Goal: Task Accomplishment & Management: Complete application form

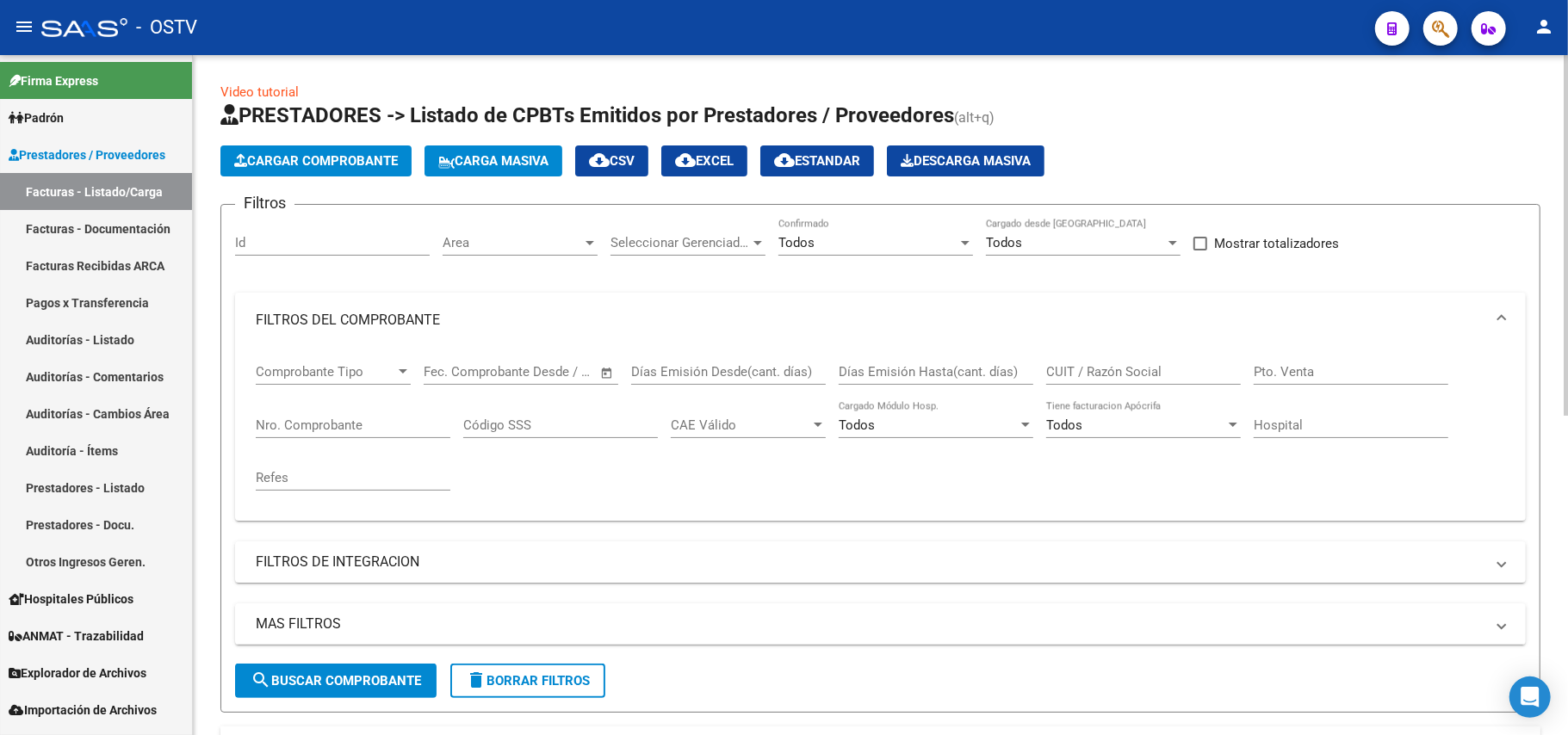
scroll to position [360, 0]
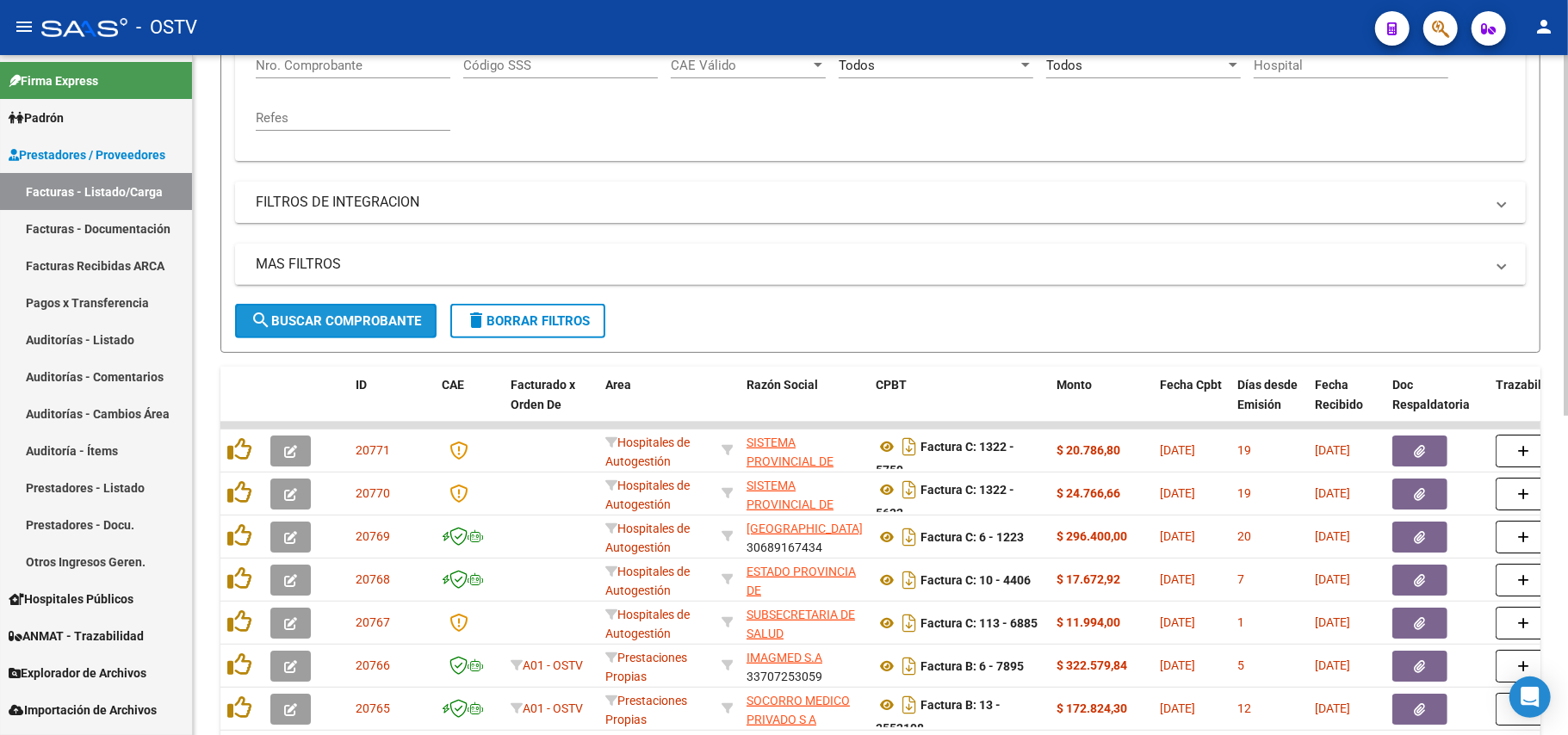
click at [307, 317] on span "search Buscar Comprobante" at bounding box center [336, 320] width 170 height 15
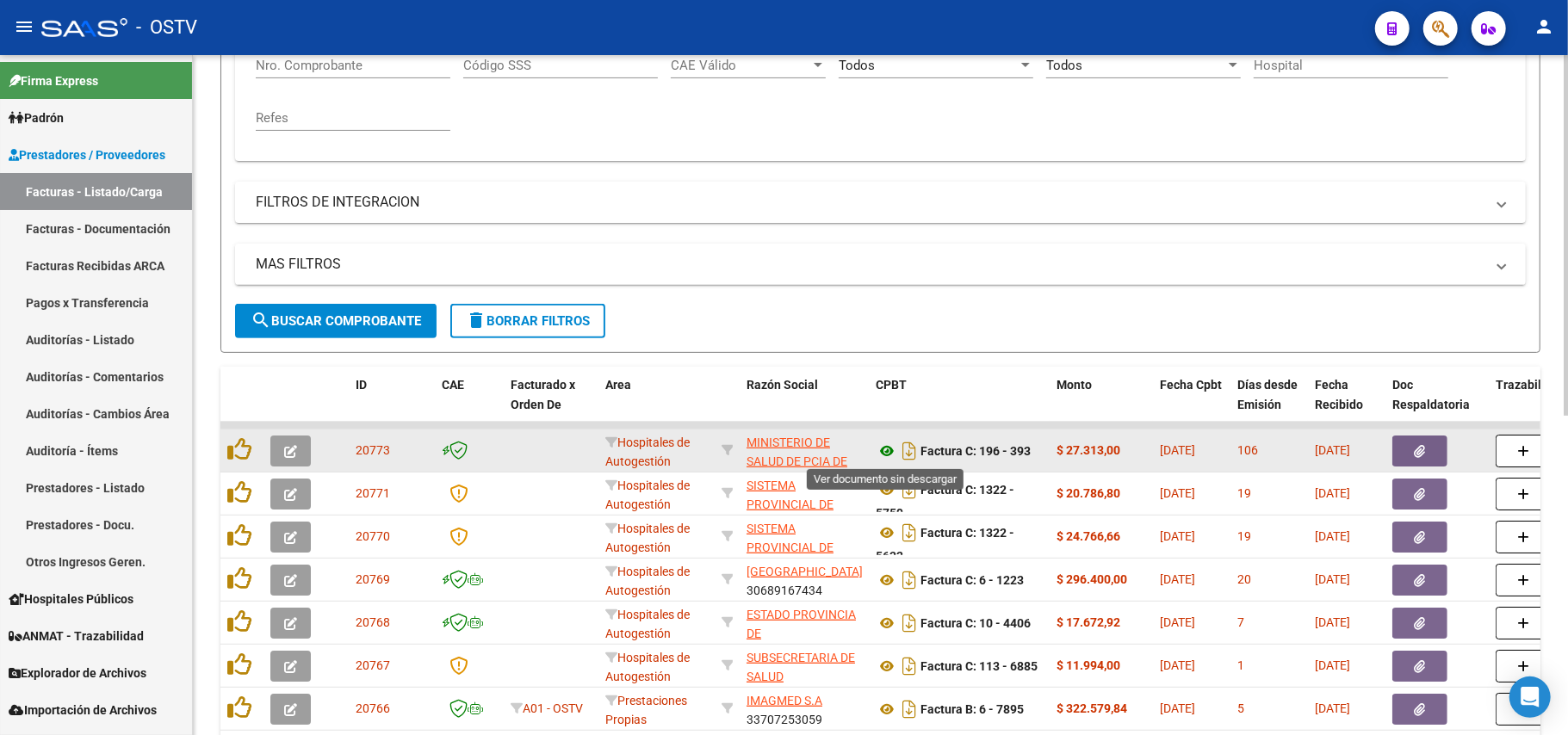
click at [882, 449] on icon at bounding box center [887, 450] width 22 height 20
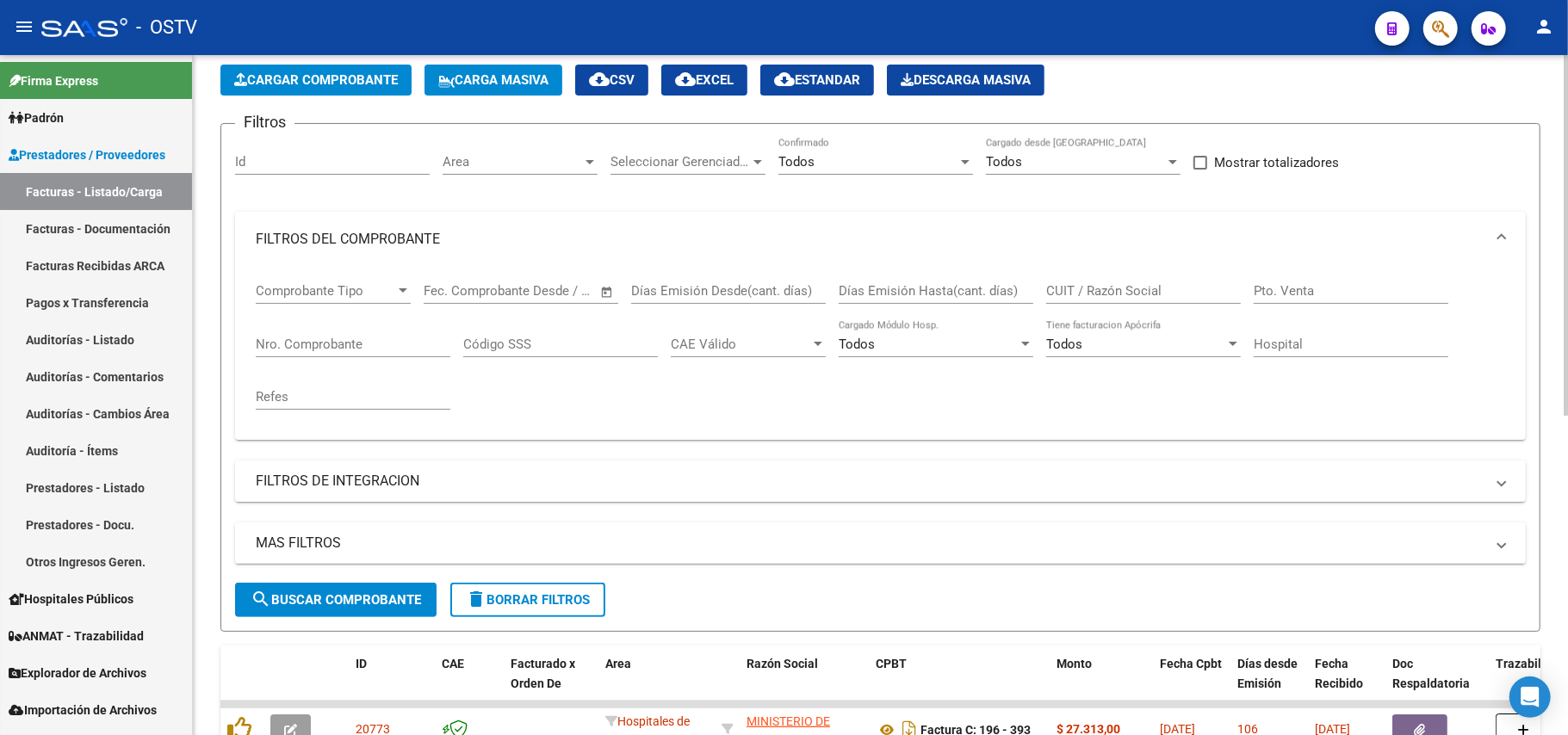
scroll to position [0, 0]
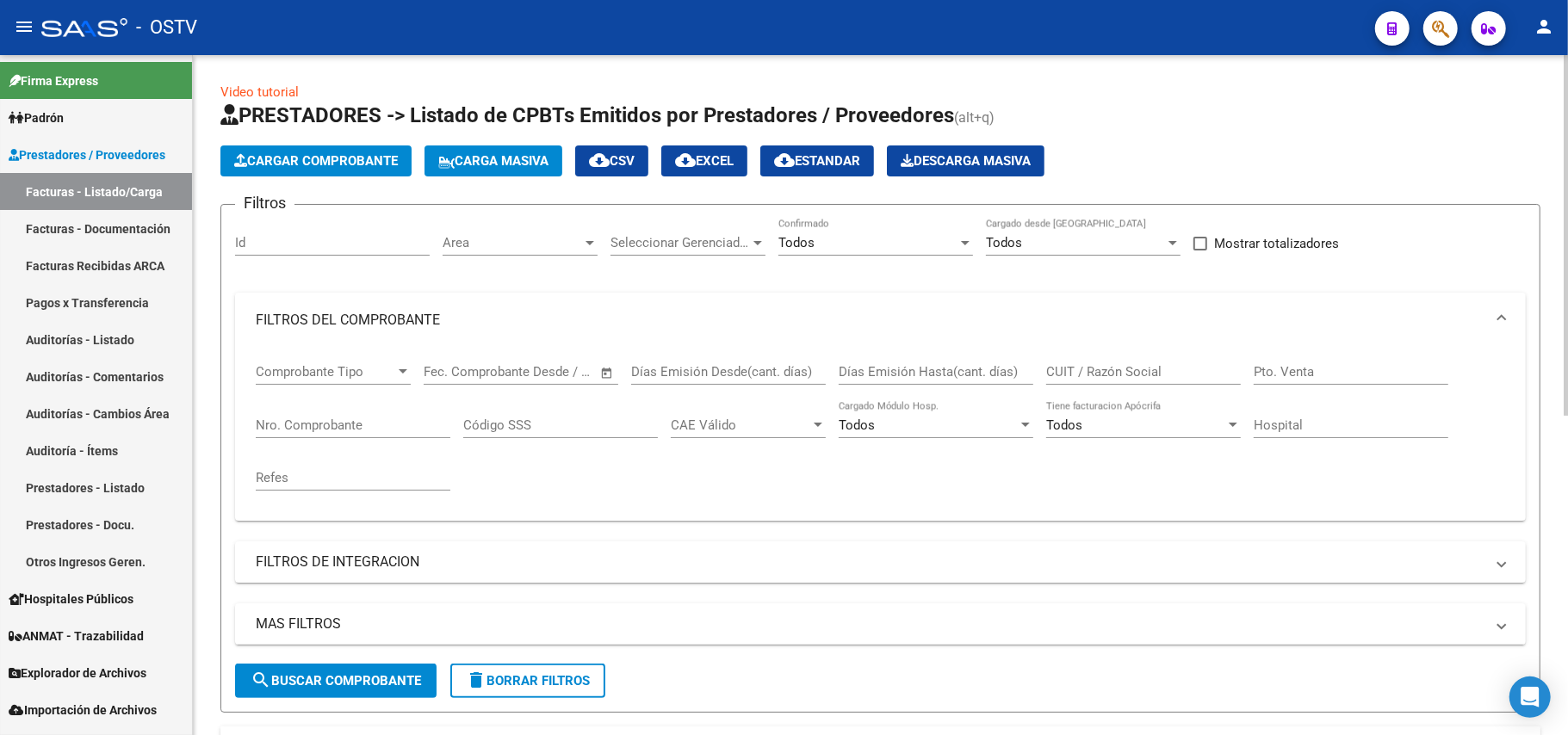
click at [297, 421] on input "Nro. Comprobante" at bounding box center [352, 425] width 194 height 15
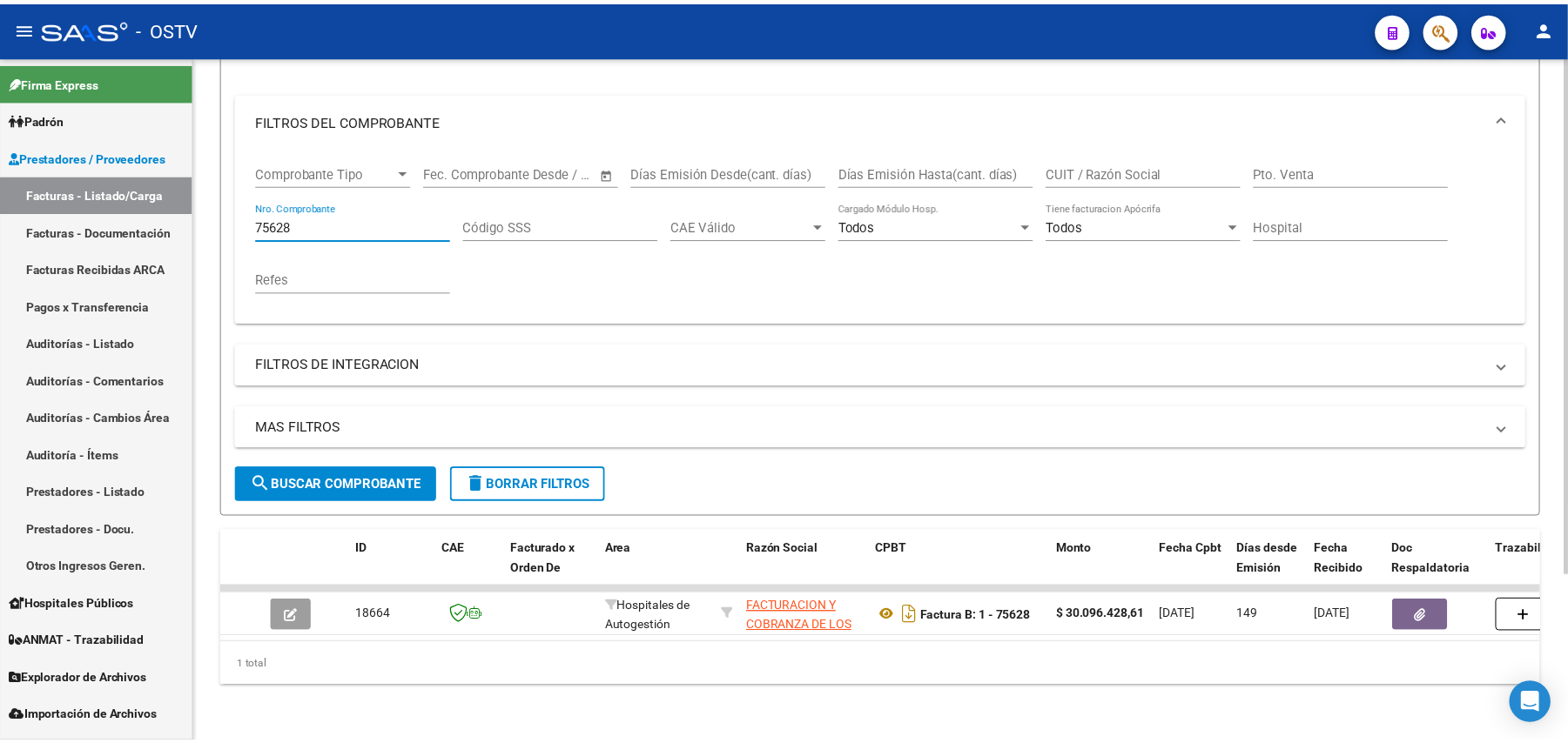
scroll to position [221, 0]
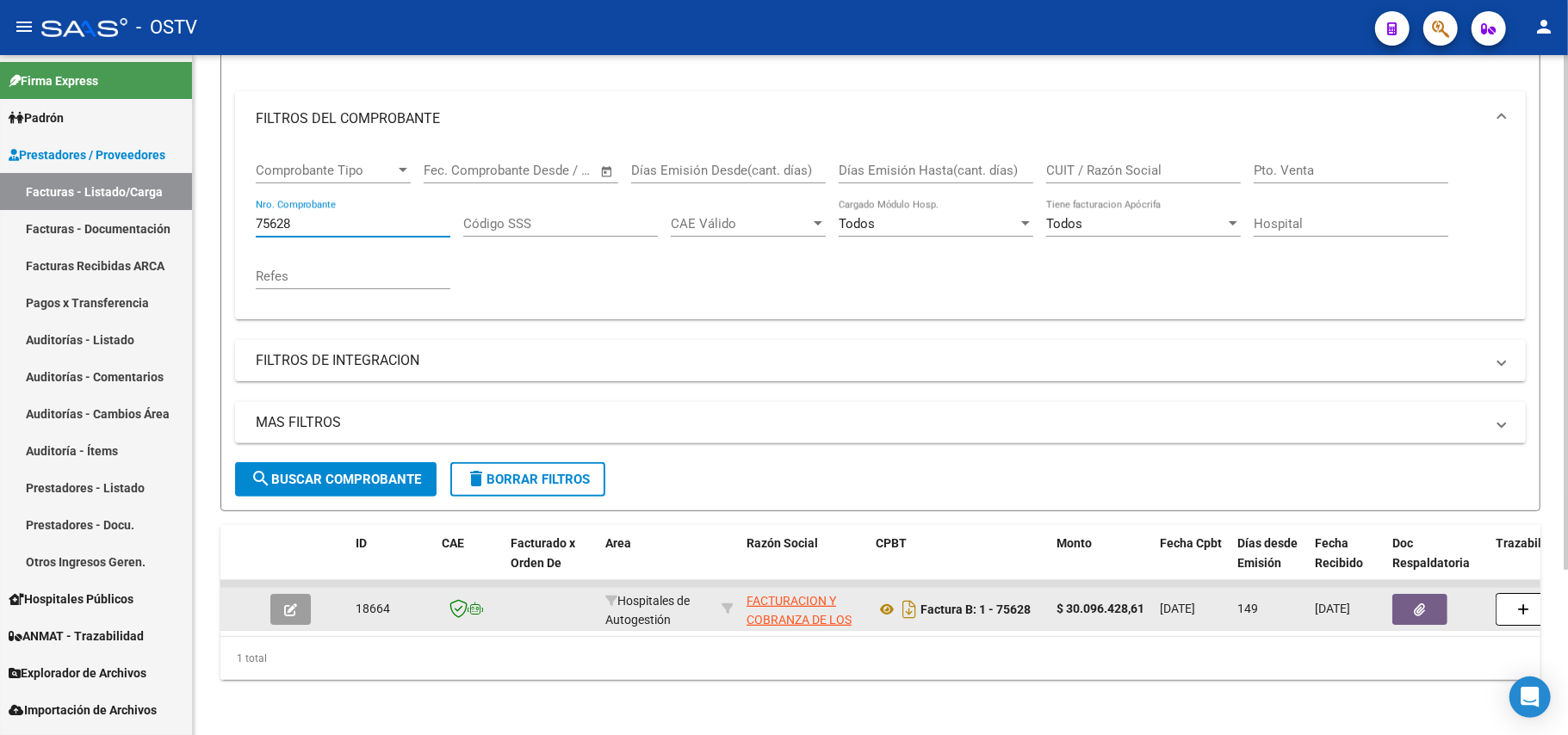
type input "75628"
click at [276, 594] on button "button" at bounding box center [291, 609] width 41 height 31
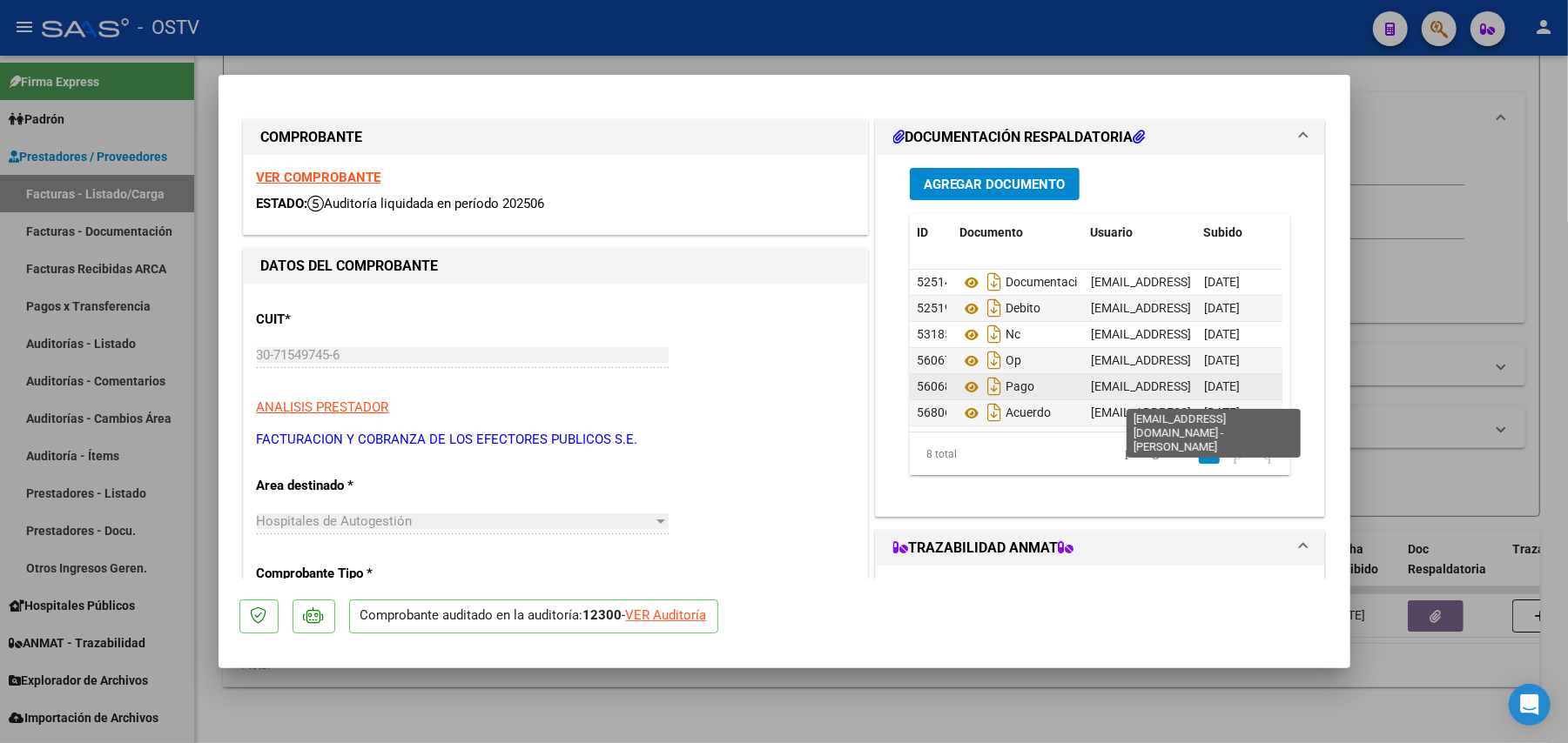
scroll to position [70, 0]
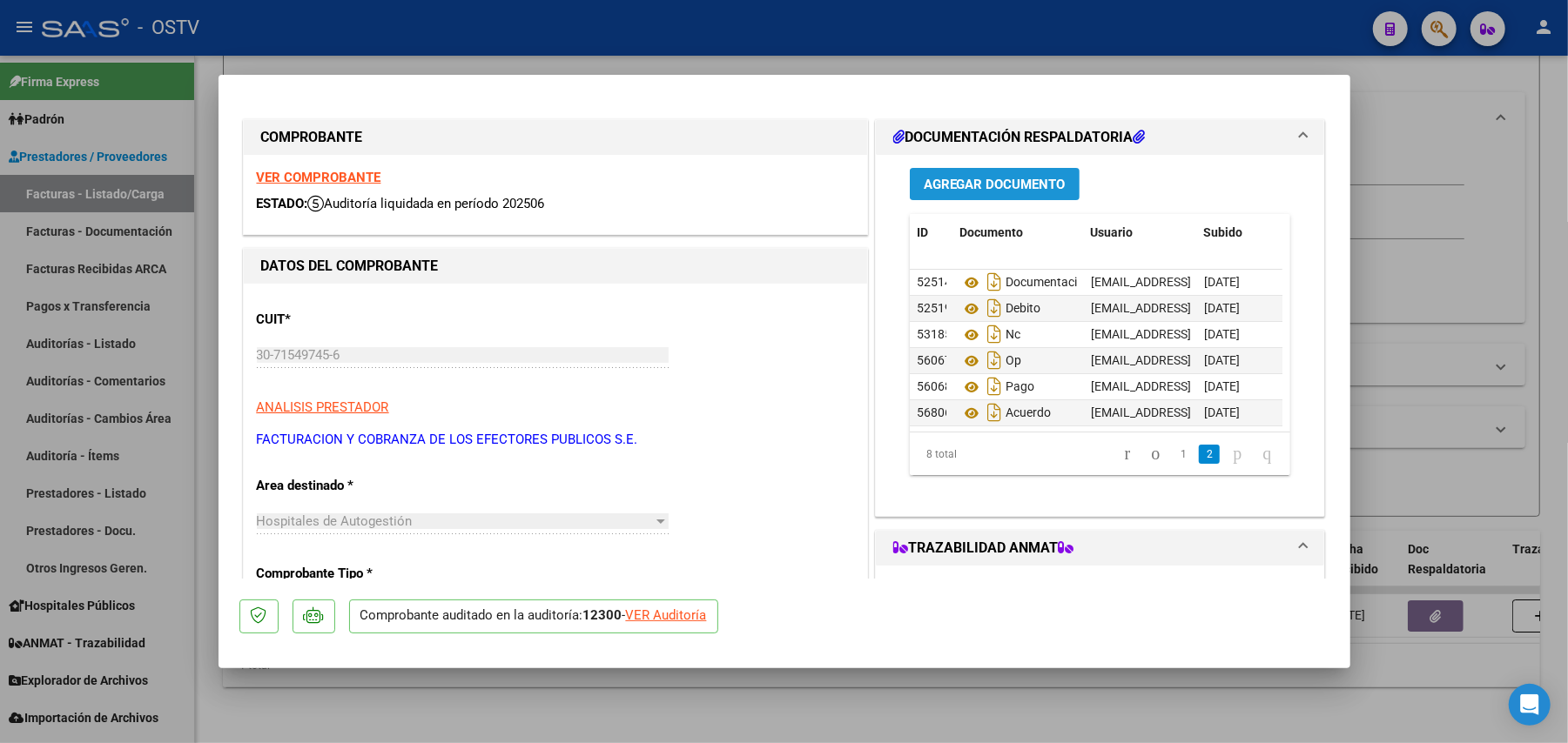
click at [997, 185] on span "Agregar Documento" at bounding box center [994, 184] width 142 height 15
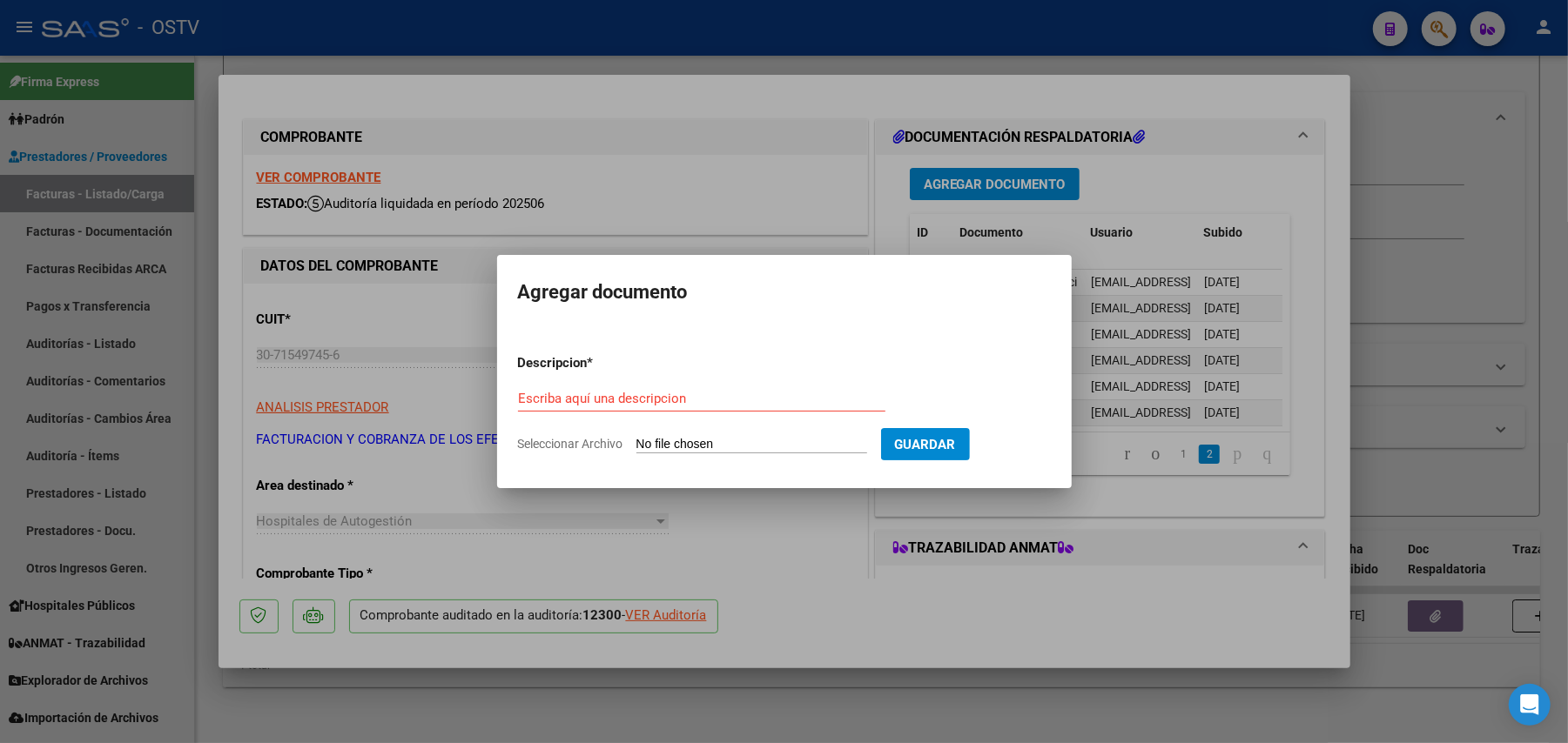
click at [793, 177] on div at bounding box center [784, 371] width 1568 height 743
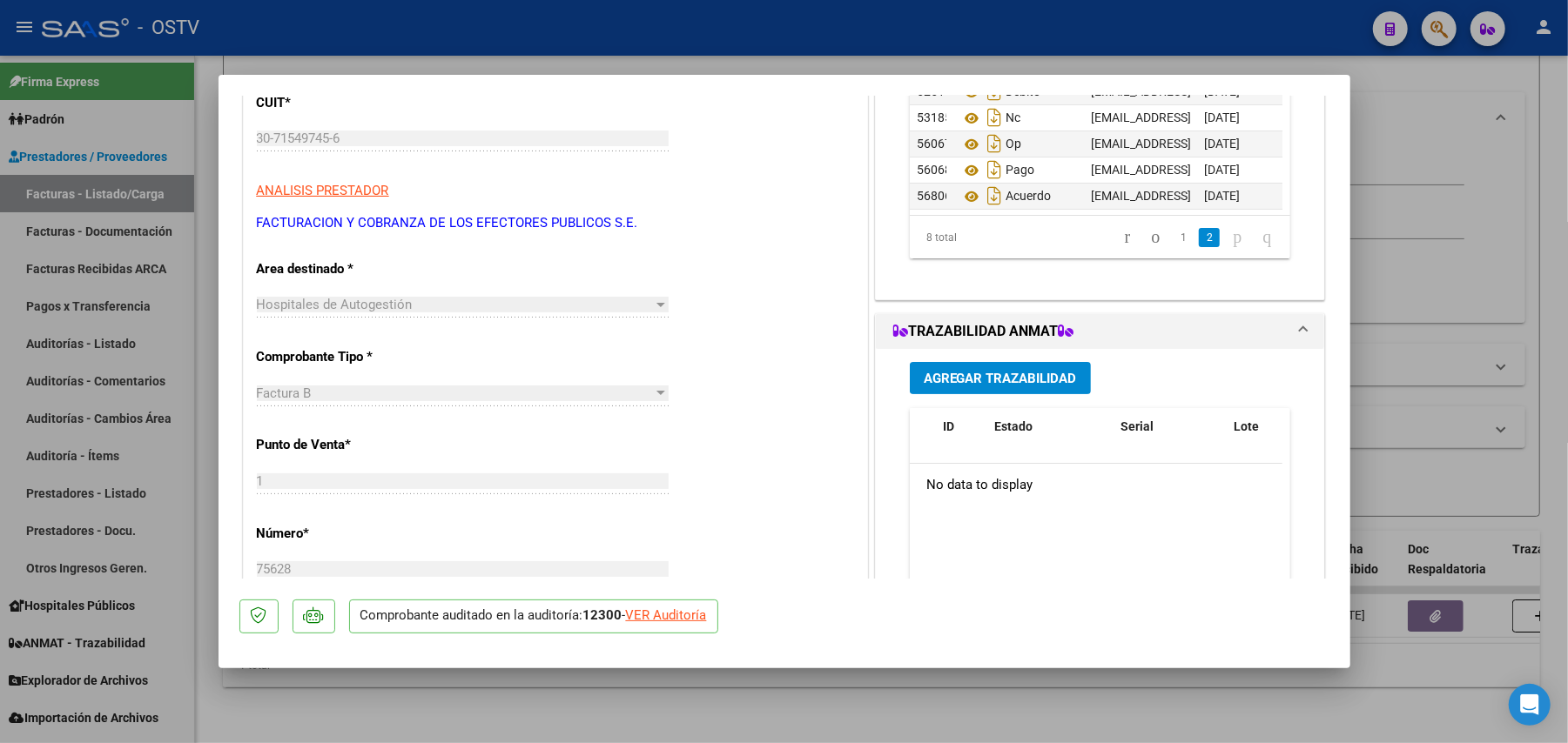
scroll to position [15, 0]
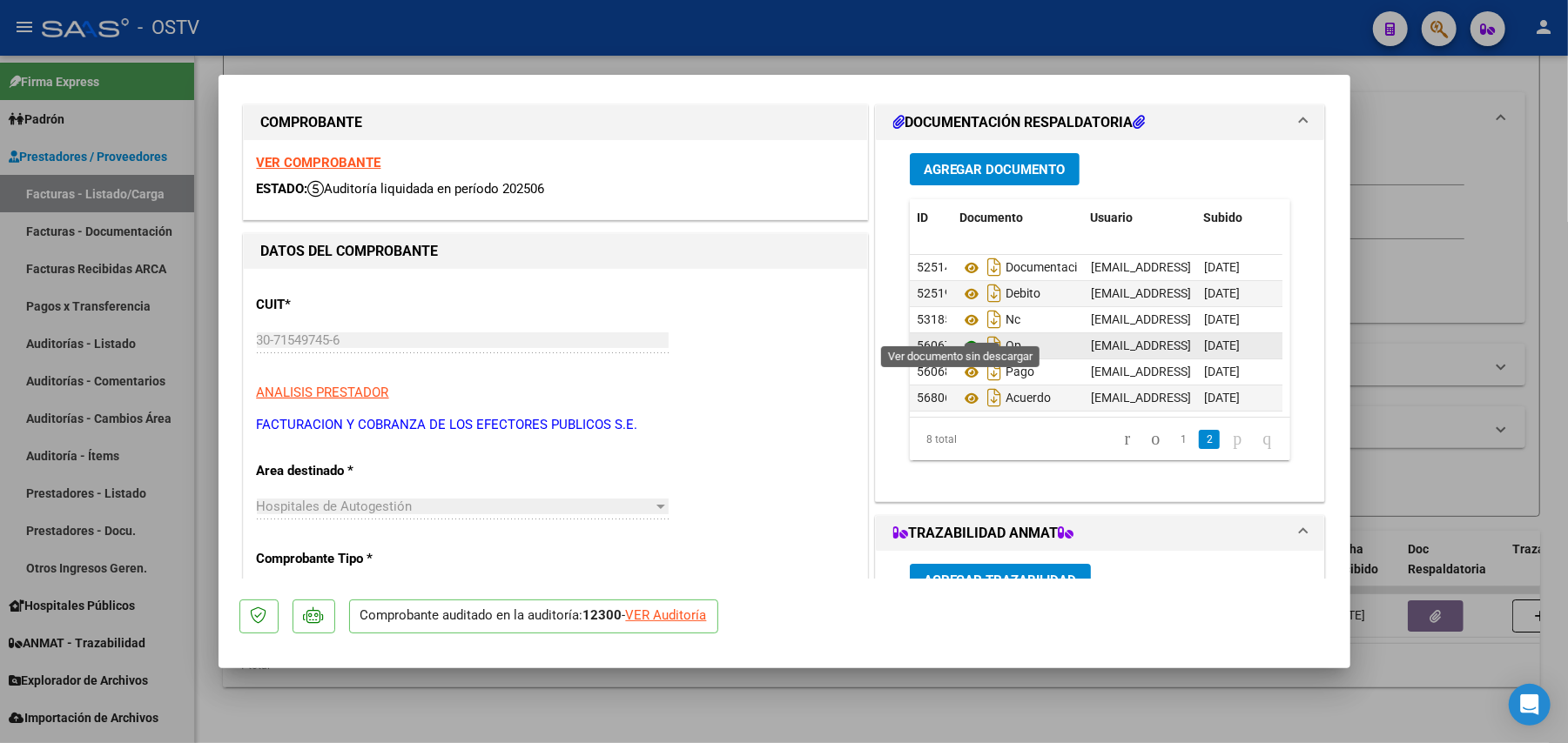
click at [961, 336] on icon at bounding box center [971, 346] width 22 height 21
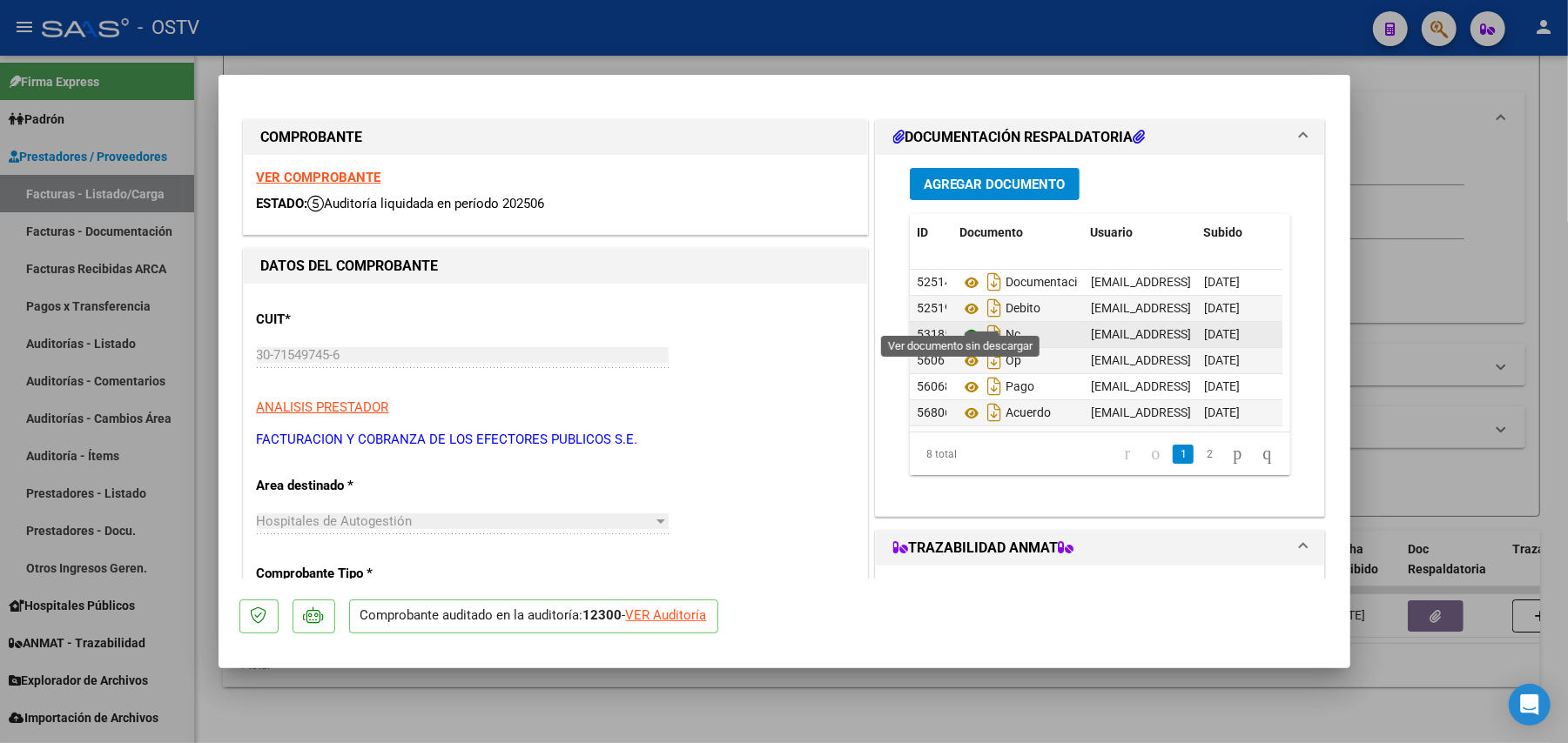
scroll to position [0, 0]
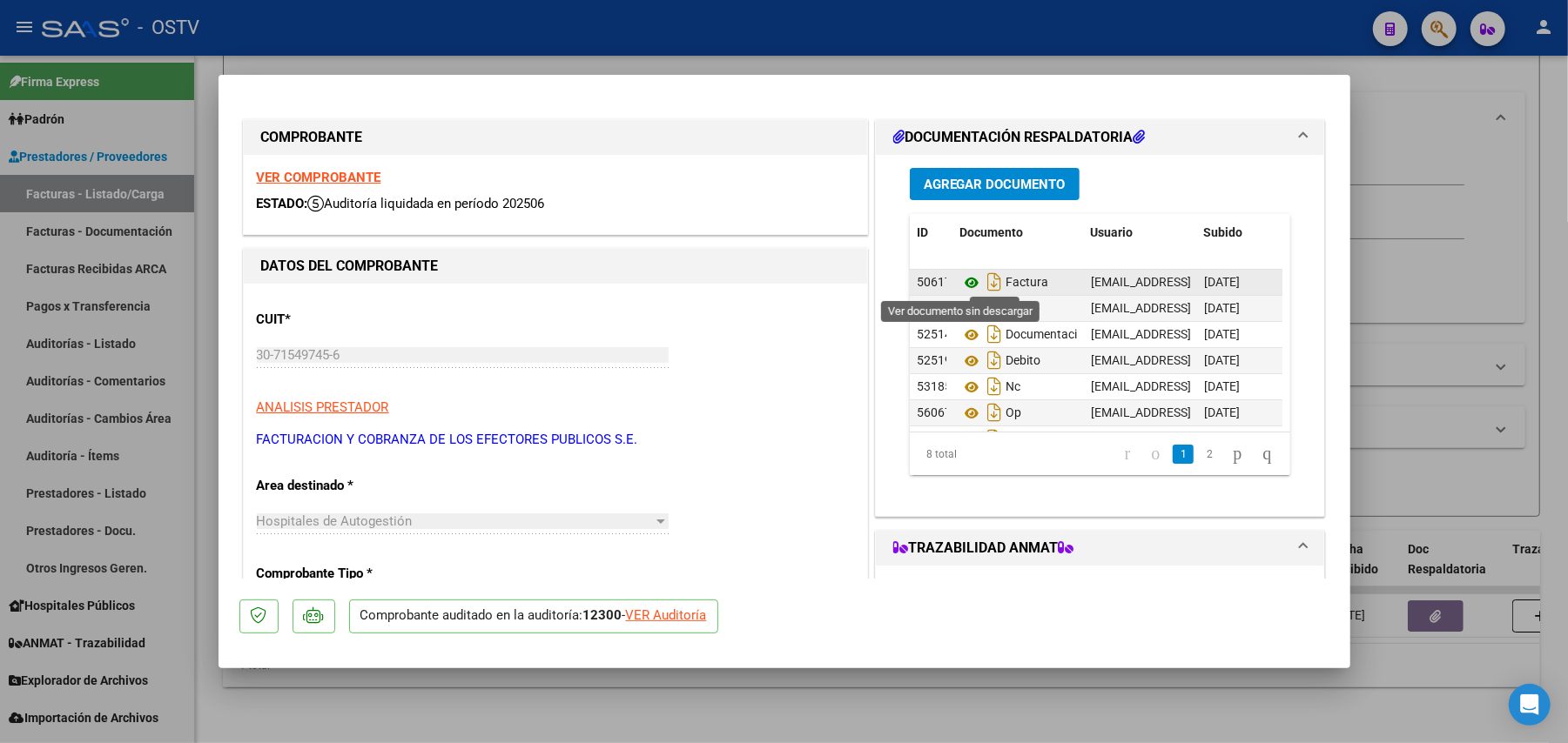
click at [960, 282] on icon at bounding box center [971, 282] width 22 height 21
click at [970, 181] on span "Agregar Documento" at bounding box center [994, 184] width 142 height 15
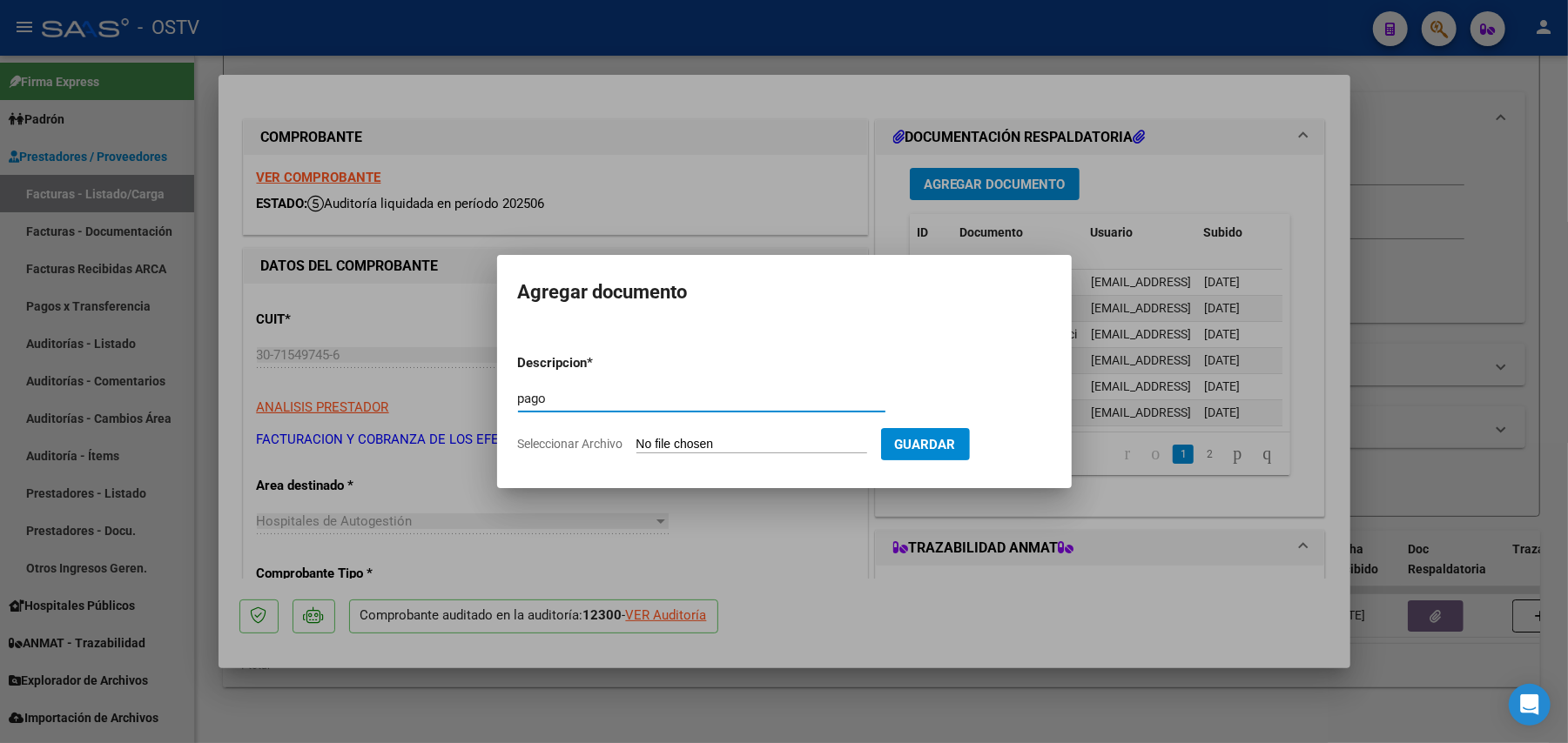
type input "pago"
click at [735, 447] on input "Seleccionar Archivo" at bounding box center [751, 445] width 230 height 16
type input "C:\fakepath\Pago Parcial 2da cuota Convenio.pdf"
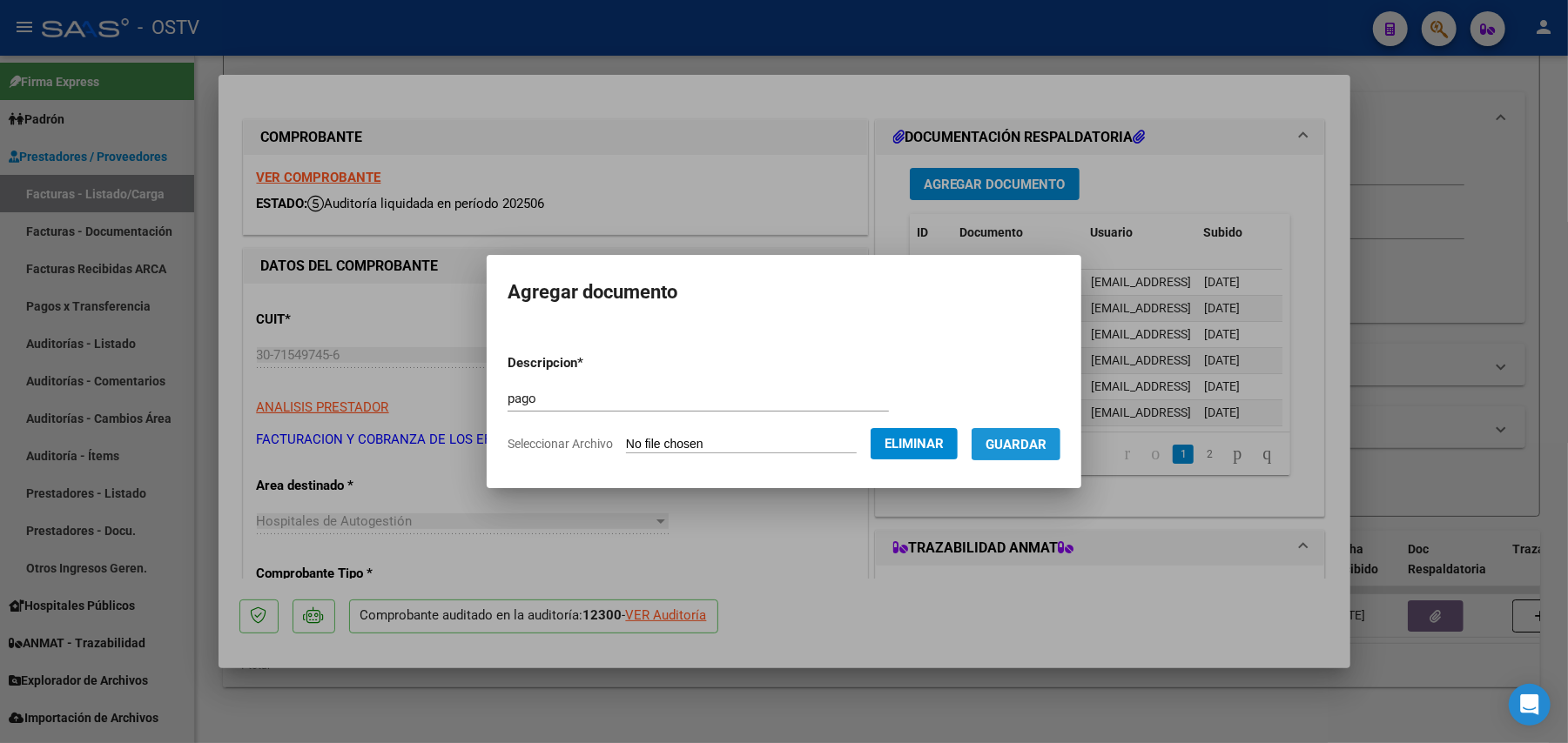
click at [1029, 449] on span "Guardar" at bounding box center [1016, 444] width 61 height 15
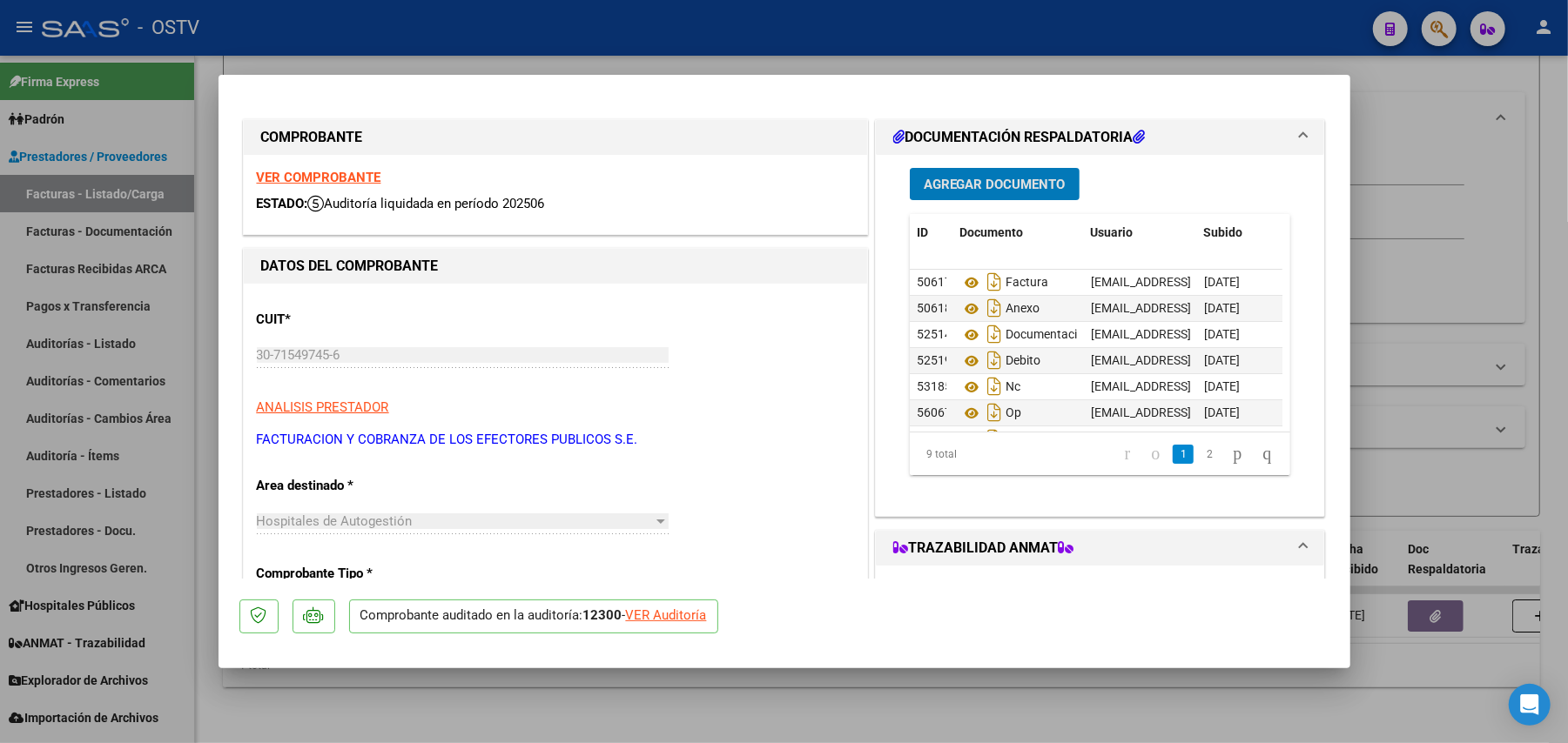
click at [1558, 314] on div at bounding box center [784, 371] width 1568 height 743
type input "$ 0,00"
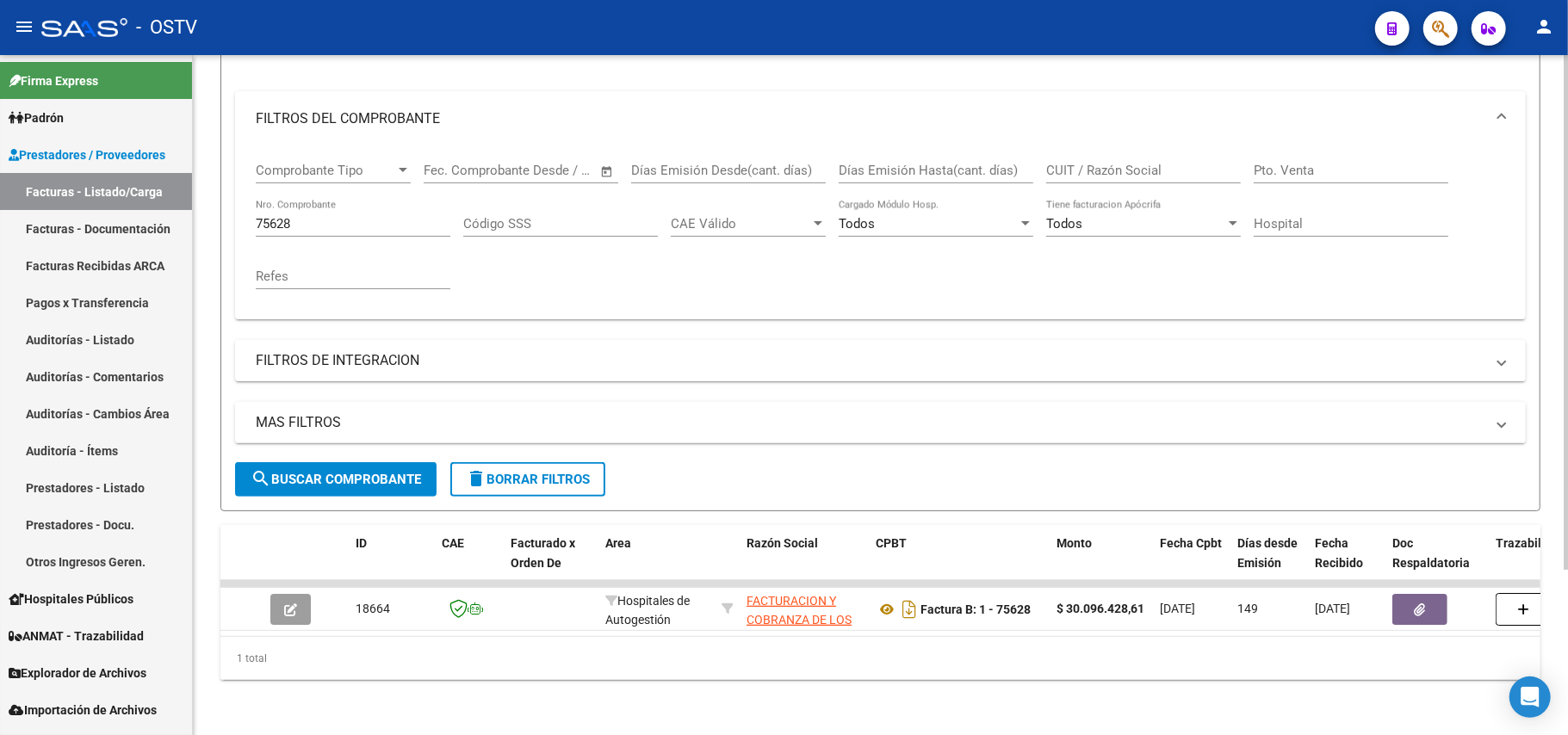
click at [394, 216] on input "75628" at bounding box center [352, 223] width 194 height 15
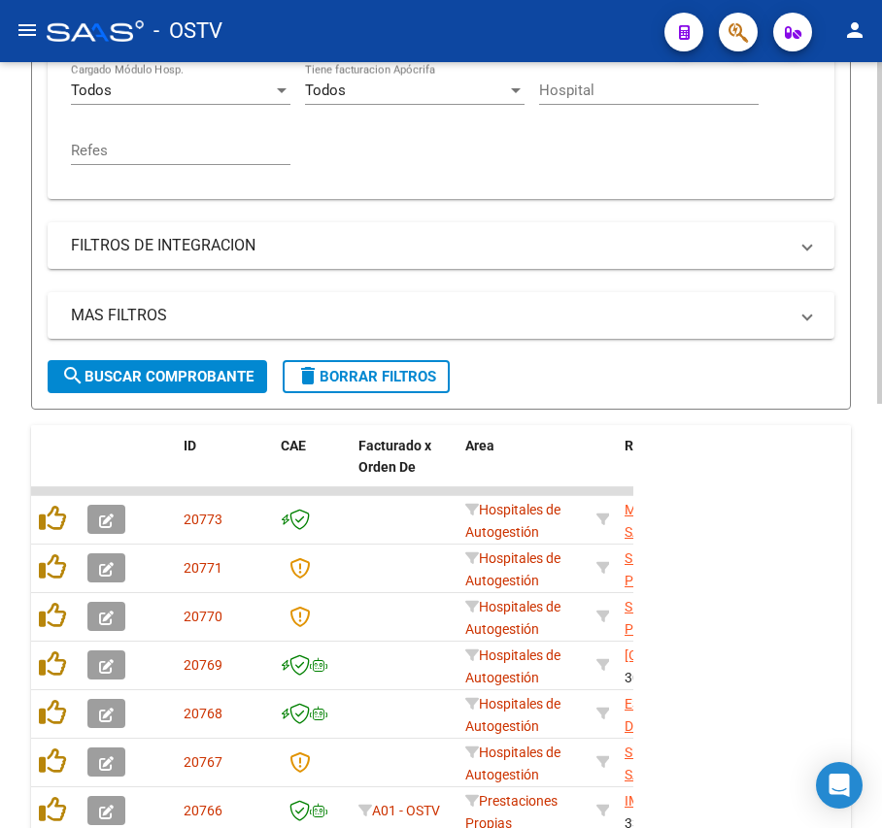
scroll to position [953, 0]
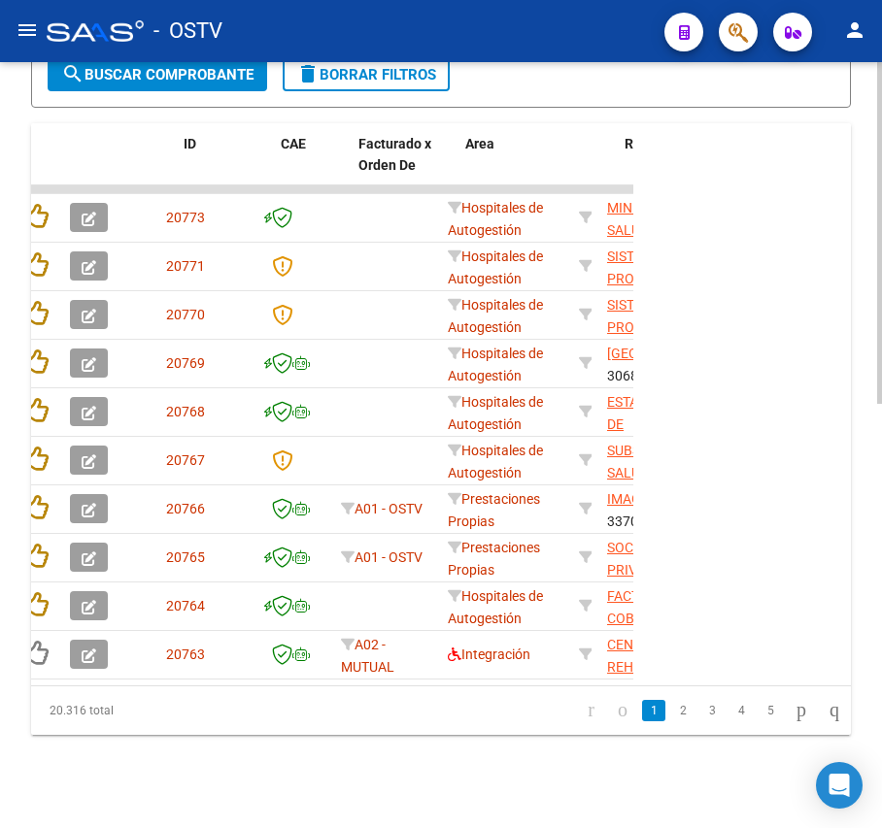
click at [619, 665] on datatable-body "20773 Hospitales de Autogestión MINISTERIO DE SALUD DE PCIA DE BSAS 30626983398…" at bounding box center [332, 435] width 602 height 500
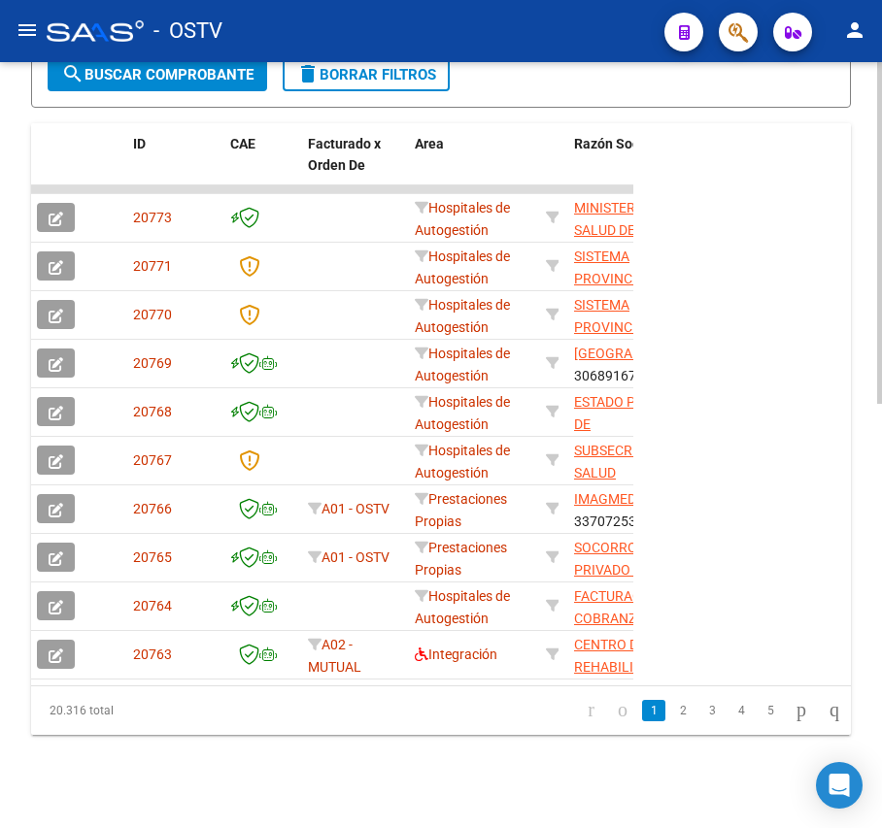
click at [619, 665] on datatable-body "20773 Hospitales de Autogestión MINISTERIO DE SALUD DE PCIA DE BSAS 30626983398…" at bounding box center [332, 435] width 602 height 500
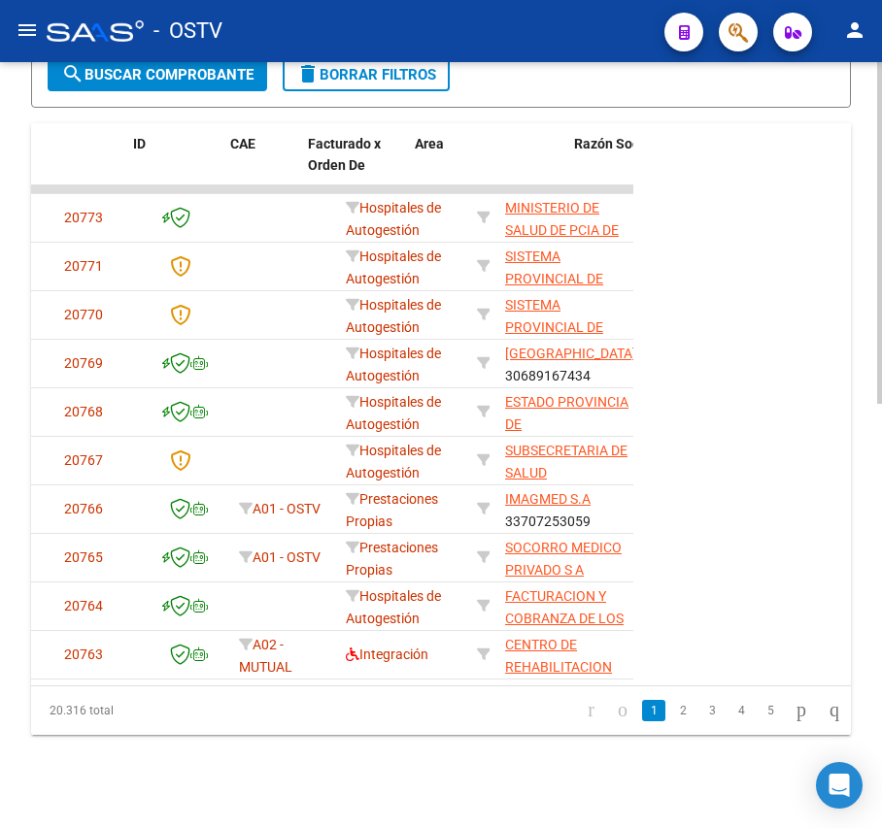
click at [619, 665] on datatable-body "20773 Hospitales de Autogestión MINISTERIO DE SALUD DE PCIA DE BSAS 30626983398…" at bounding box center [332, 435] width 602 height 500
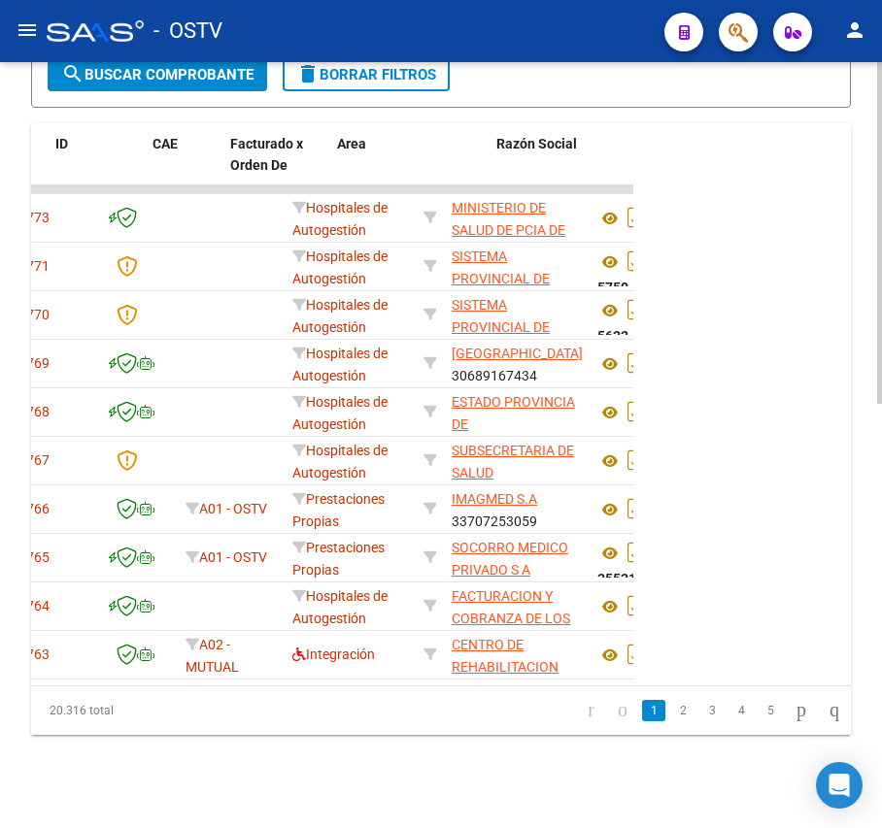
click at [619, 665] on datatable-body "20773 Hospitales de Autogestión MINISTERIO DE SALUD DE PCIA DE BSAS 30626983398…" at bounding box center [332, 435] width 602 height 500
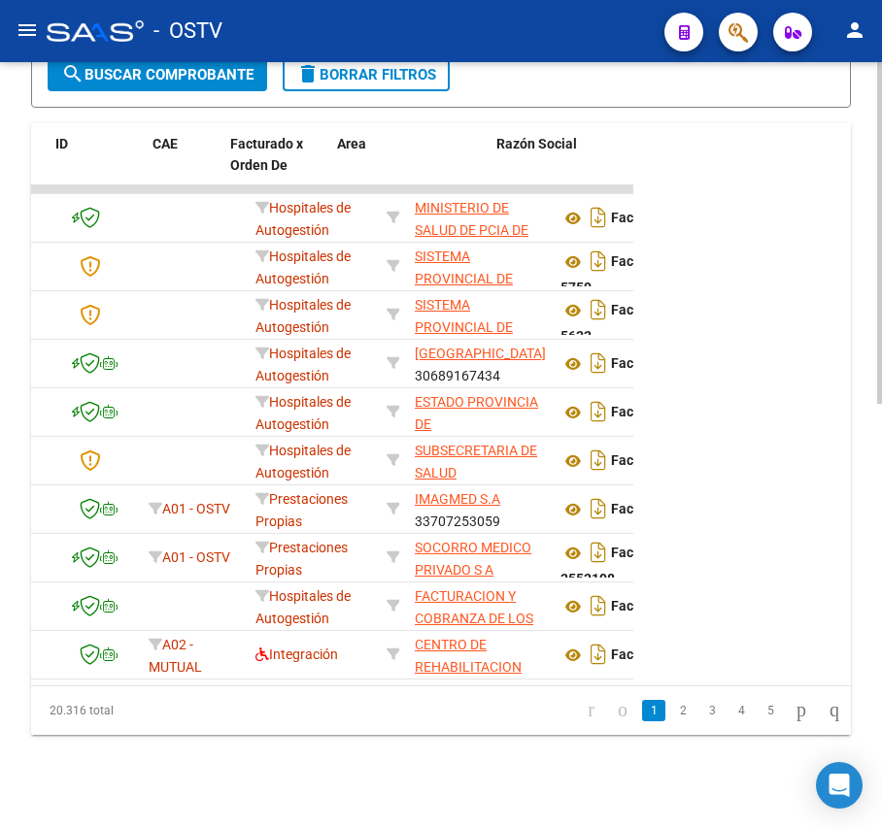
click at [619, 665] on datatable-body "20773 Hospitales de Autogestión MINISTERIO DE SALUD DE PCIA DE BSAS 30626983398…" at bounding box center [332, 435] width 602 height 500
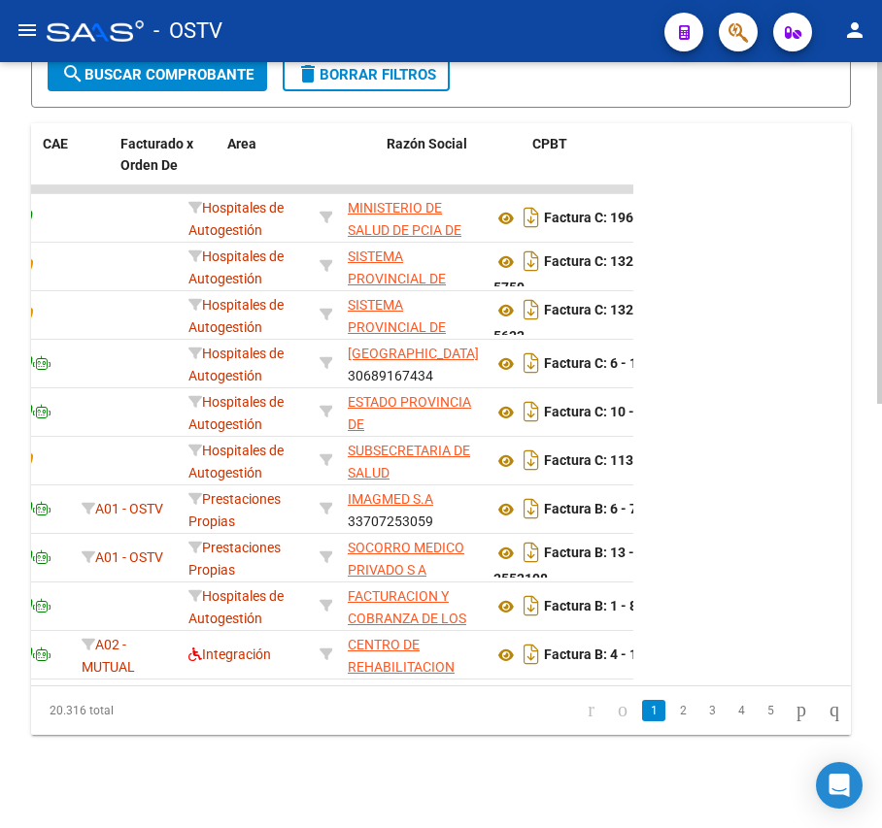
click at [619, 665] on datatable-body "20773 Hospitales de Autogestión MINISTERIO DE SALUD DE PCIA DE BSAS 30626983398…" at bounding box center [332, 435] width 602 height 500
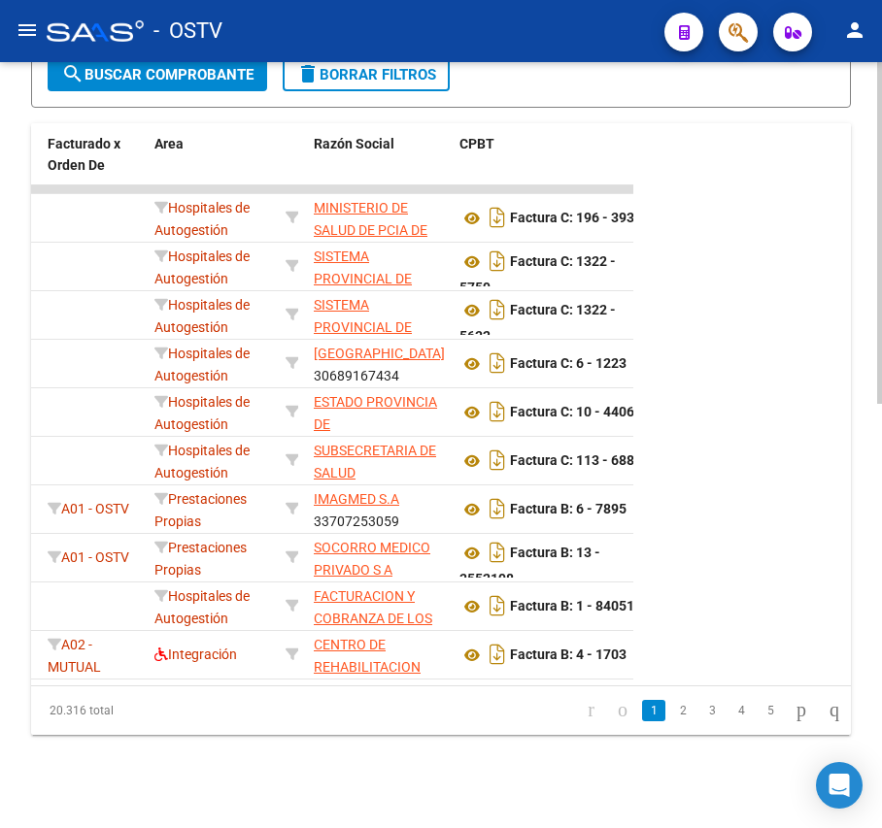
click at [619, 665] on datatable-body "20773 Hospitales de Autogestión MINISTERIO DE SALUD DE PCIA DE BSAS 30626983398…" at bounding box center [332, 435] width 602 height 500
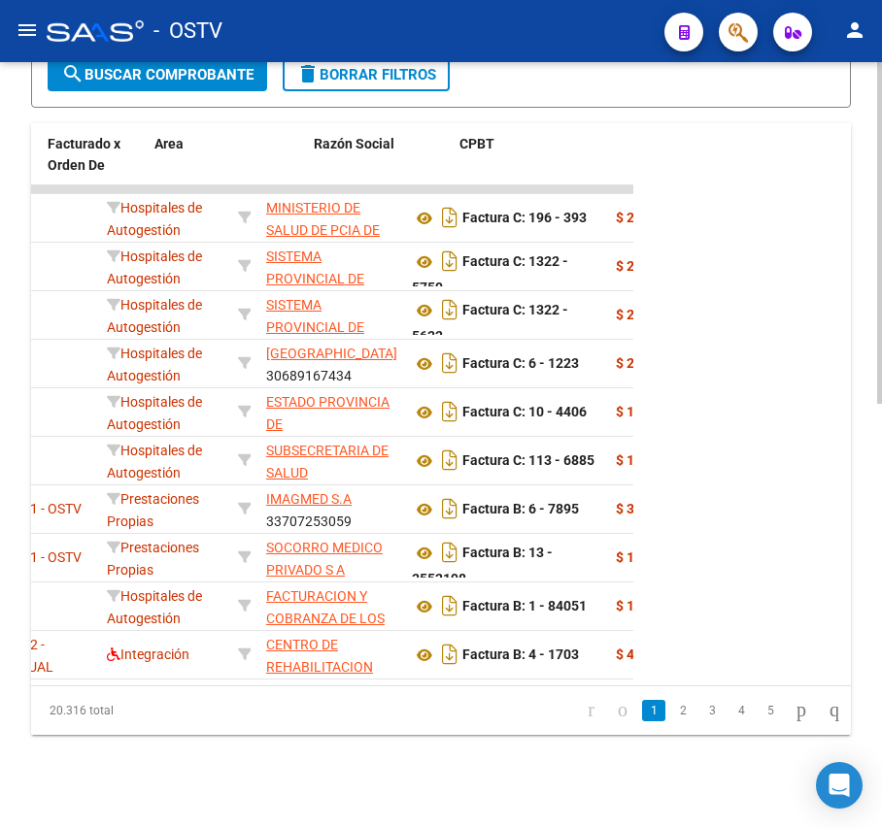
click at [619, 665] on datatable-body "20773 Hospitales de Autogestión MINISTERIO DE SALUD DE PCIA DE BSAS 30626983398…" at bounding box center [332, 435] width 602 height 500
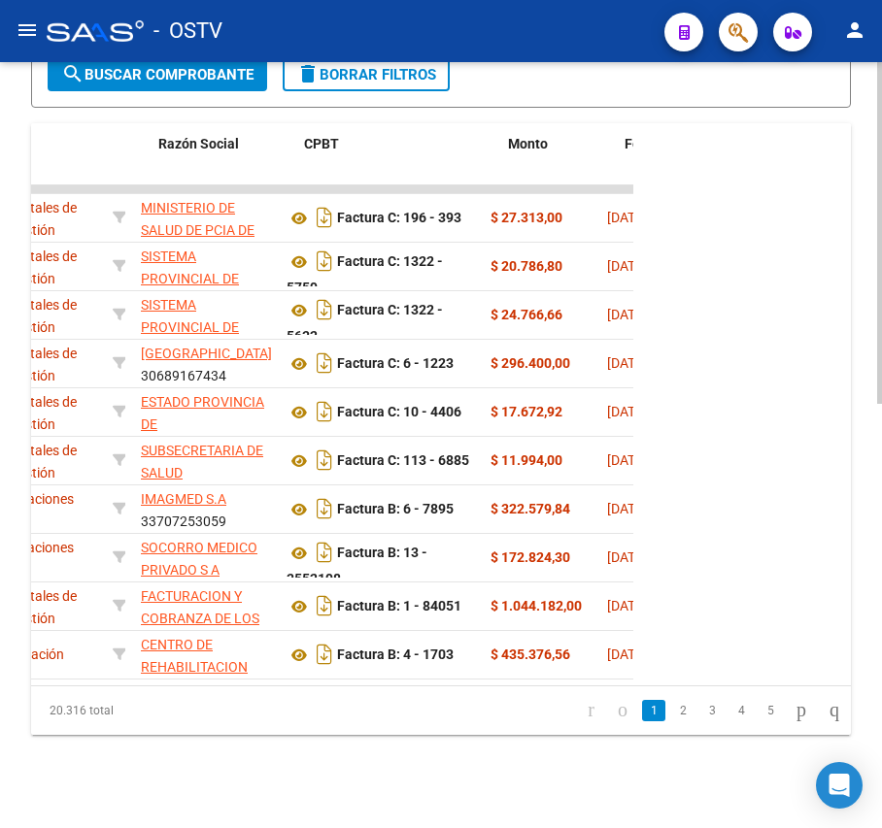
click at [619, 665] on datatable-body "20773 Hospitales de Autogestión MINISTERIO DE SALUD DE PCIA DE BSAS 30626983398…" at bounding box center [332, 435] width 602 height 500
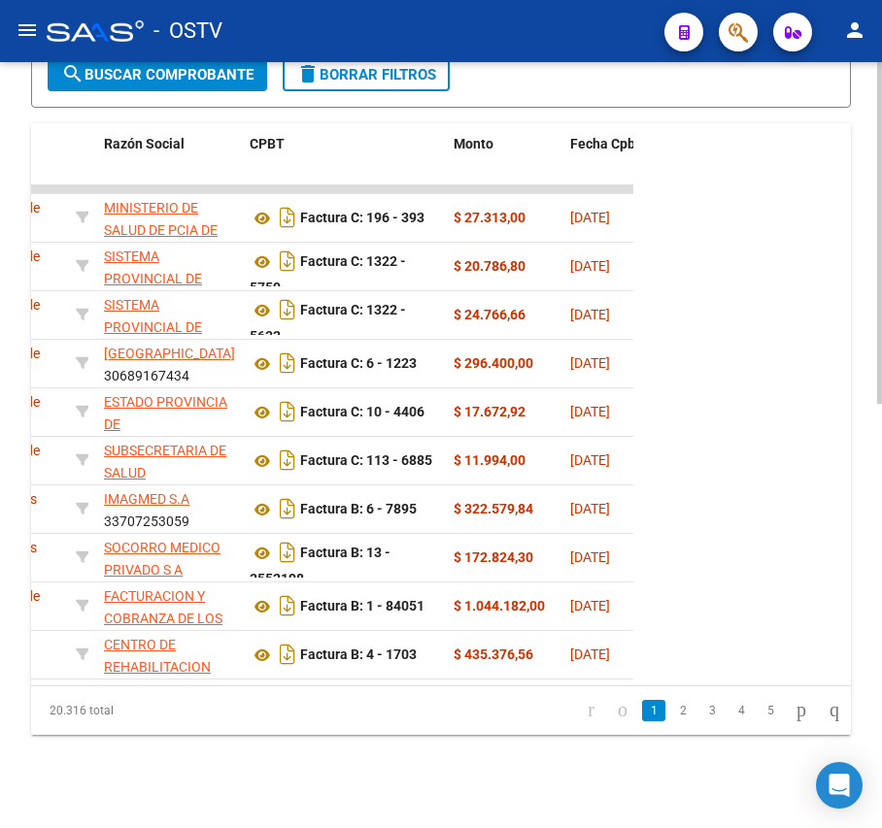
click at [619, 665] on datatable-body "20773 Hospitales de Autogestión MINISTERIO DE SALUD DE PCIA DE BSAS 30626983398…" at bounding box center [332, 435] width 602 height 500
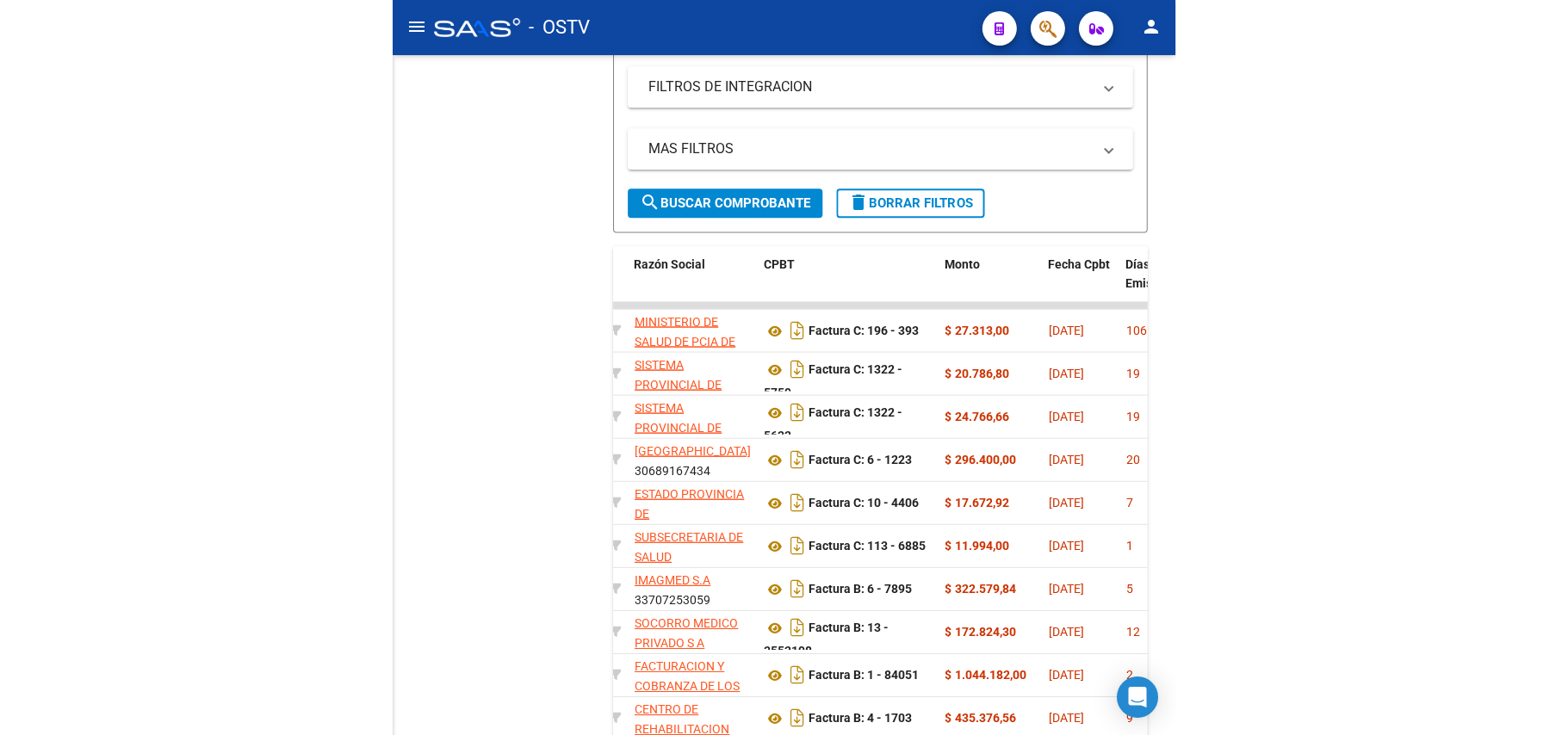
scroll to position [606, 0]
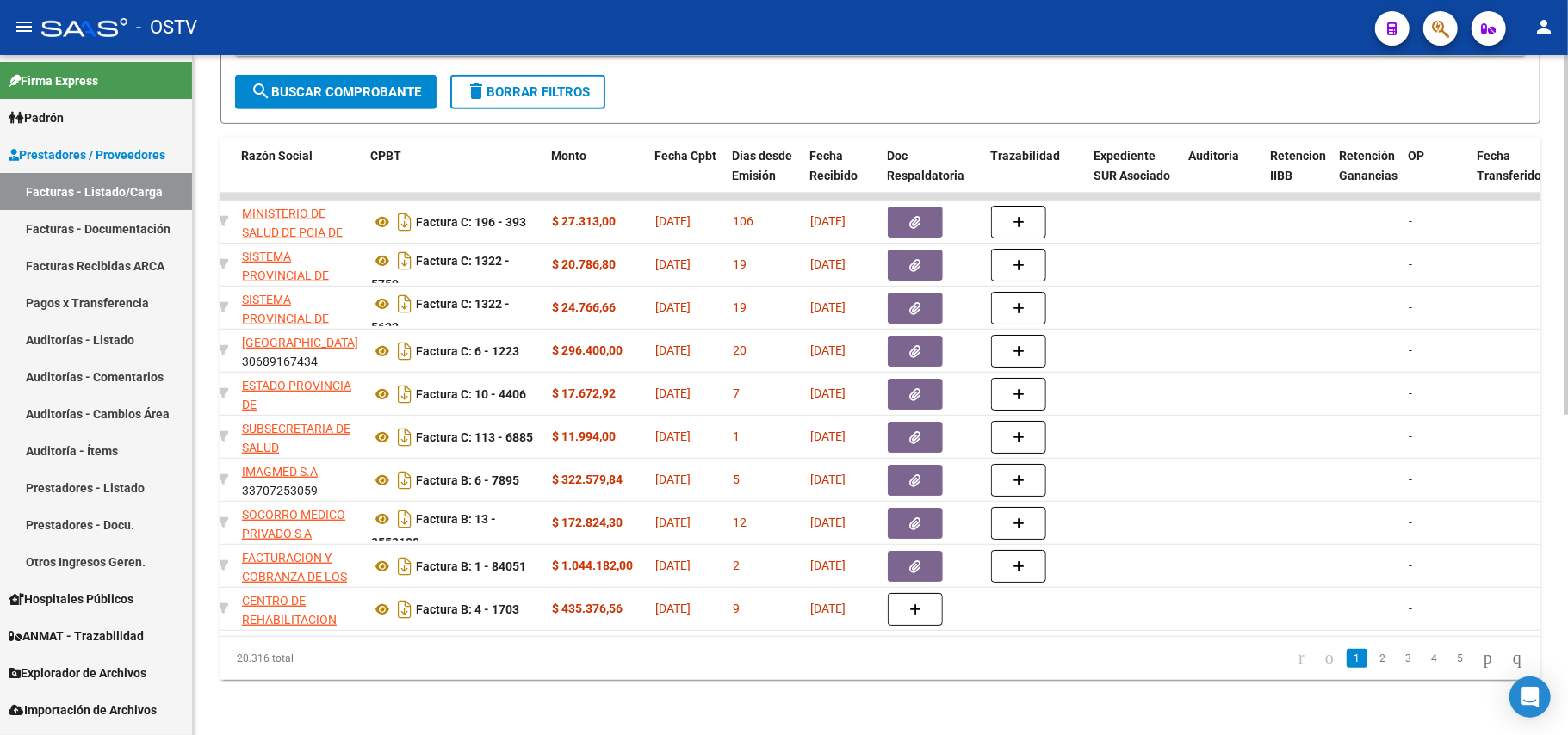
click at [669, 637] on div "20.316 total 1 2 3 4 5" at bounding box center [881, 659] width 1321 height 43
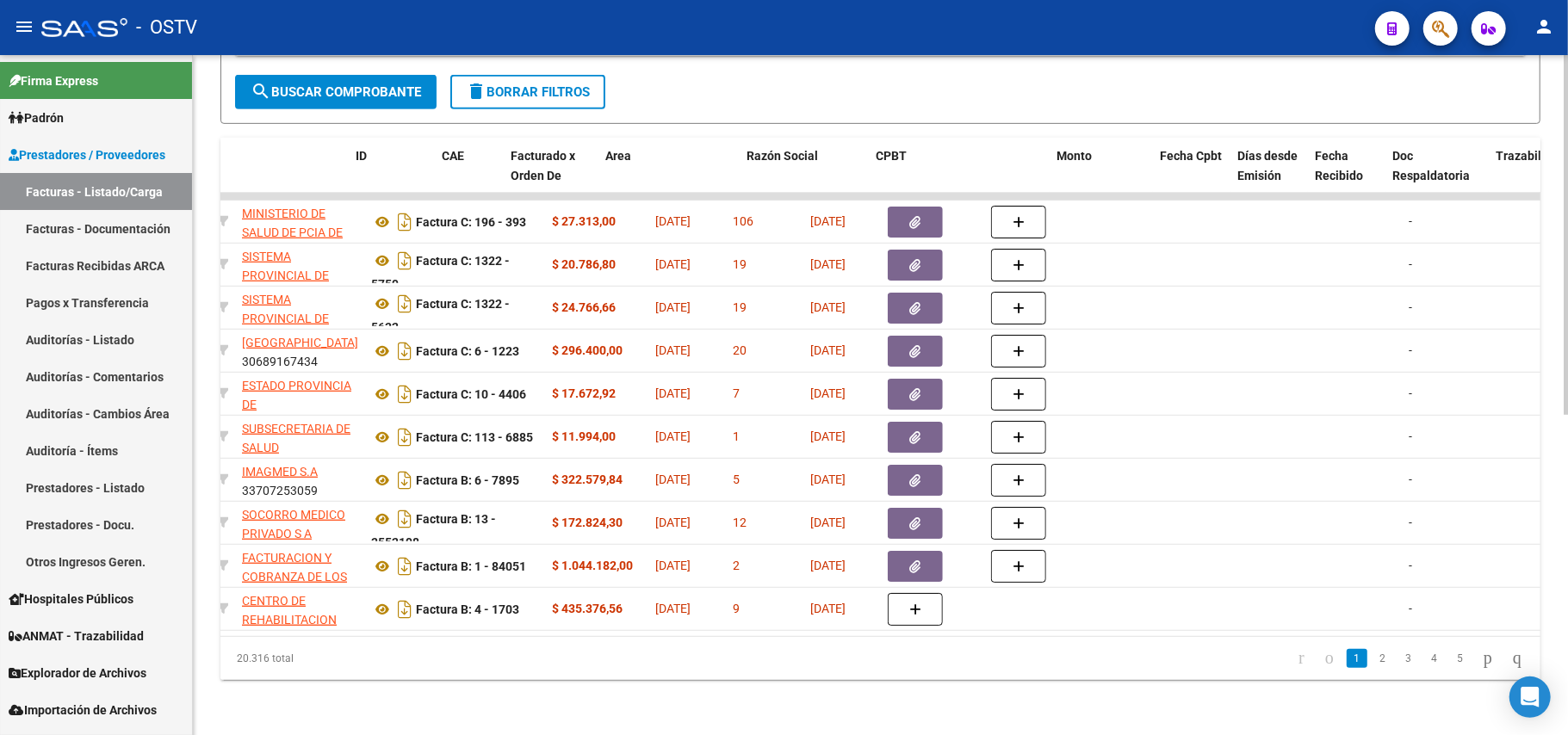
scroll to position [0, 0]
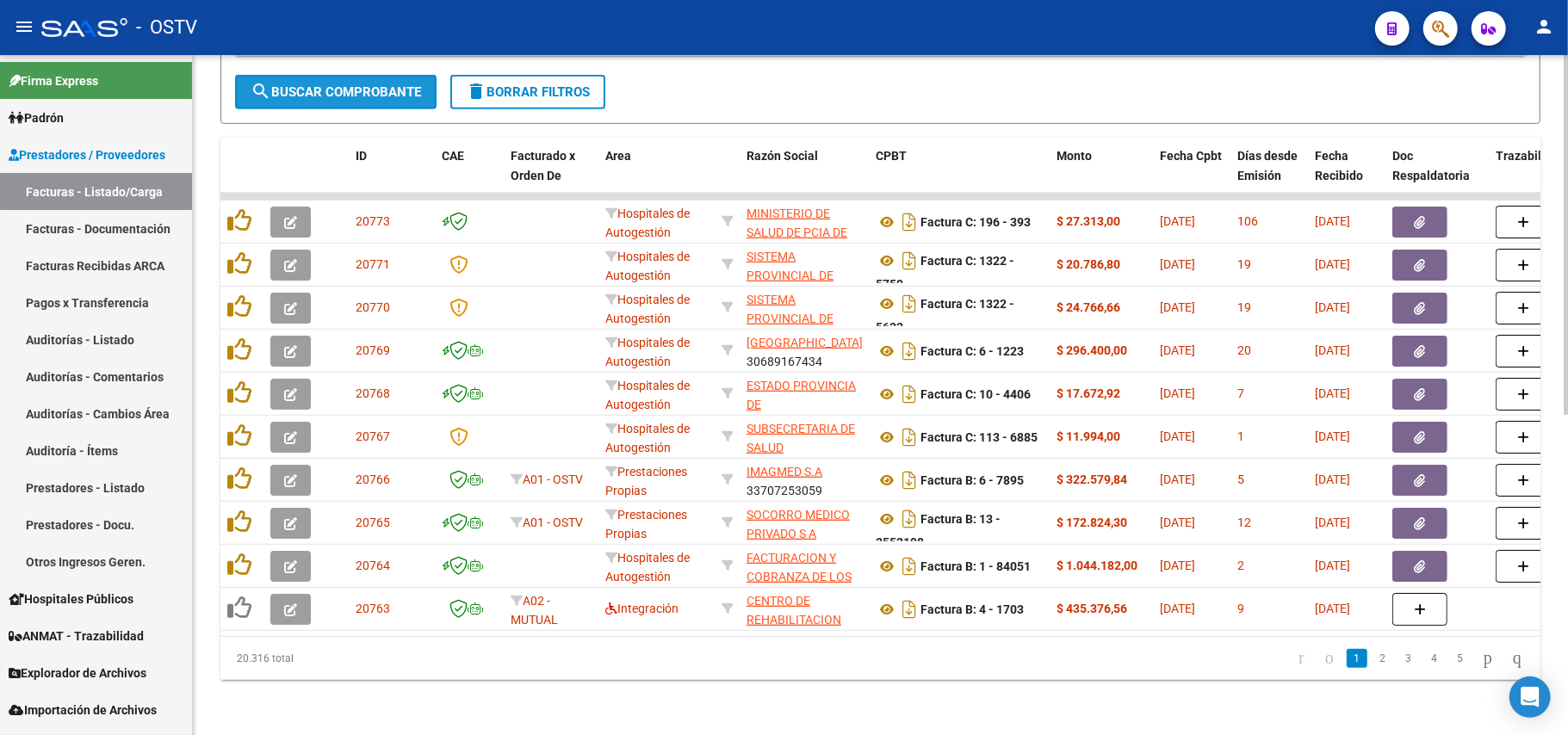
click at [380, 87] on button "search Buscar Comprobante" at bounding box center [335, 91] width 201 height 35
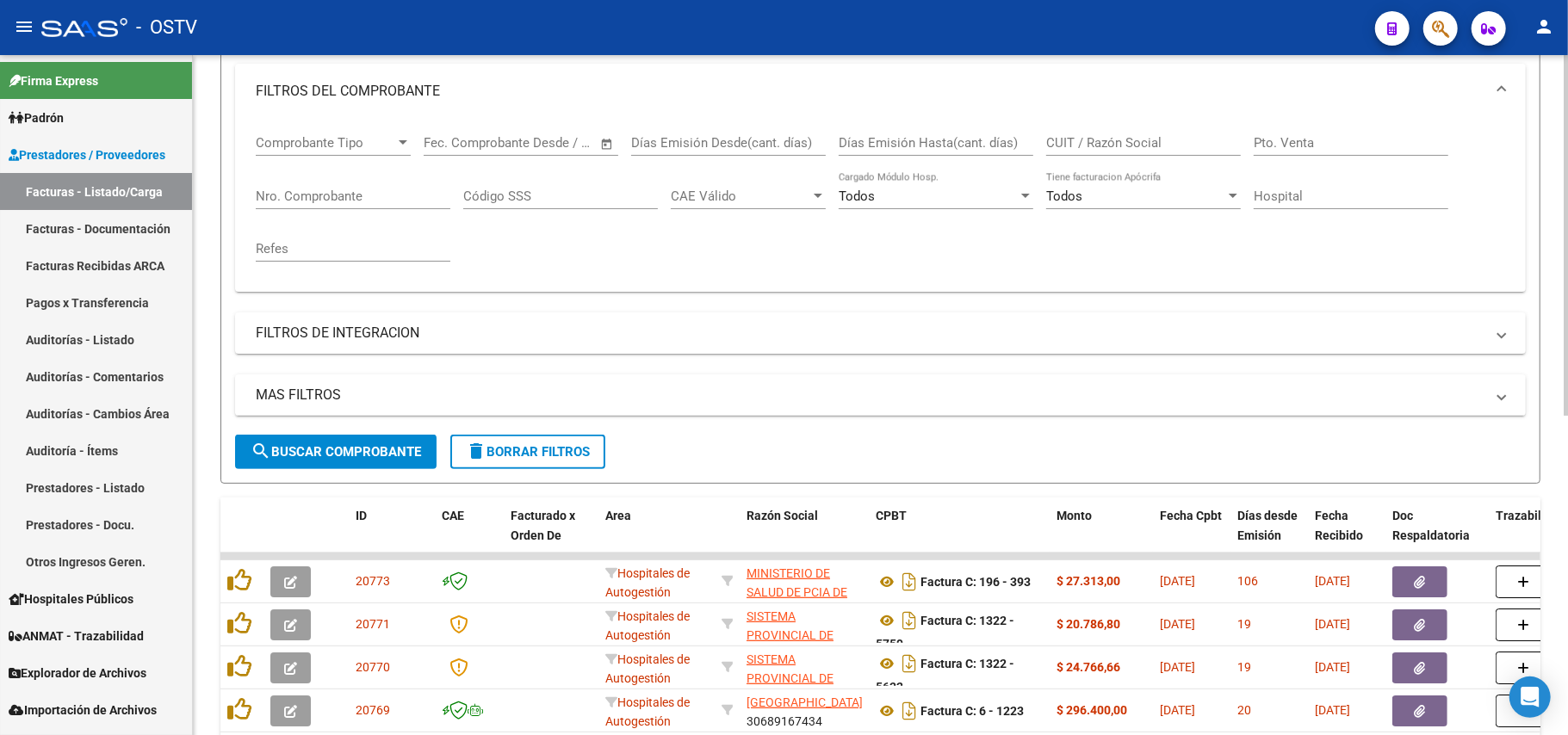
click at [403, 462] on button "search Buscar Comprobante" at bounding box center [335, 451] width 201 height 35
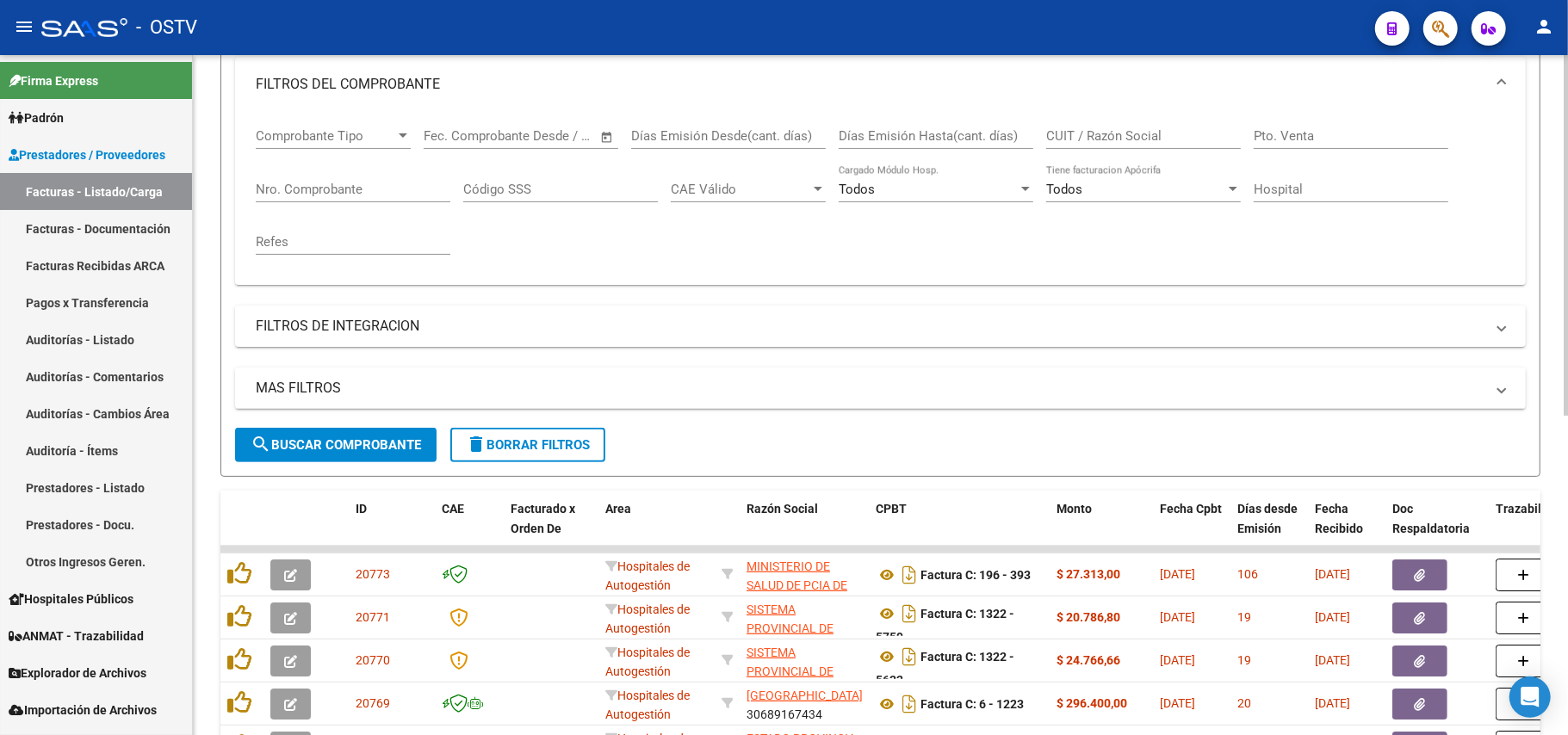
scroll to position [146, 0]
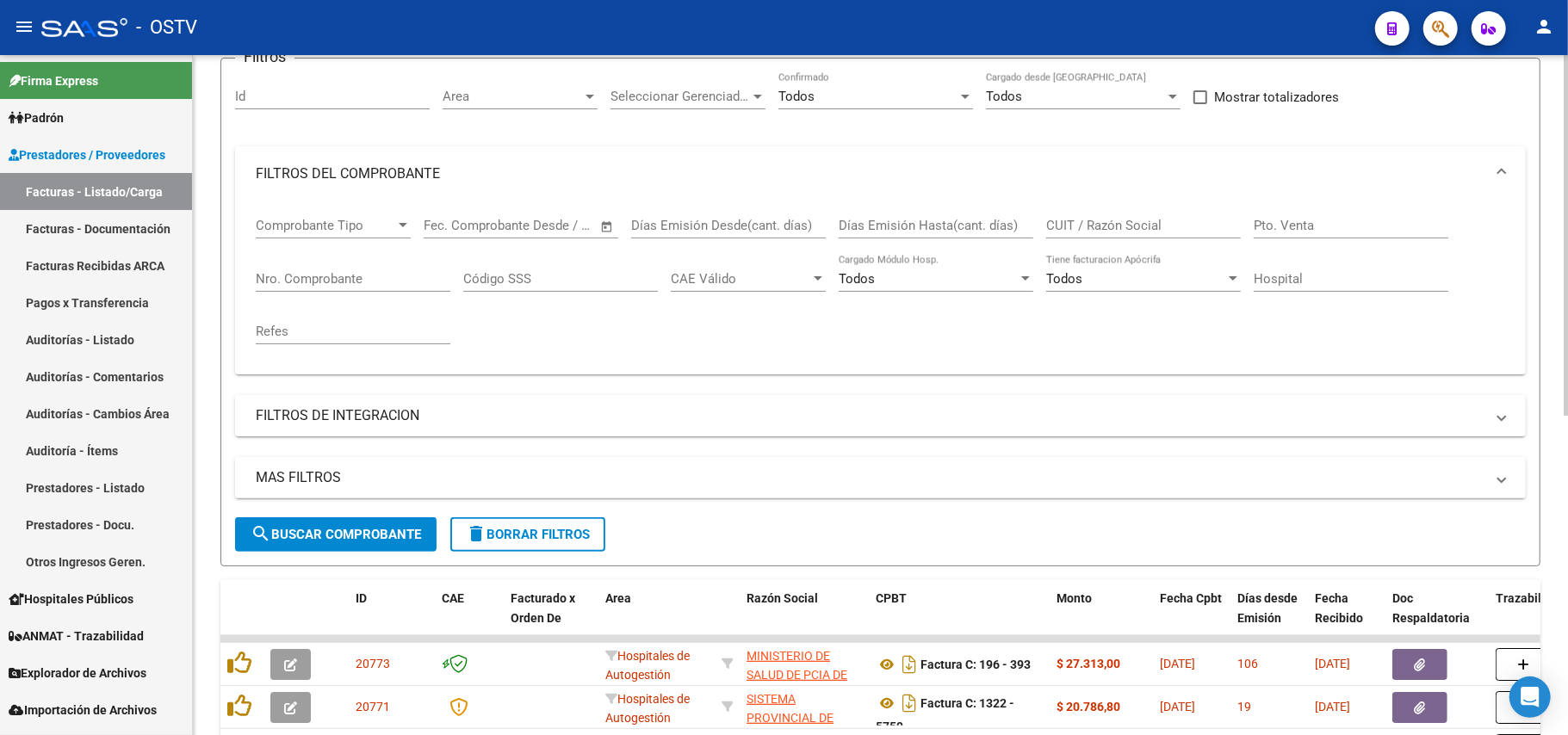
click at [375, 279] on input "Nro. Comprobante" at bounding box center [352, 278] width 194 height 15
paste input "75628"
type input "75628"
click at [380, 511] on div "MAS FILTROS Todos Con Doc. Respaldatoria Todos Con Trazabilidad Todos Asociado …" at bounding box center [881, 488] width 1291 height 60
click at [380, 513] on div "MAS FILTROS Todos Con Doc. Respaldatoria Todos Con Trazabilidad Todos Asociado …" at bounding box center [881, 488] width 1291 height 60
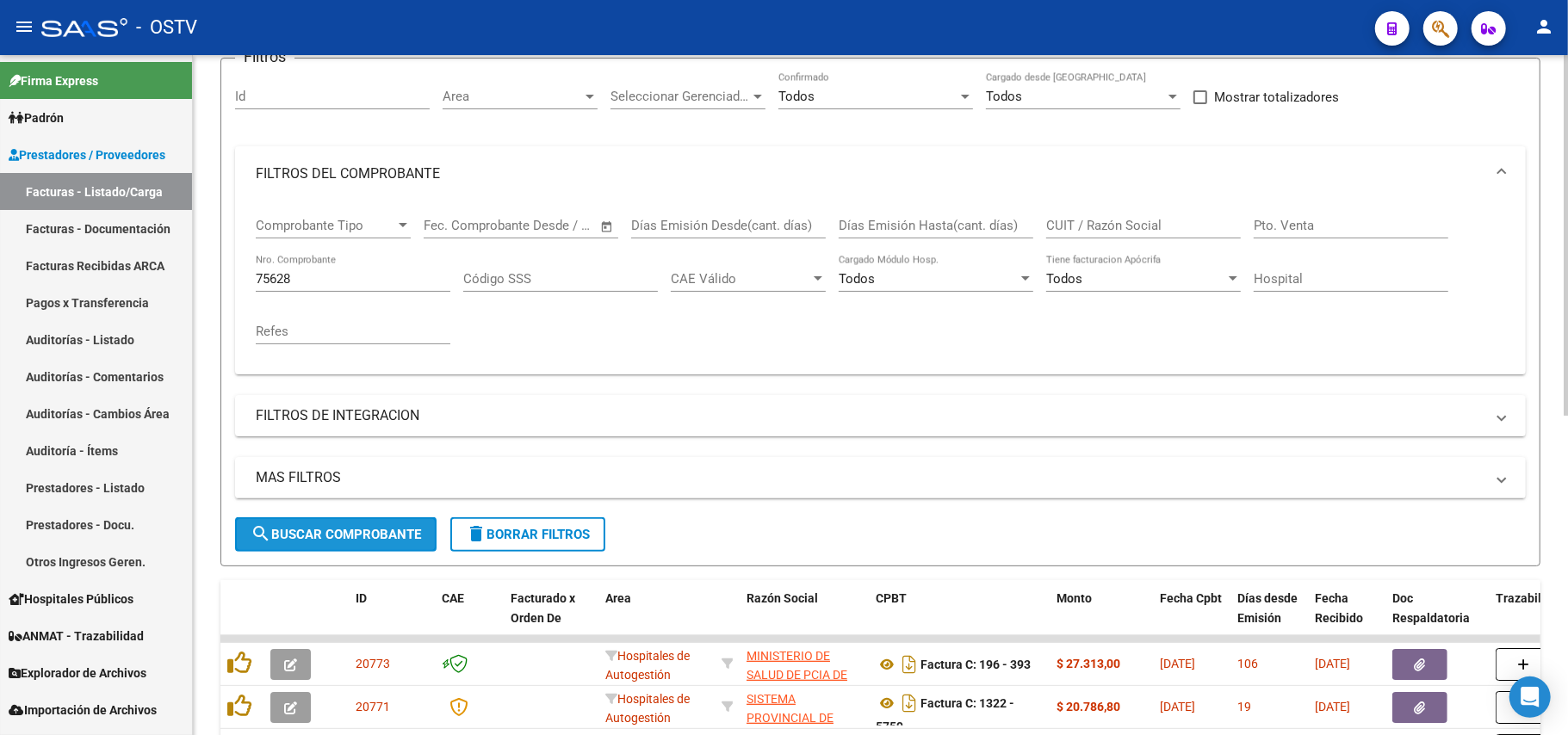
click at [382, 520] on button "search Buscar Comprobante" at bounding box center [335, 535] width 201 height 35
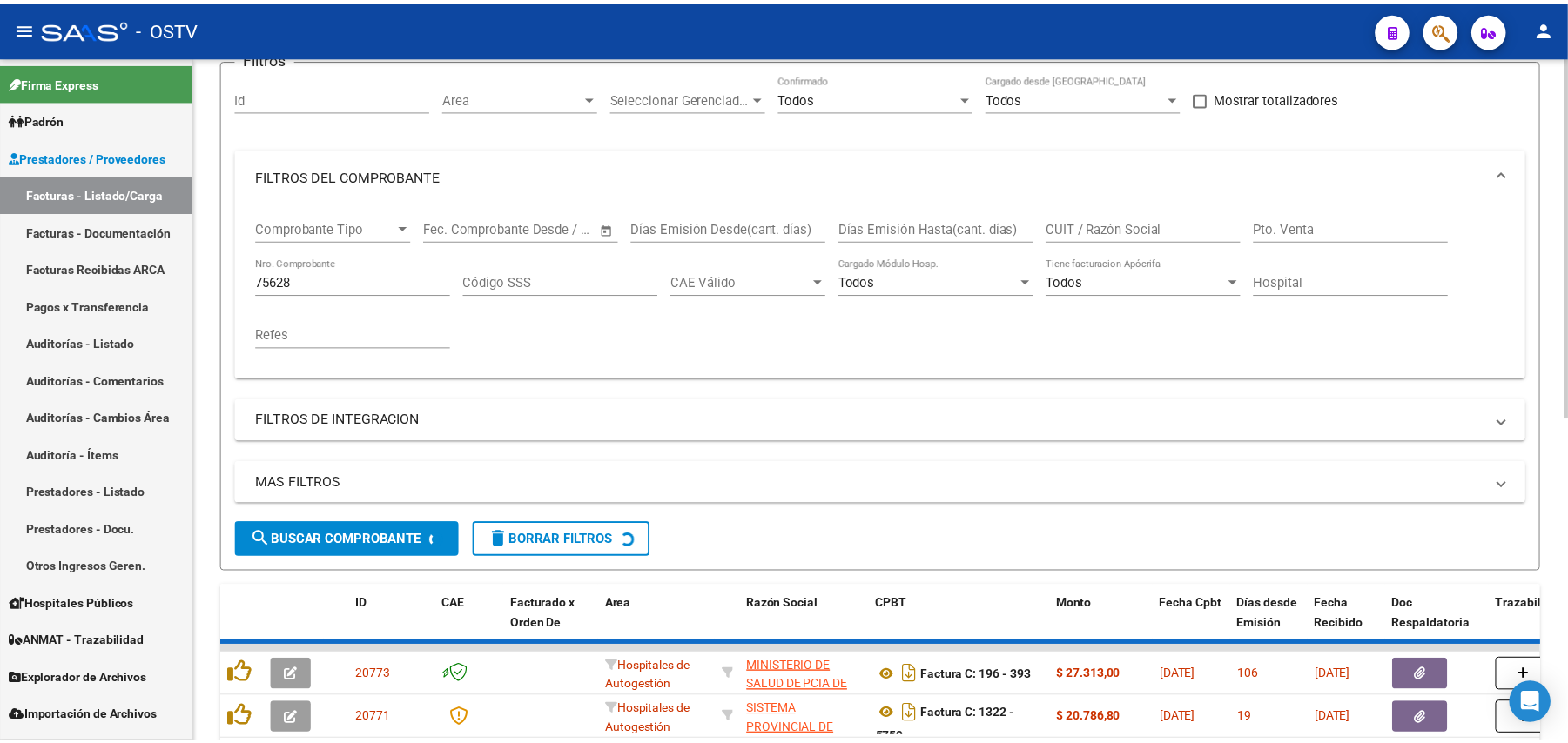
scroll to position [221, 0]
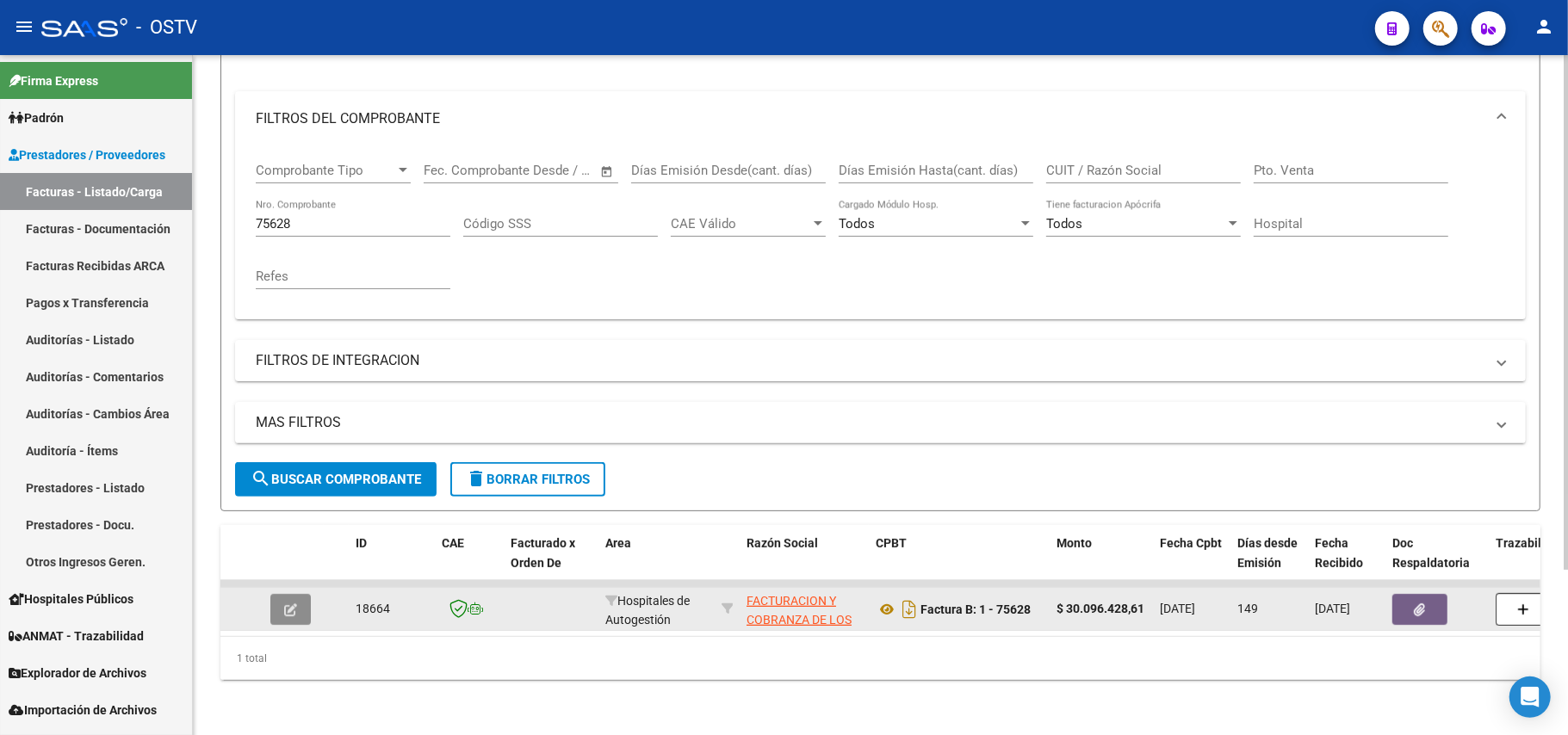
click at [287, 604] on icon "button" at bounding box center [290, 610] width 13 height 13
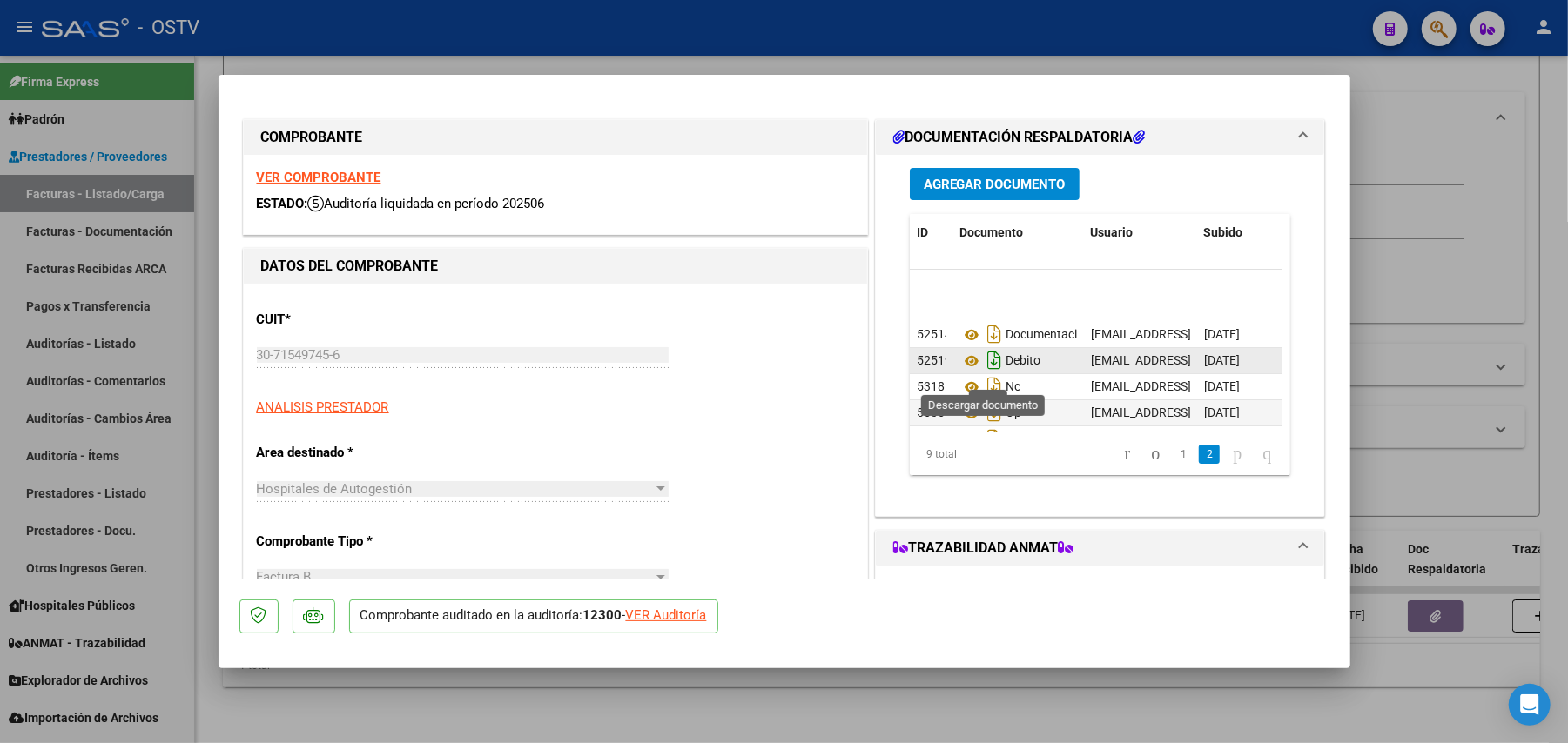
scroll to position [95, 0]
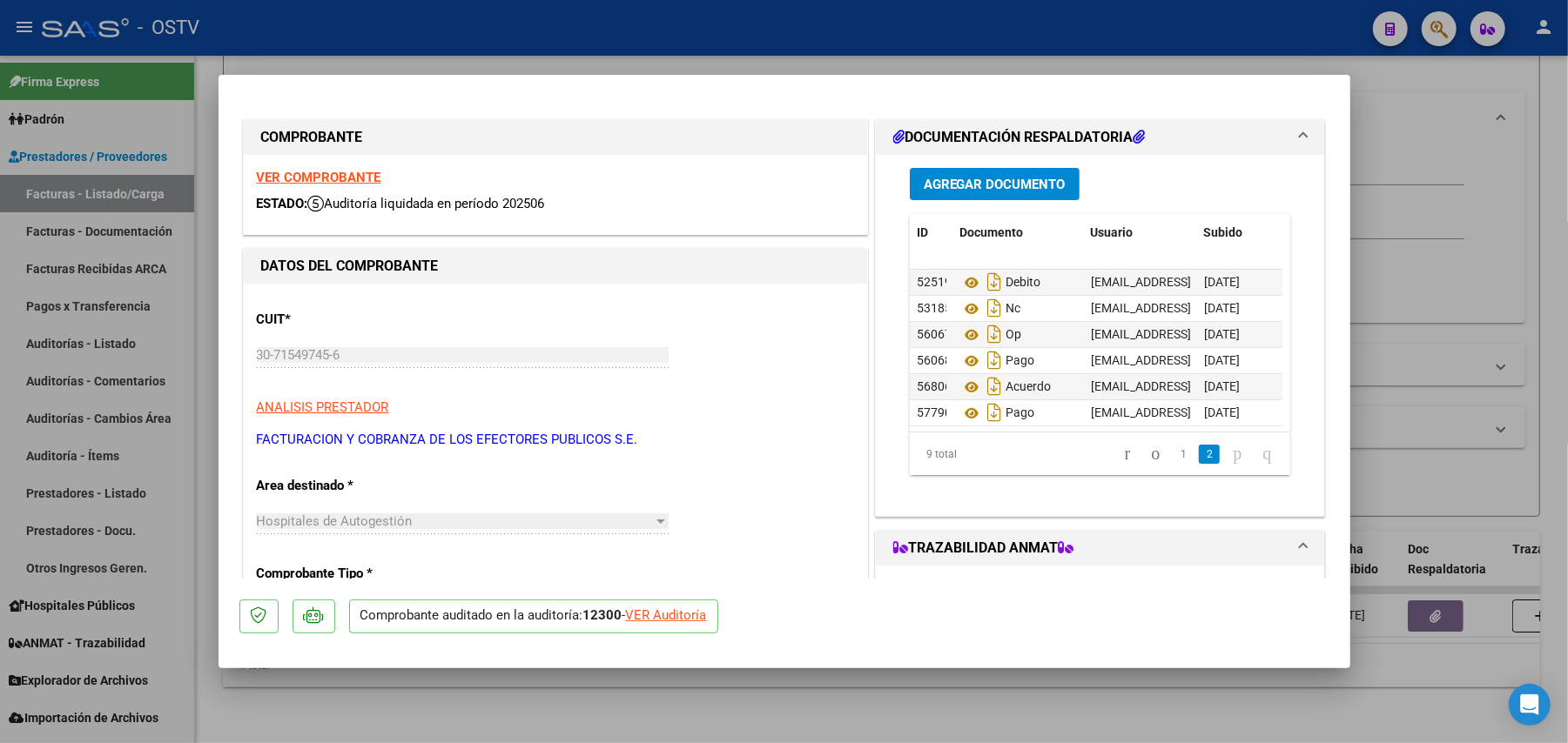
click at [1007, 198] on button "Agregar Documento" at bounding box center [994, 184] width 169 height 32
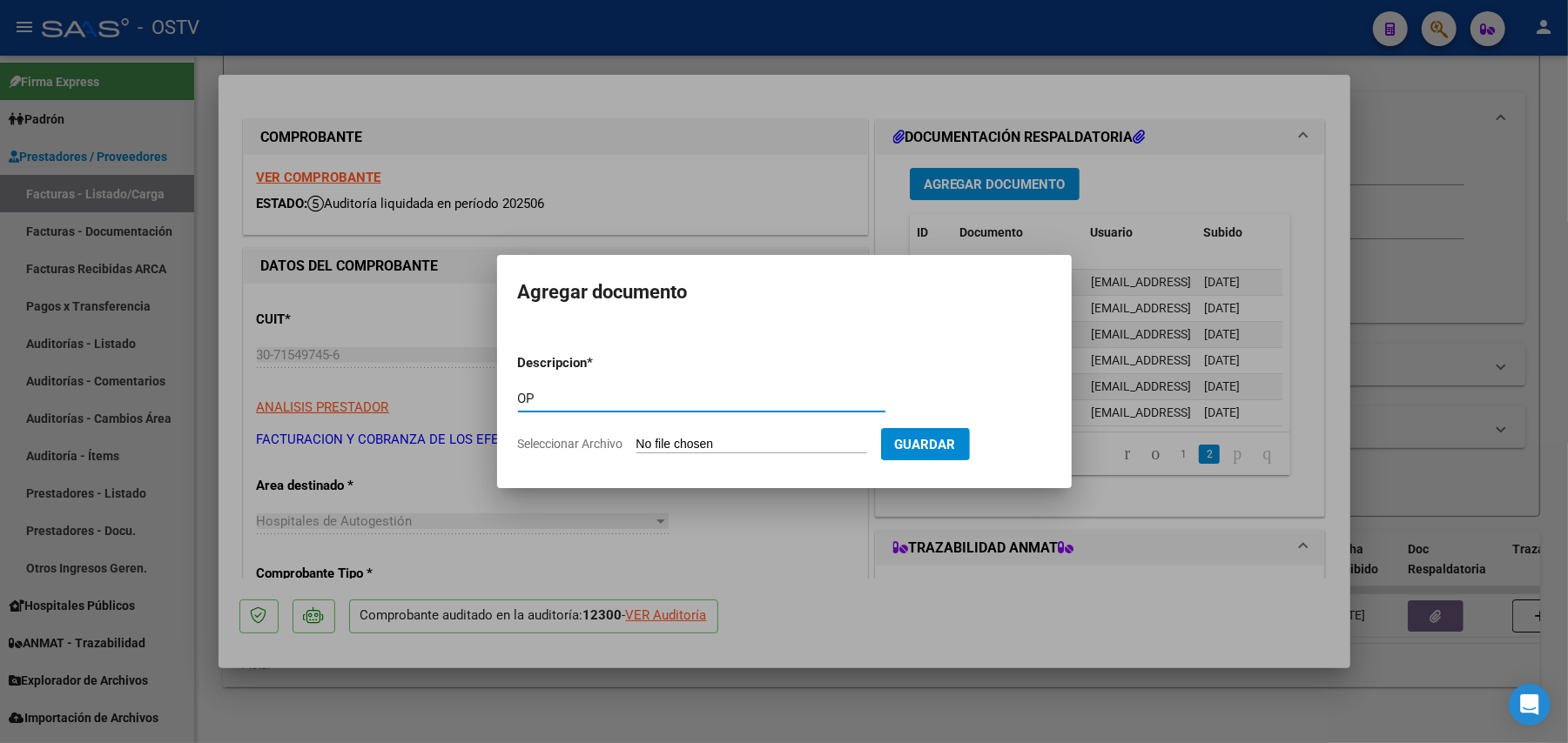
type input "OP"
click at [764, 433] on form "Descripcion * OP Escriba aquí una descripcion Seleccionar Archivo Guardar" at bounding box center [784, 404] width 533 height 127
click at [767, 440] on input "Seleccionar Archivo" at bounding box center [751, 445] width 230 height 16
type input "C:\fakepath\OP Parcial 2da cuota Convenio.pdf"
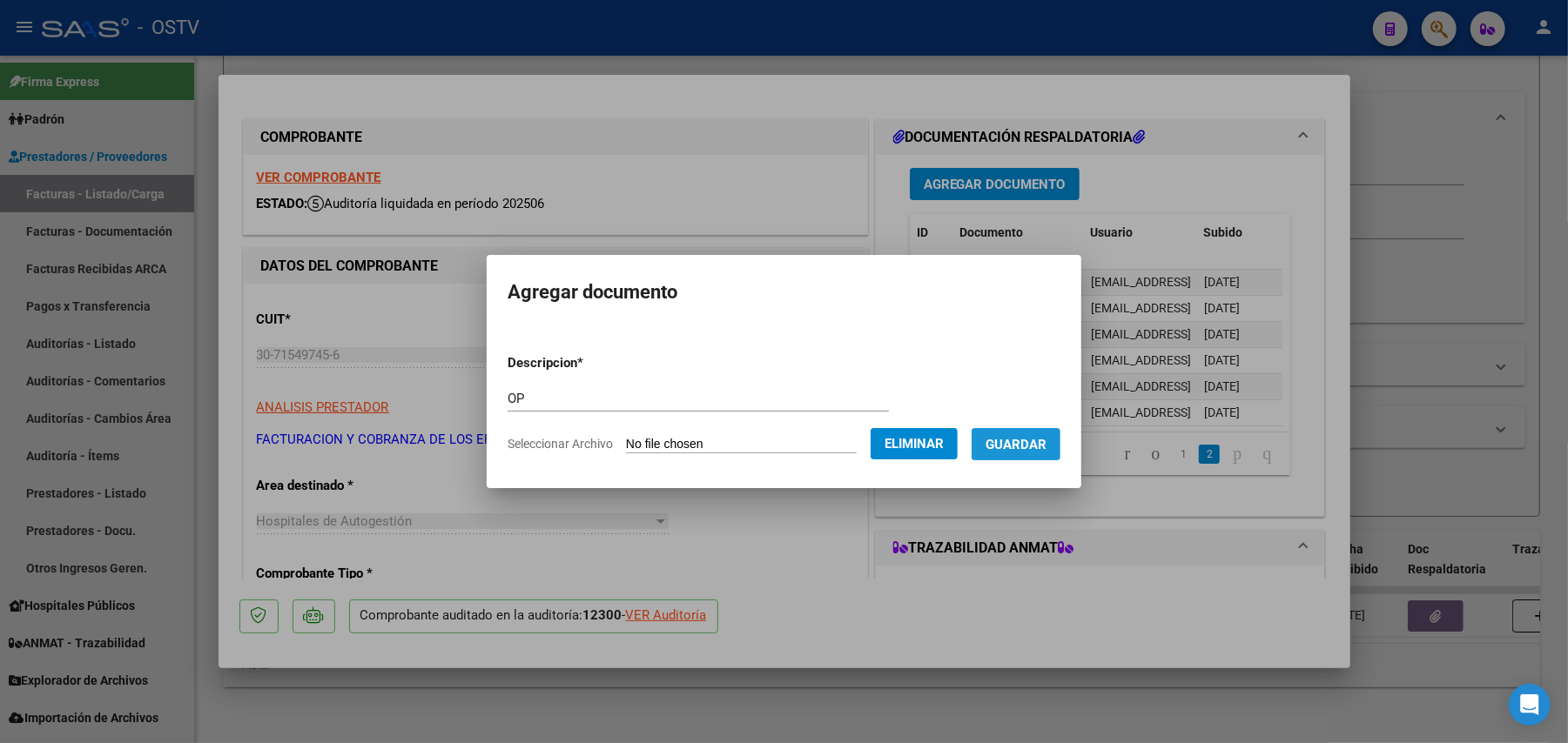
click at [1035, 440] on span "Guardar" at bounding box center [1016, 444] width 61 height 15
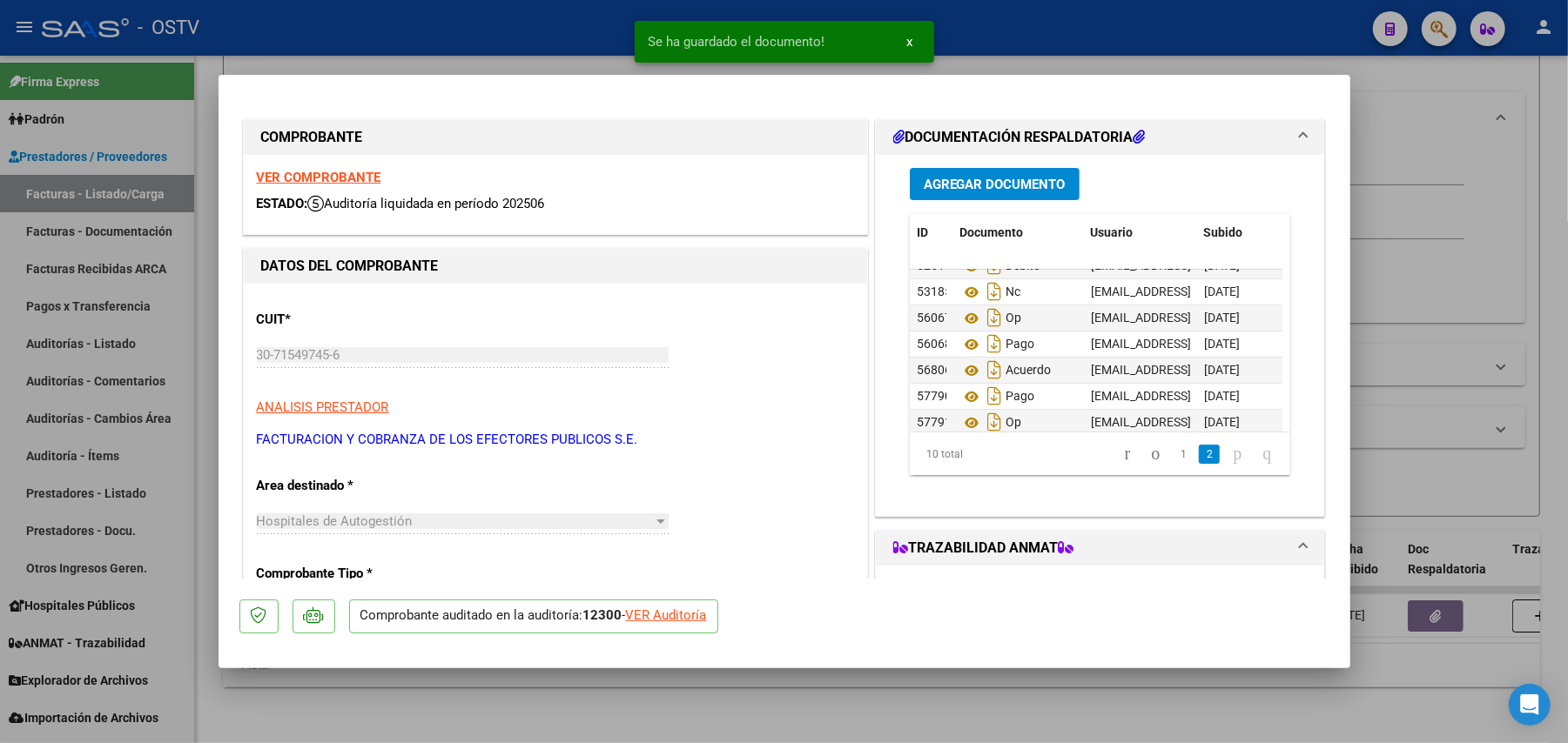
click at [1432, 423] on div at bounding box center [784, 371] width 1568 height 743
type input "$ 0,00"
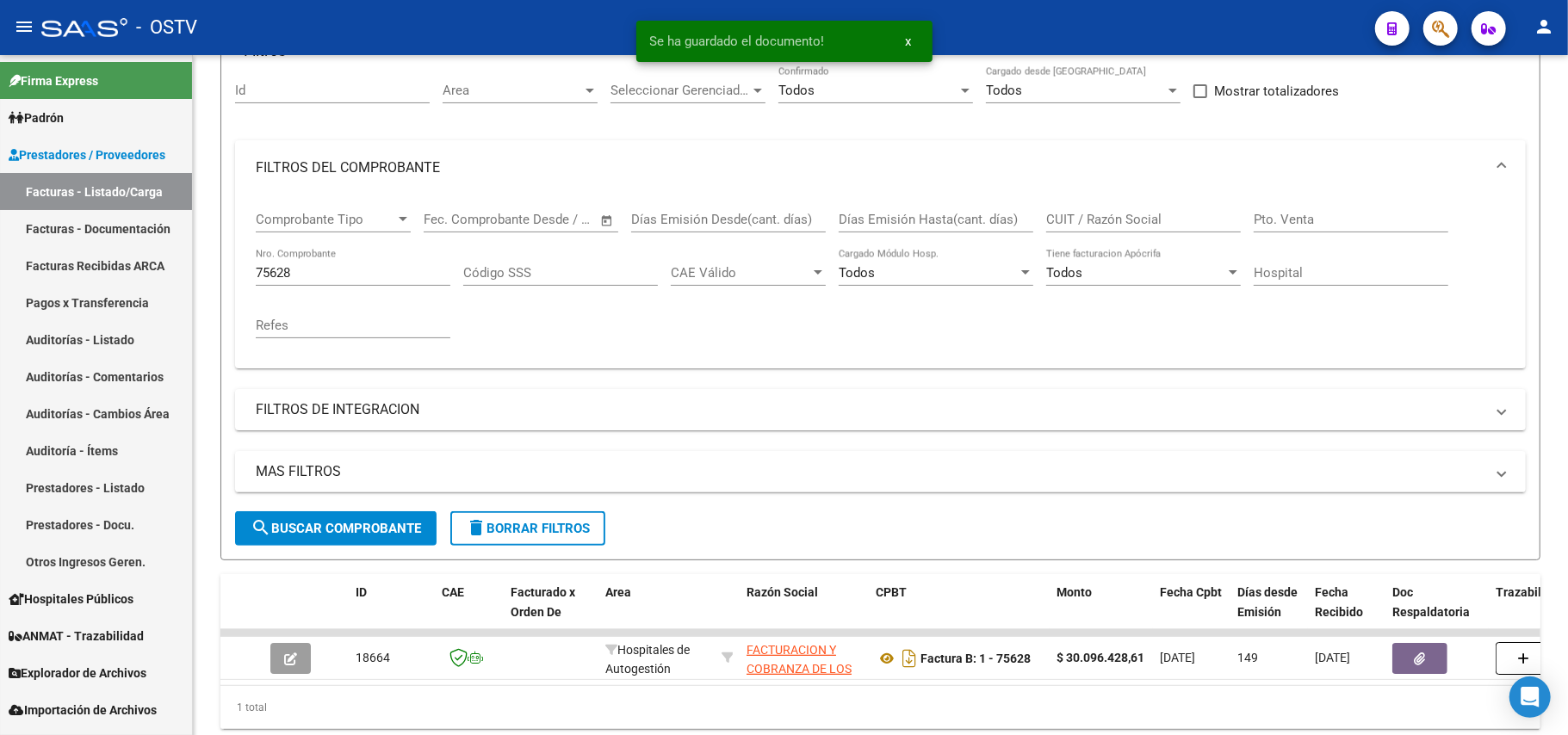
scroll to position [104, 0]
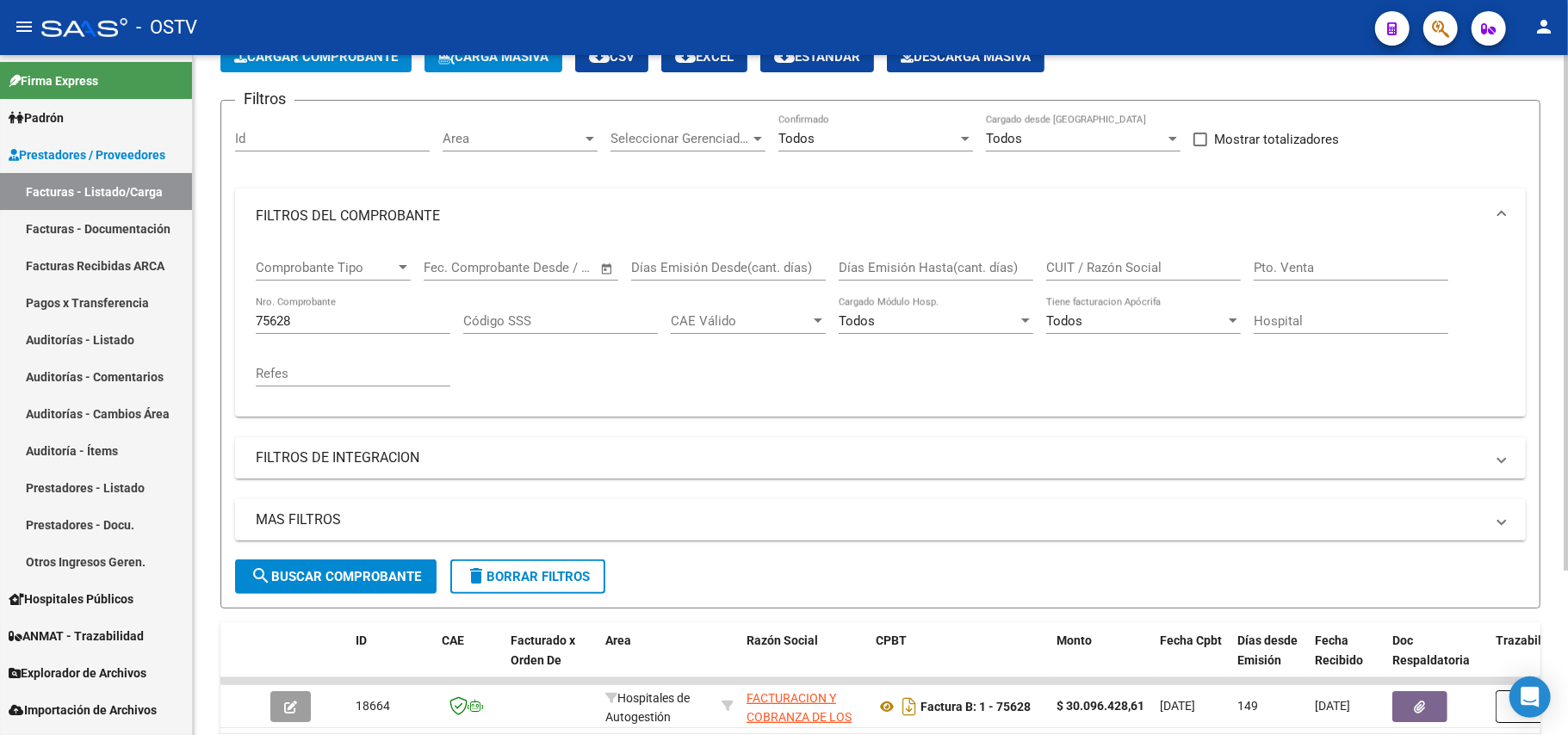
click at [420, 590] on button "search Buscar Comprobante" at bounding box center [335, 576] width 201 height 35
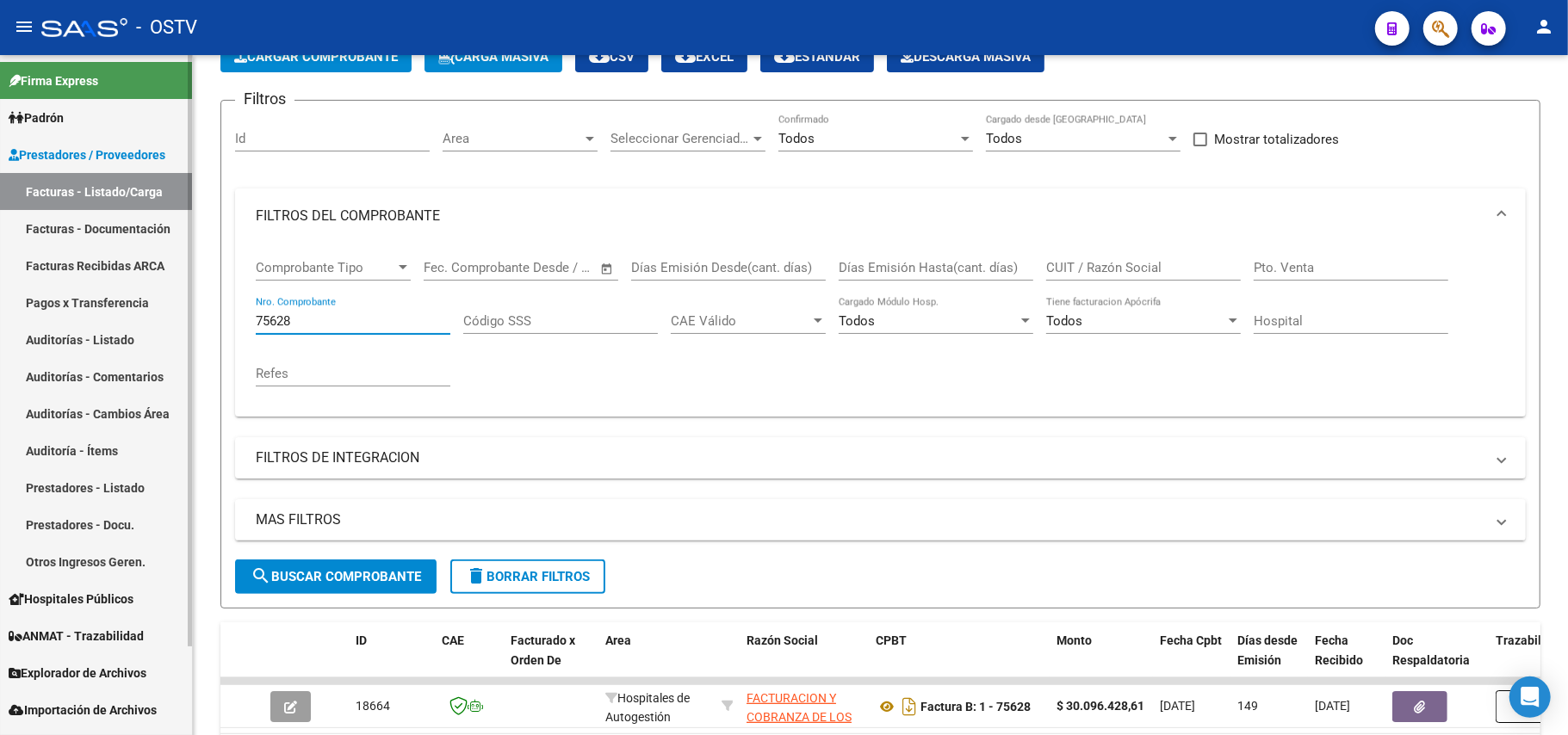
drag, startPoint x: 412, startPoint y: 320, endPoint x: 0, endPoint y: 265, distance: 415.7
click at [0, 265] on mat-sidenav-container "Firma Express Padrón Afiliados Empadronados Movimientos de Afiliados Padrón Ági…" at bounding box center [784, 395] width 1568 height 680
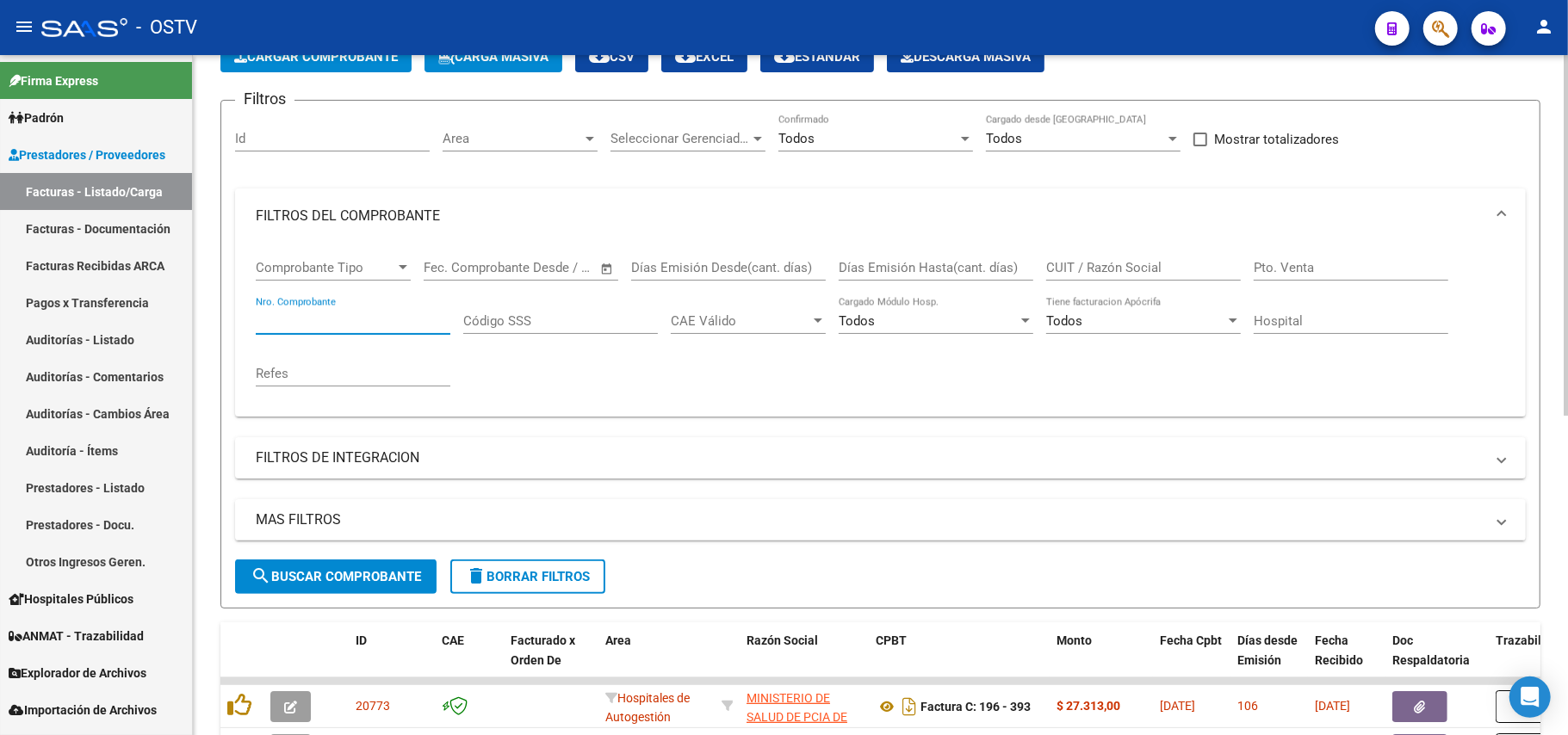
click at [1152, 358] on div "Comprobante Tipo Comprobante Tipo Start date – End date Fec. Comprobante Desde …" at bounding box center [880, 324] width 1250 height 160
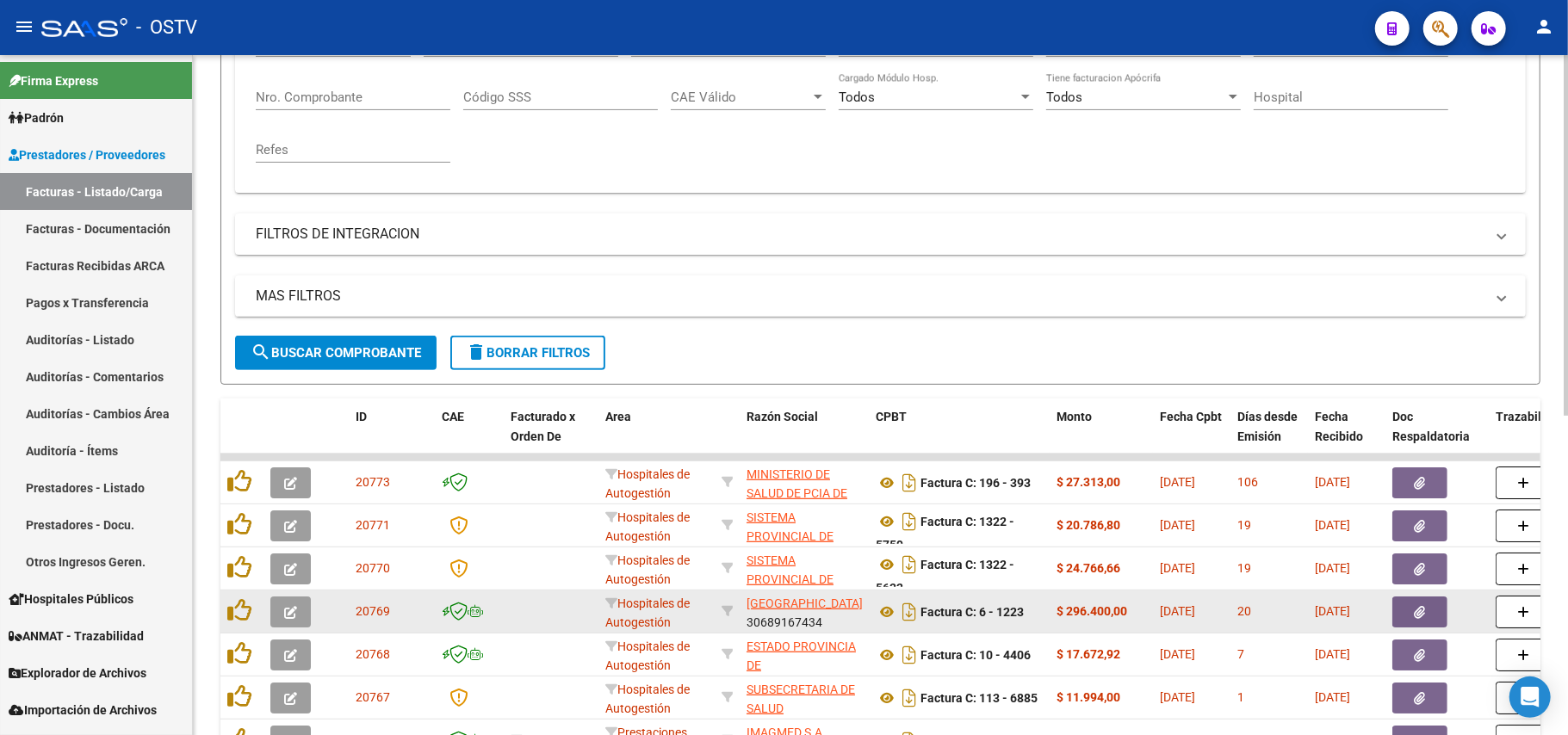
scroll to position [563, 0]
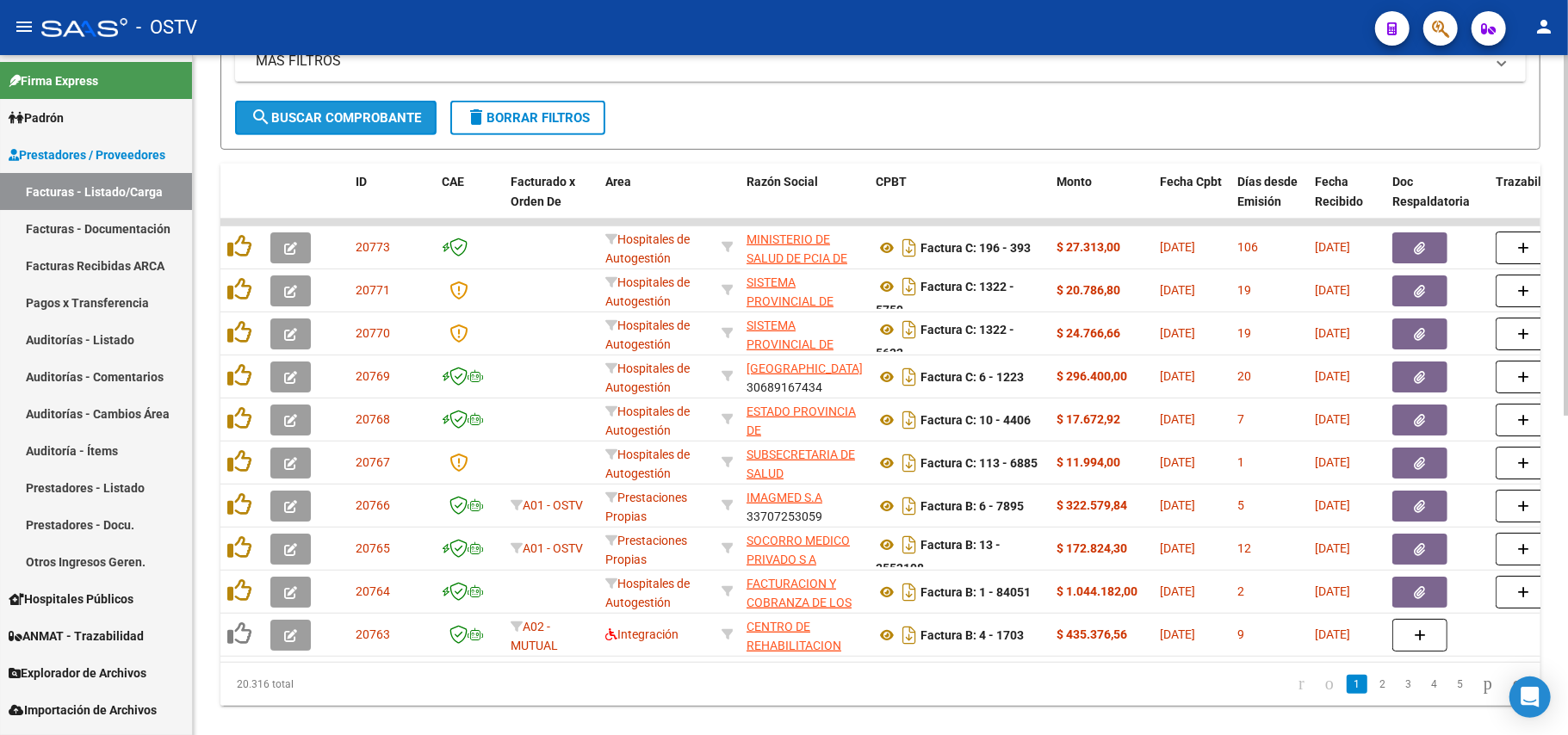
click at [410, 111] on span "search Buscar Comprobante" at bounding box center [336, 117] width 170 height 15
click at [383, 119] on span "search Buscar Comprobante" at bounding box center [336, 117] width 170 height 15
click at [394, 112] on span "search Buscar Comprobante" at bounding box center [336, 117] width 170 height 15
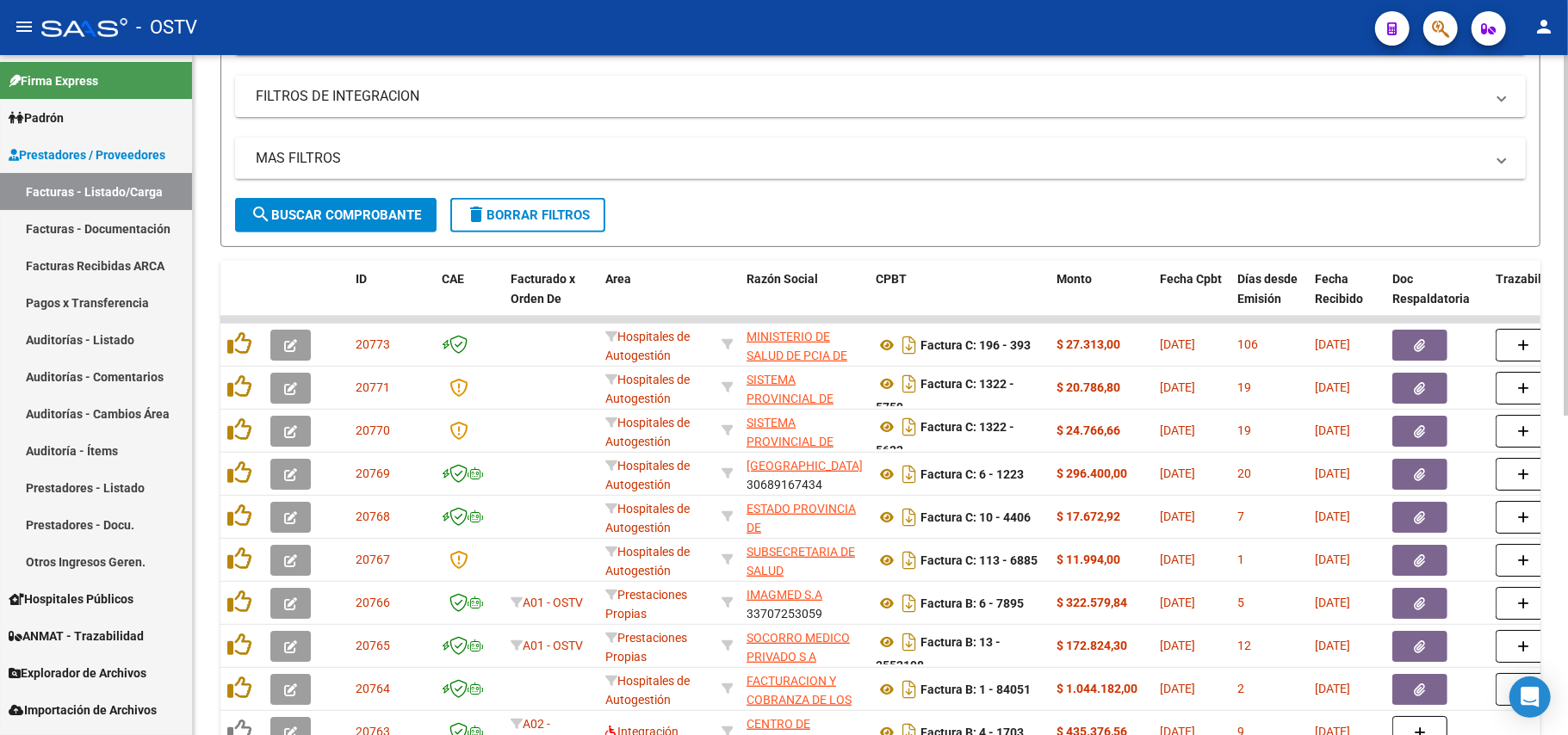
scroll to position [334, 0]
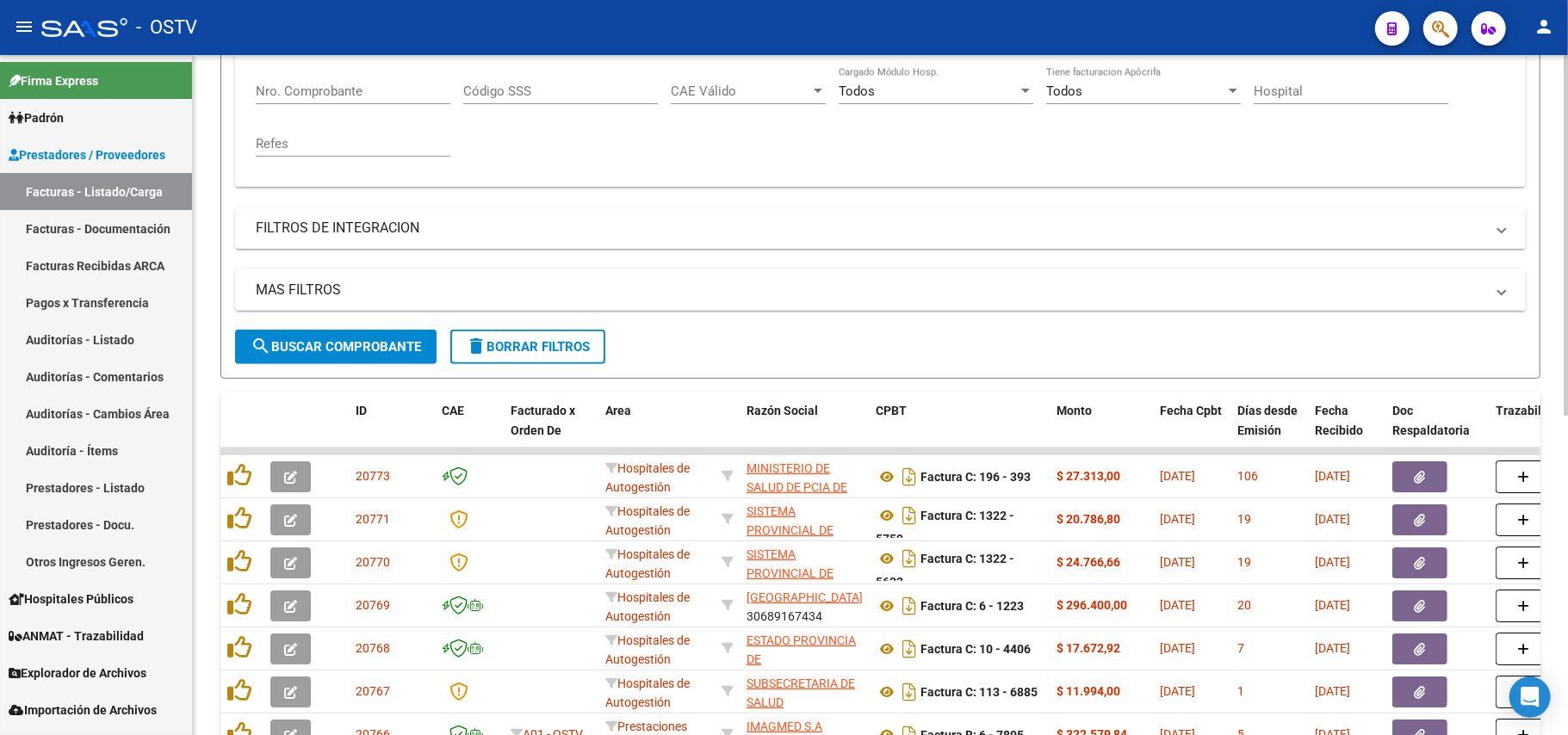
click at [387, 344] on span "search Buscar Comprobante" at bounding box center [336, 347] width 170 height 15
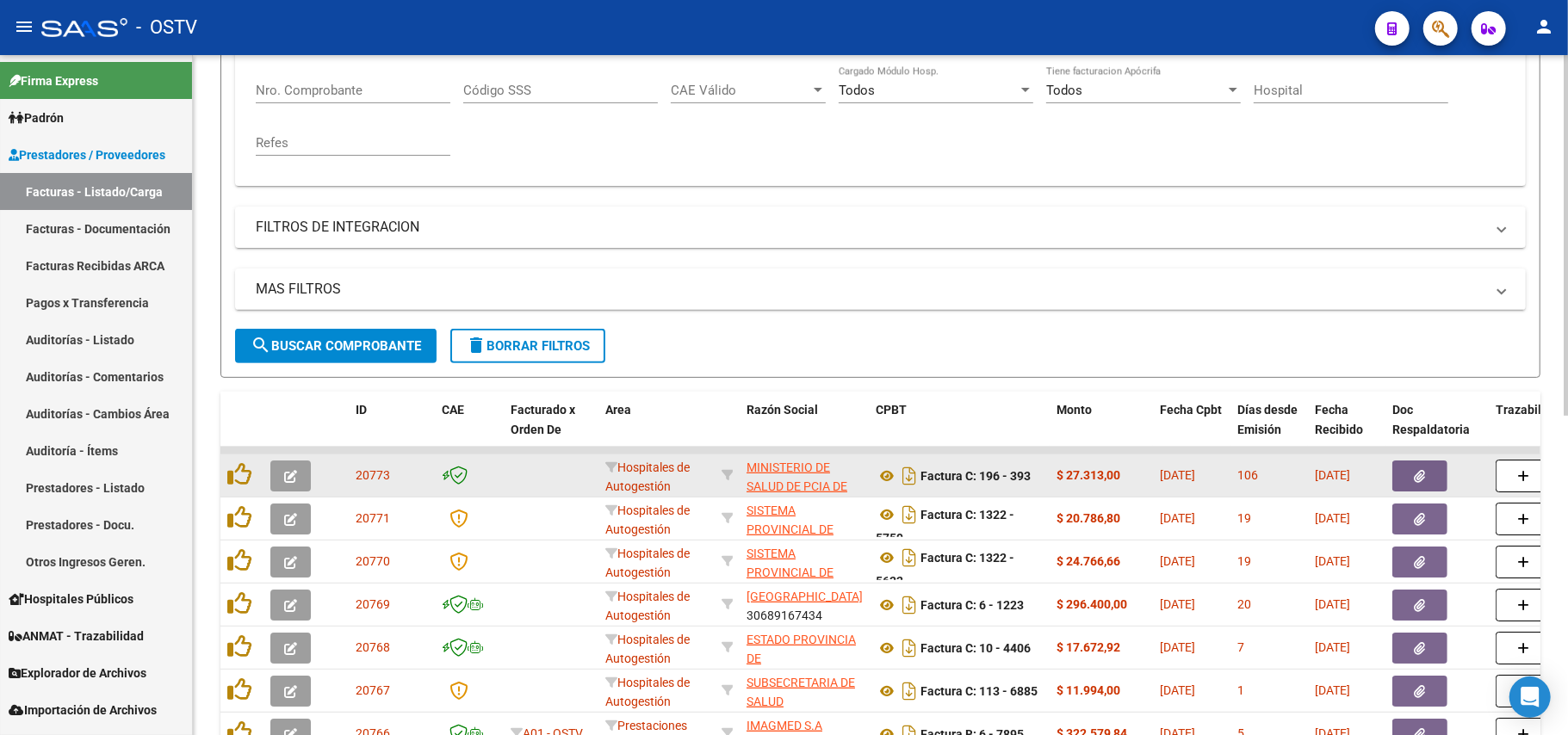
scroll to position [344, 0]
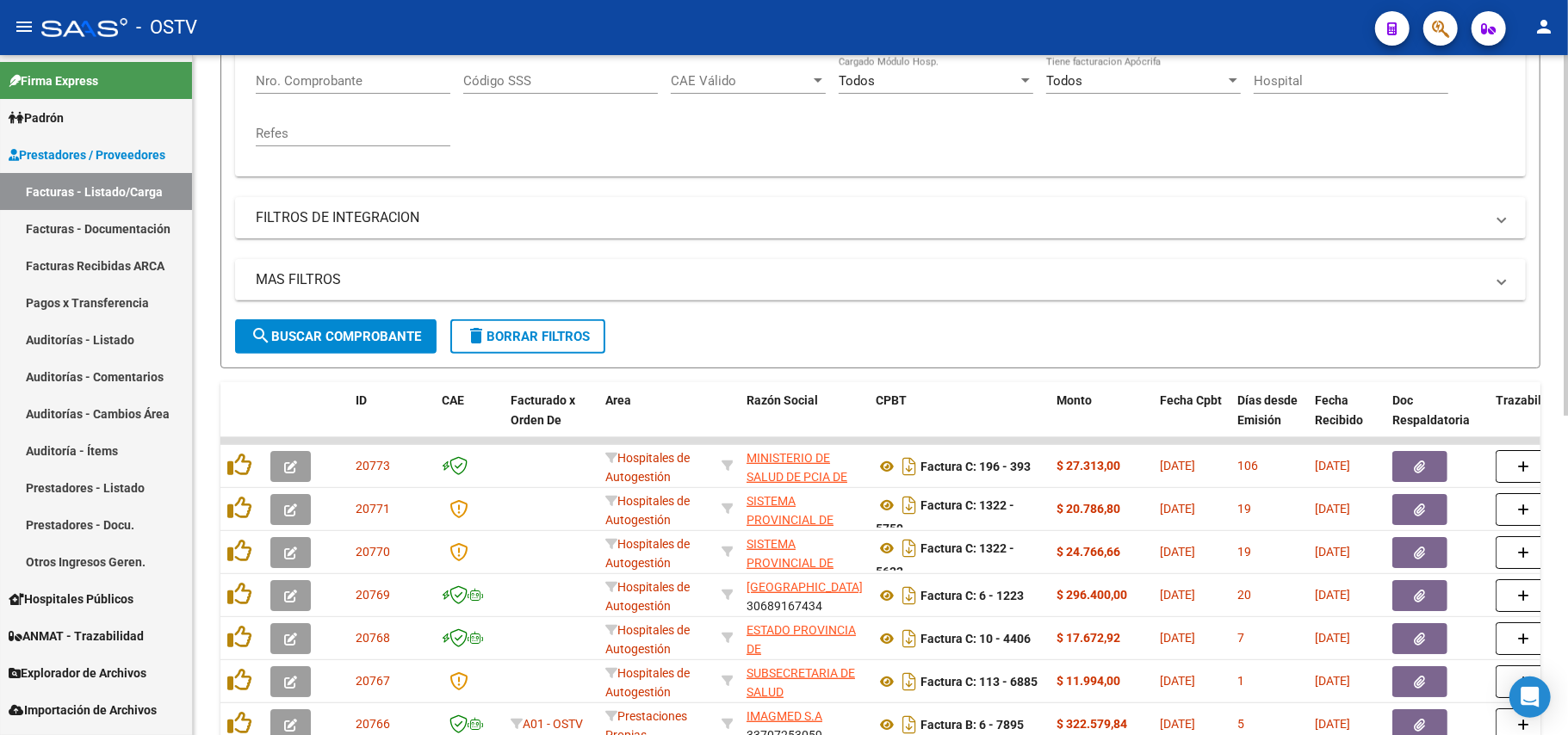
click at [413, 341] on span "search Buscar Comprobante" at bounding box center [336, 336] width 170 height 15
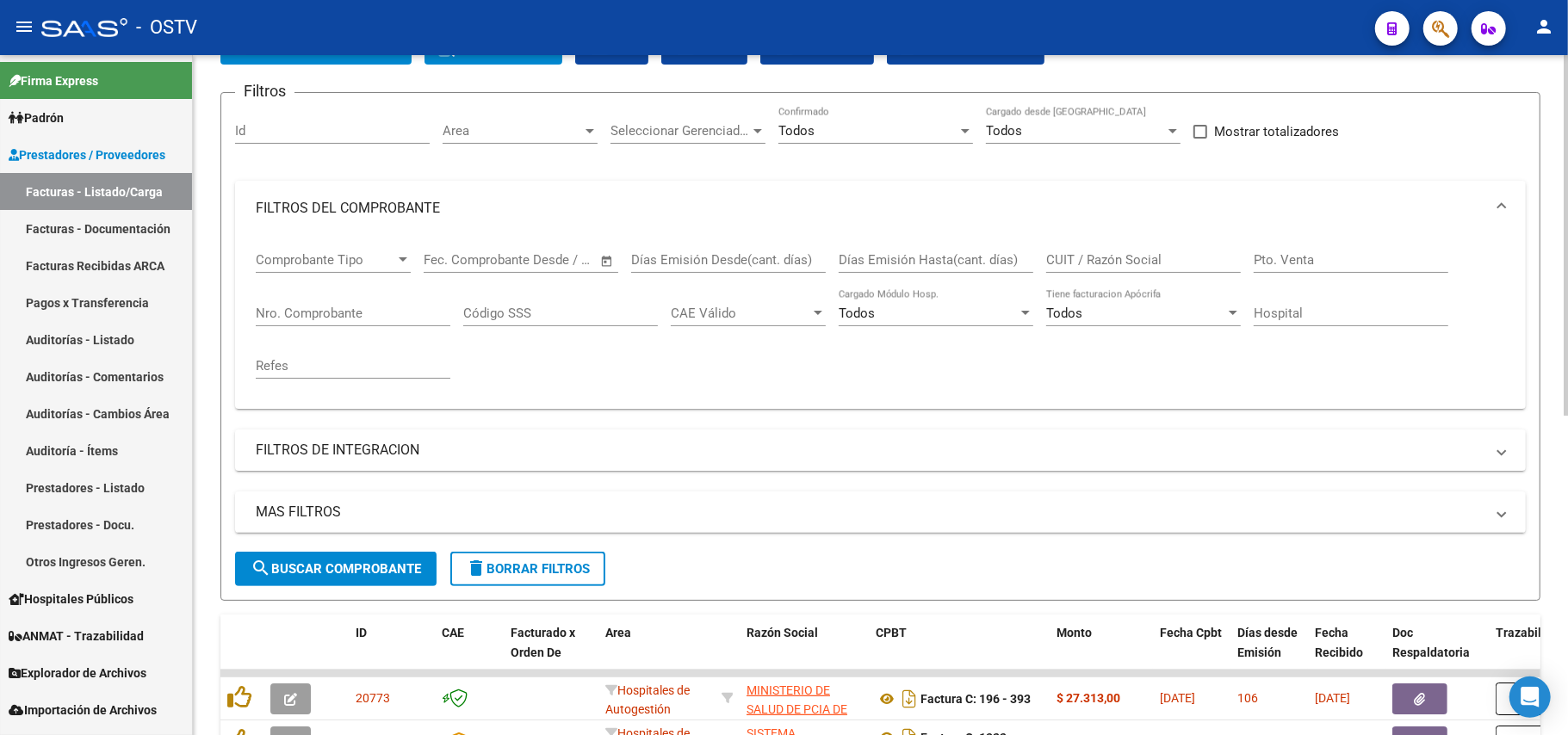
scroll to position [229, 0]
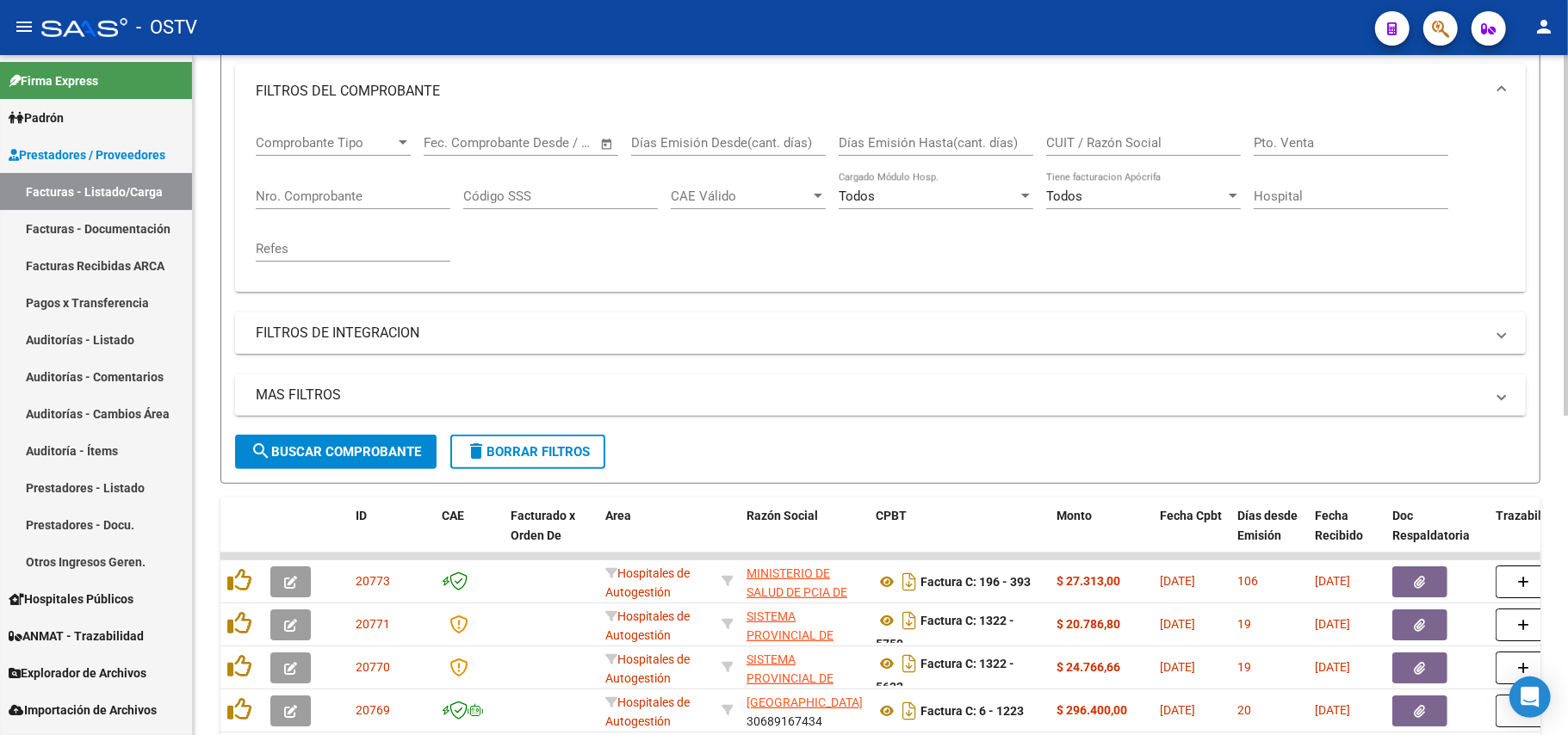
click at [353, 435] on button "search Buscar Comprobante" at bounding box center [335, 451] width 201 height 35
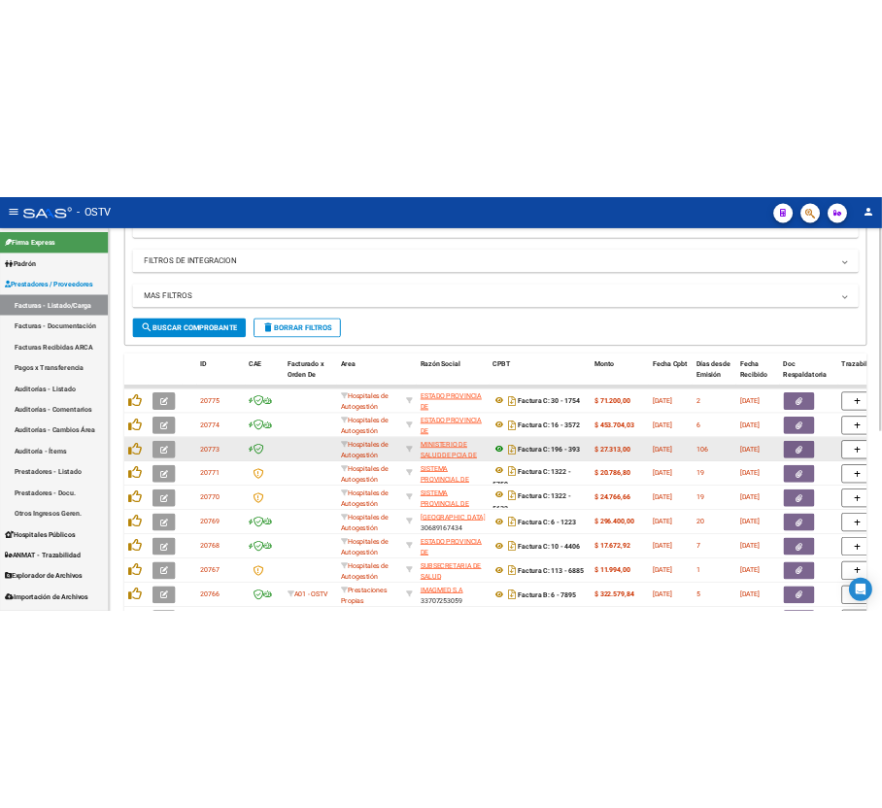
scroll to position [518, 0]
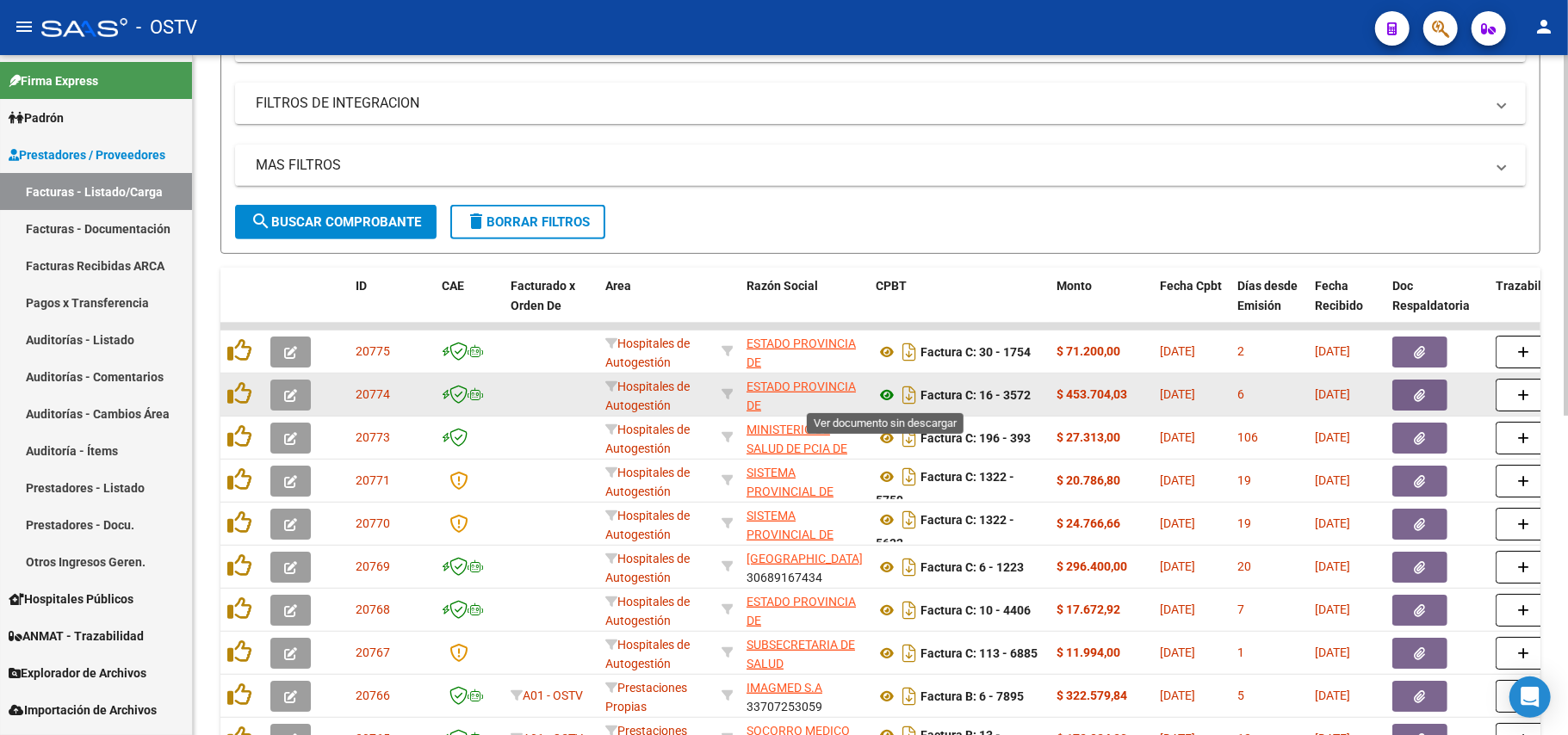
click at [883, 398] on icon at bounding box center [887, 395] width 22 height 20
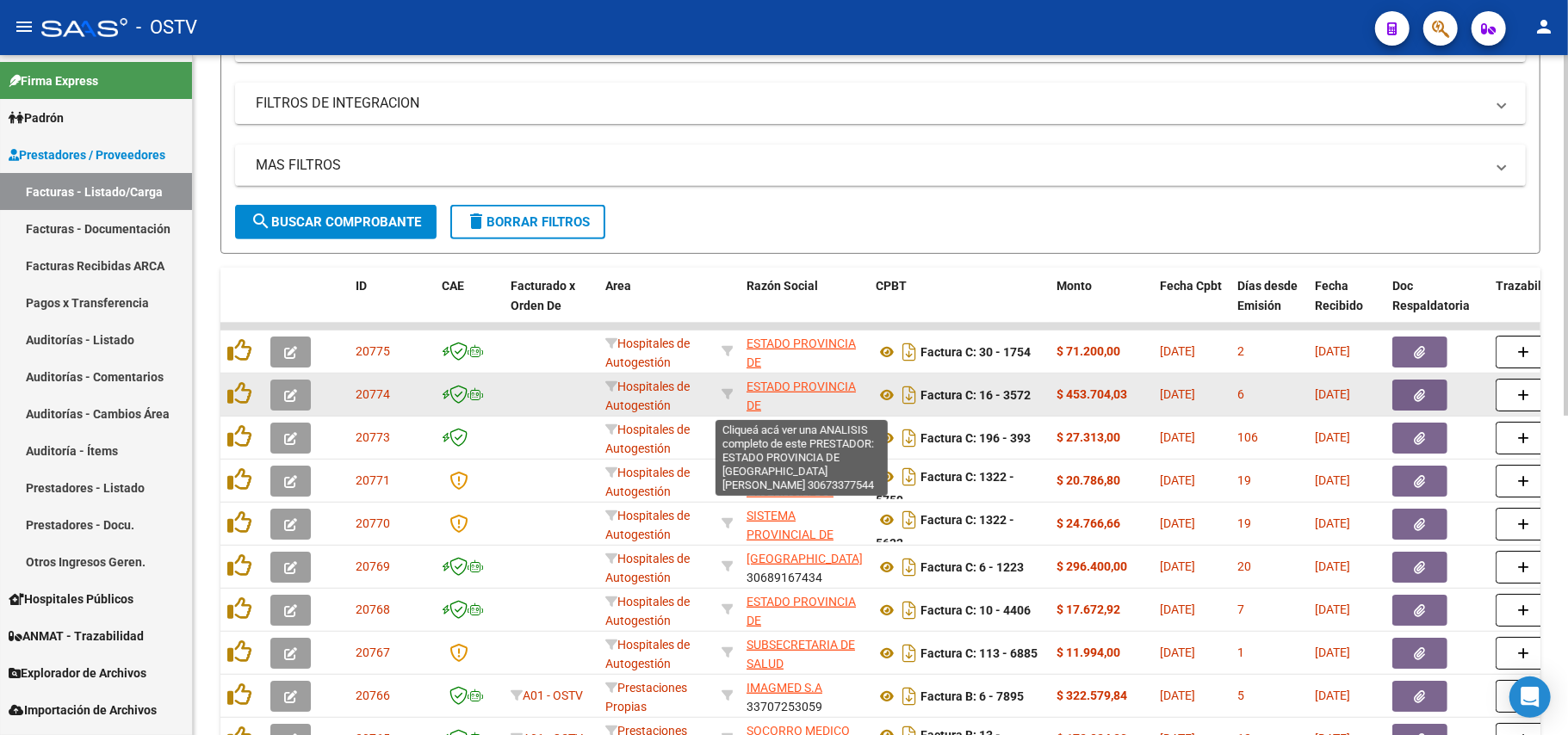
click at [793, 401] on span "ESTADO PROVINCIA DE [GEOGRAPHIC_DATA][PERSON_NAME]" at bounding box center [804, 416] width 116 height 73
type textarea "30673377544"
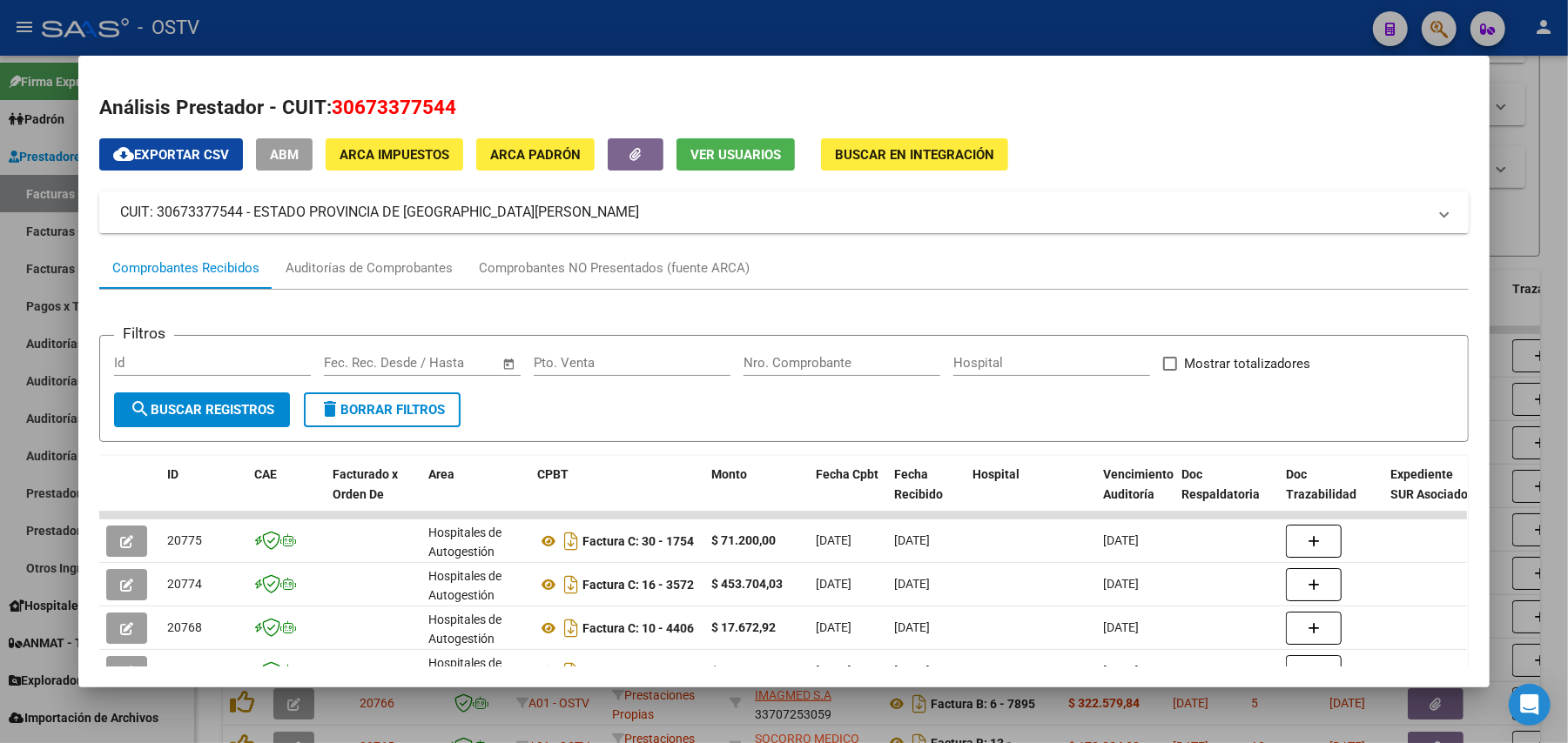
drag, startPoint x: 457, startPoint y: 214, endPoint x: 244, endPoint y: 217, distance: 213.0
click at [244, 217] on mat-panel-title "CUIT: 30673377544 - ESTADO PROVINCIA DE [GEOGRAPHIC_DATA][PERSON_NAME]" at bounding box center [774, 212] width 1307 height 21
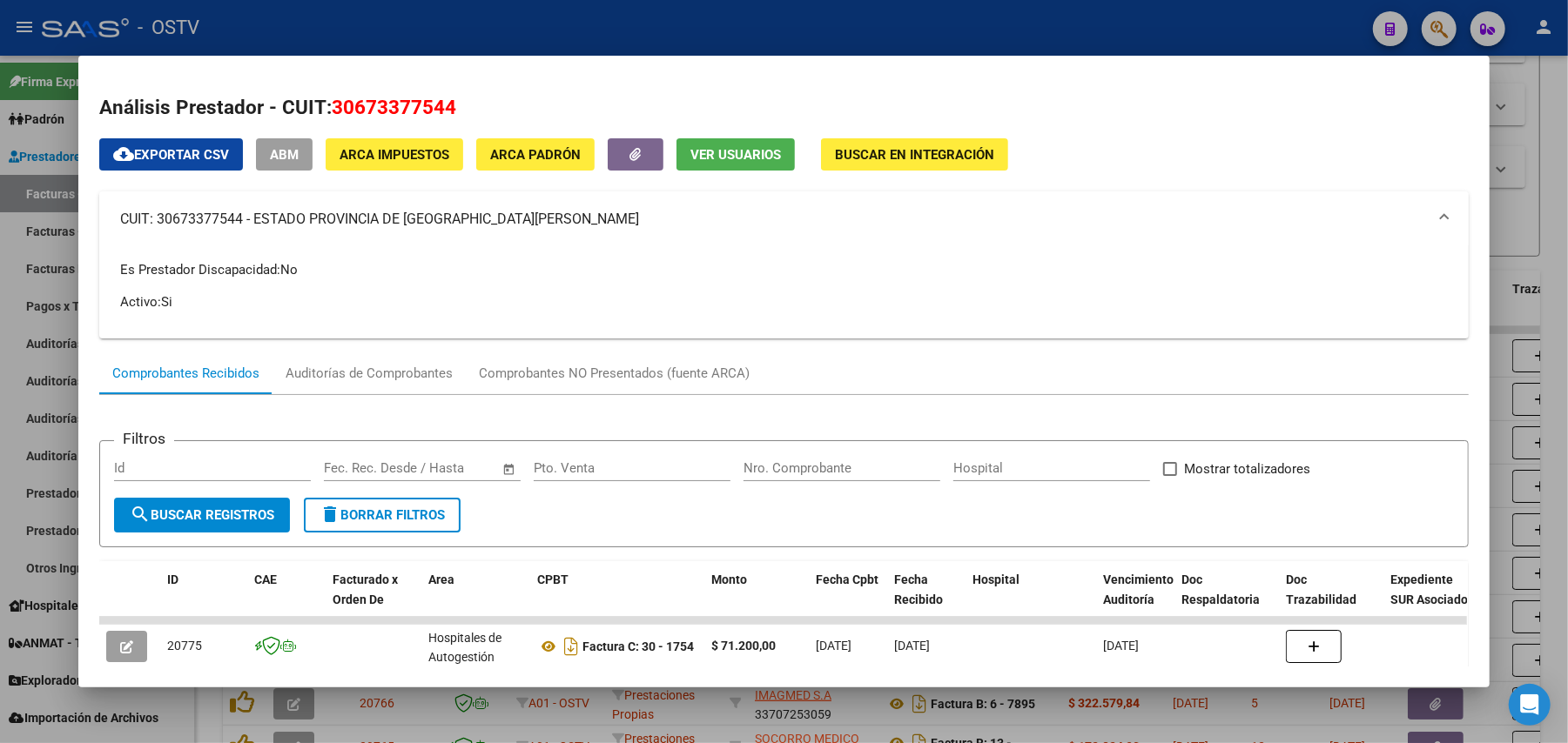
click at [256, 217] on mat-panel-title "CUIT: 30673377544 - ESTADO PROVINCIA DE [GEOGRAPHIC_DATA][PERSON_NAME]" at bounding box center [774, 219] width 1307 height 21
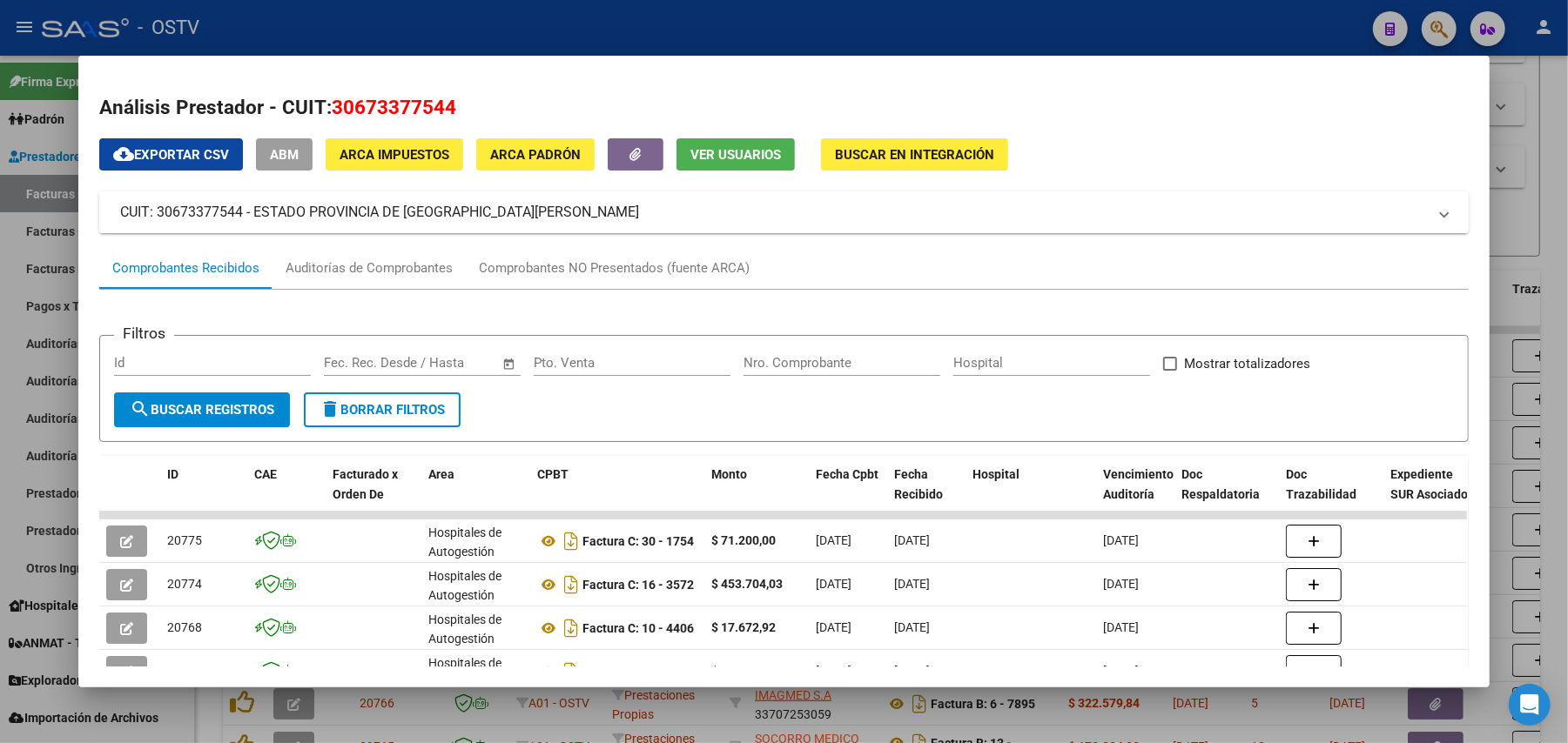
drag, startPoint x: 245, startPoint y: 213, endPoint x: 462, endPoint y: 221, distance: 217.1
click at [462, 221] on mat-panel-title "CUIT: 30673377544 - ESTADO PROVINCIA DE [GEOGRAPHIC_DATA][PERSON_NAME]" at bounding box center [774, 212] width 1307 height 21
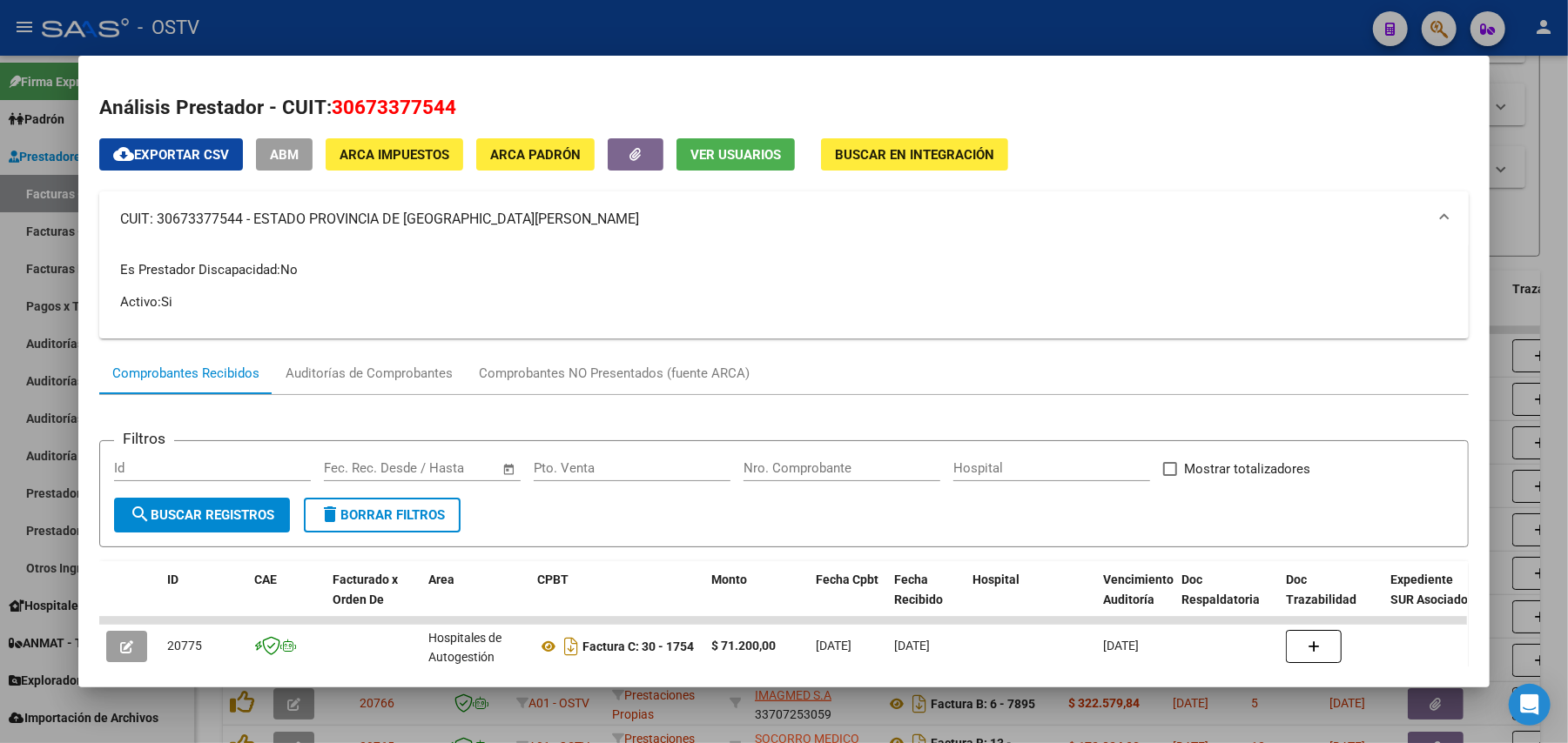
copy mat-panel-title "ESTADO PROVINCIA DE [GEOGRAPHIC_DATA][PERSON_NAME]"
click at [907, 29] on div at bounding box center [784, 371] width 1568 height 743
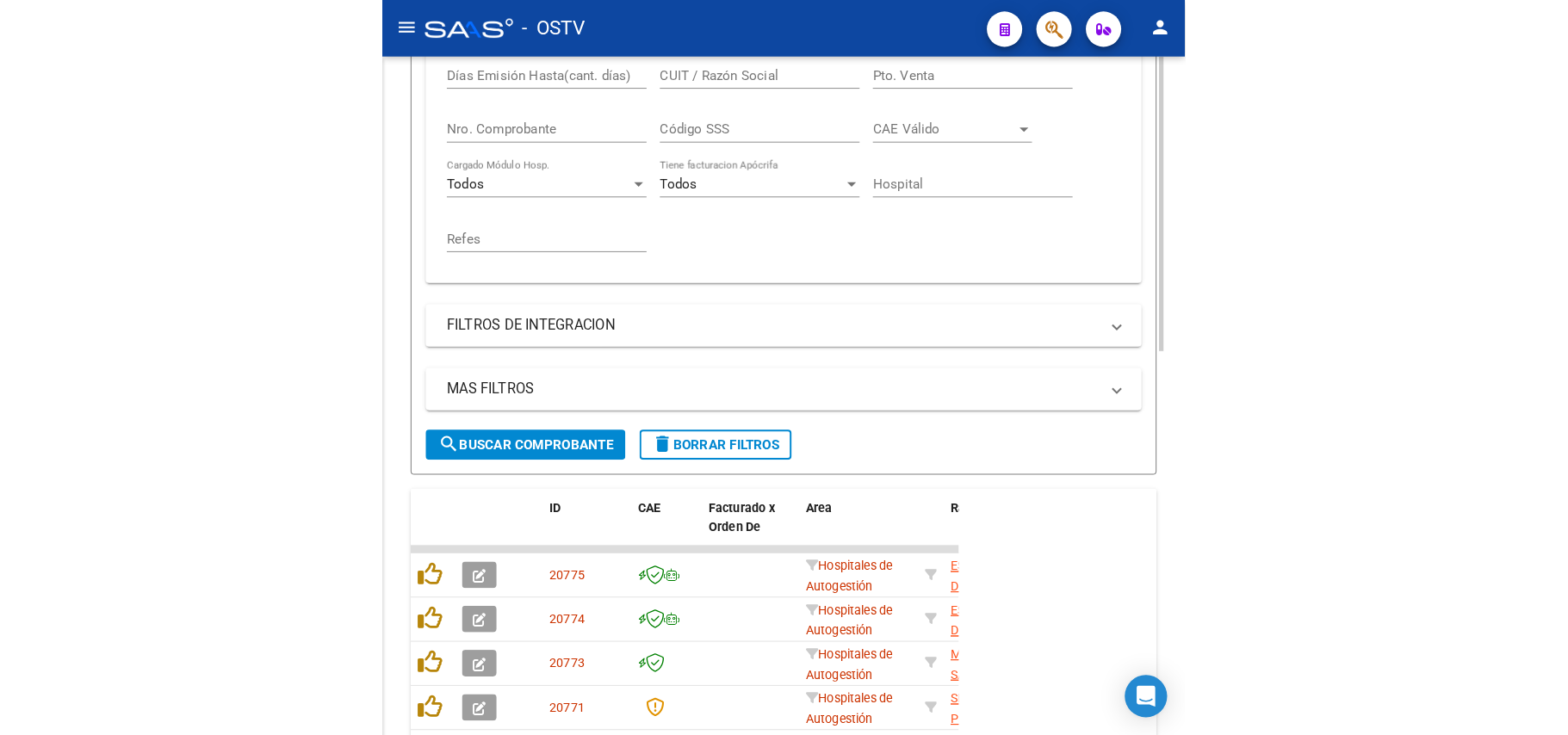
scroll to position [566, 0]
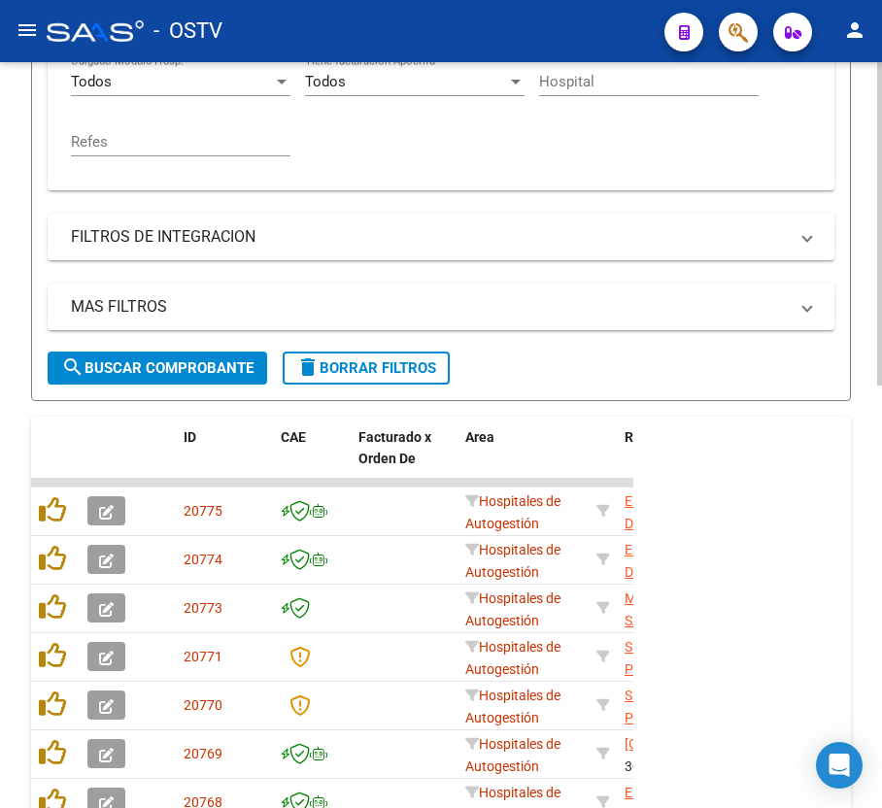
click at [148, 353] on button "search Buscar Comprobante" at bounding box center [157, 368] width 219 height 33
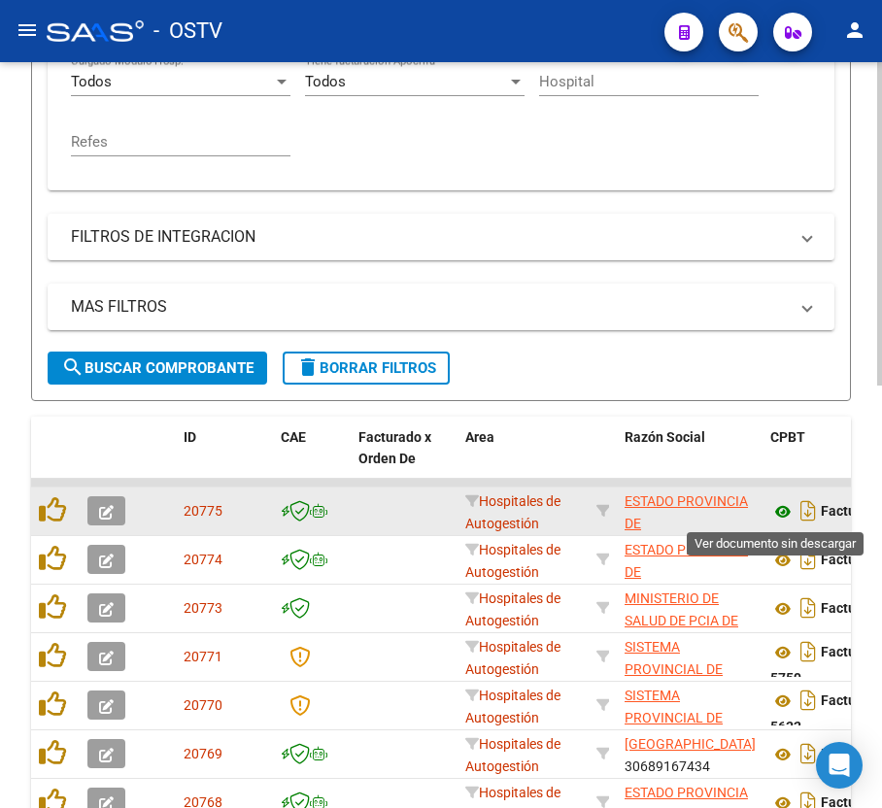
click at [790, 510] on icon at bounding box center [782, 511] width 25 height 23
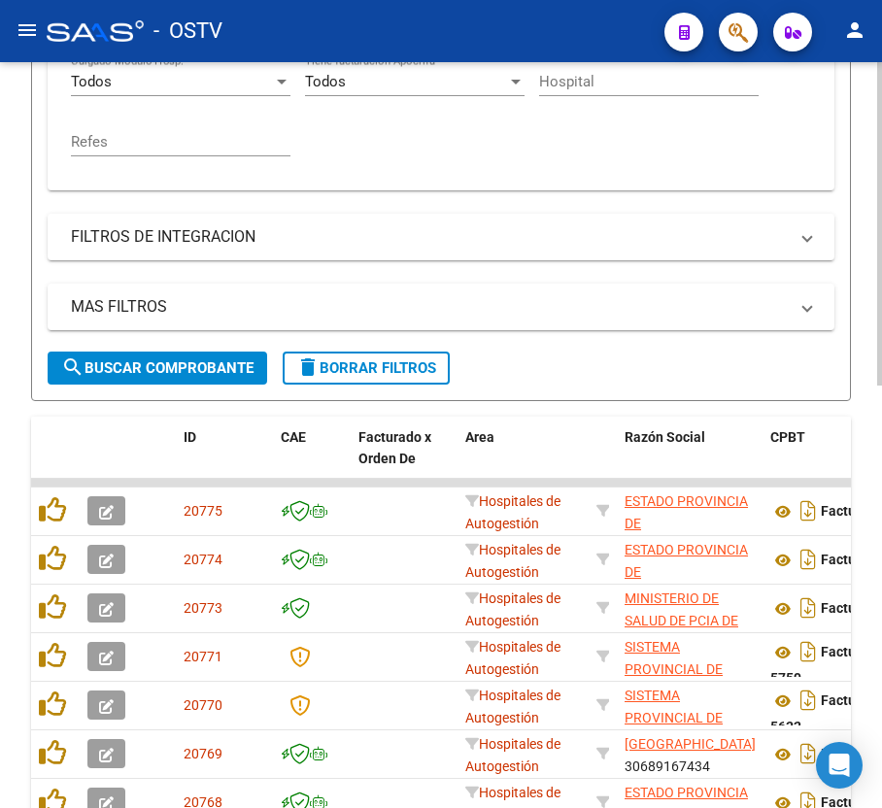
click at [203, 366] on span "search Buscar Comprobante" at bounding box center [157, 367] width 192 height 17
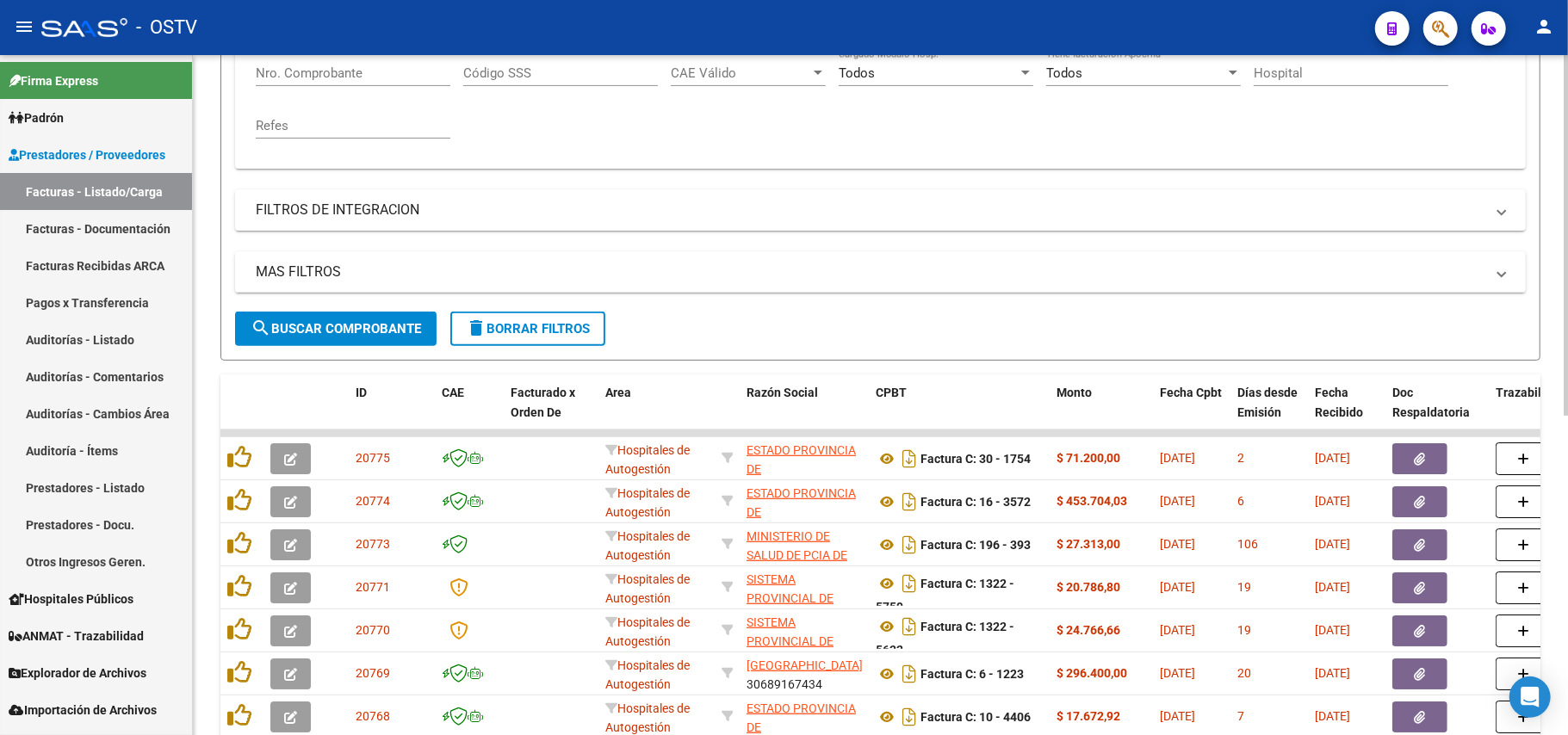
scroll to position [238, 0]
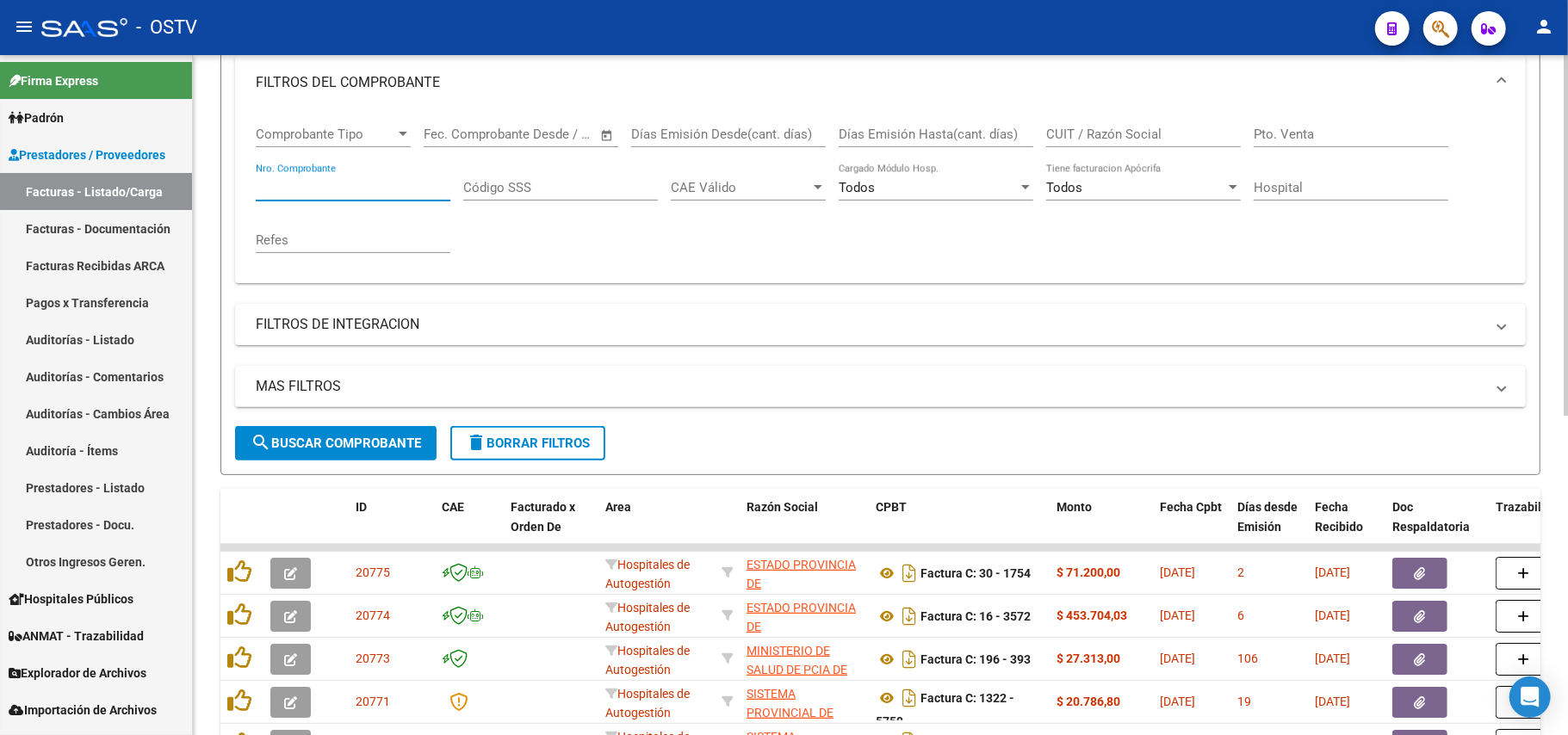
click at [388, 187] on input "Nro. Comprobante" at bounding box center [352, 187] width 194 height 15
paste input "6697"
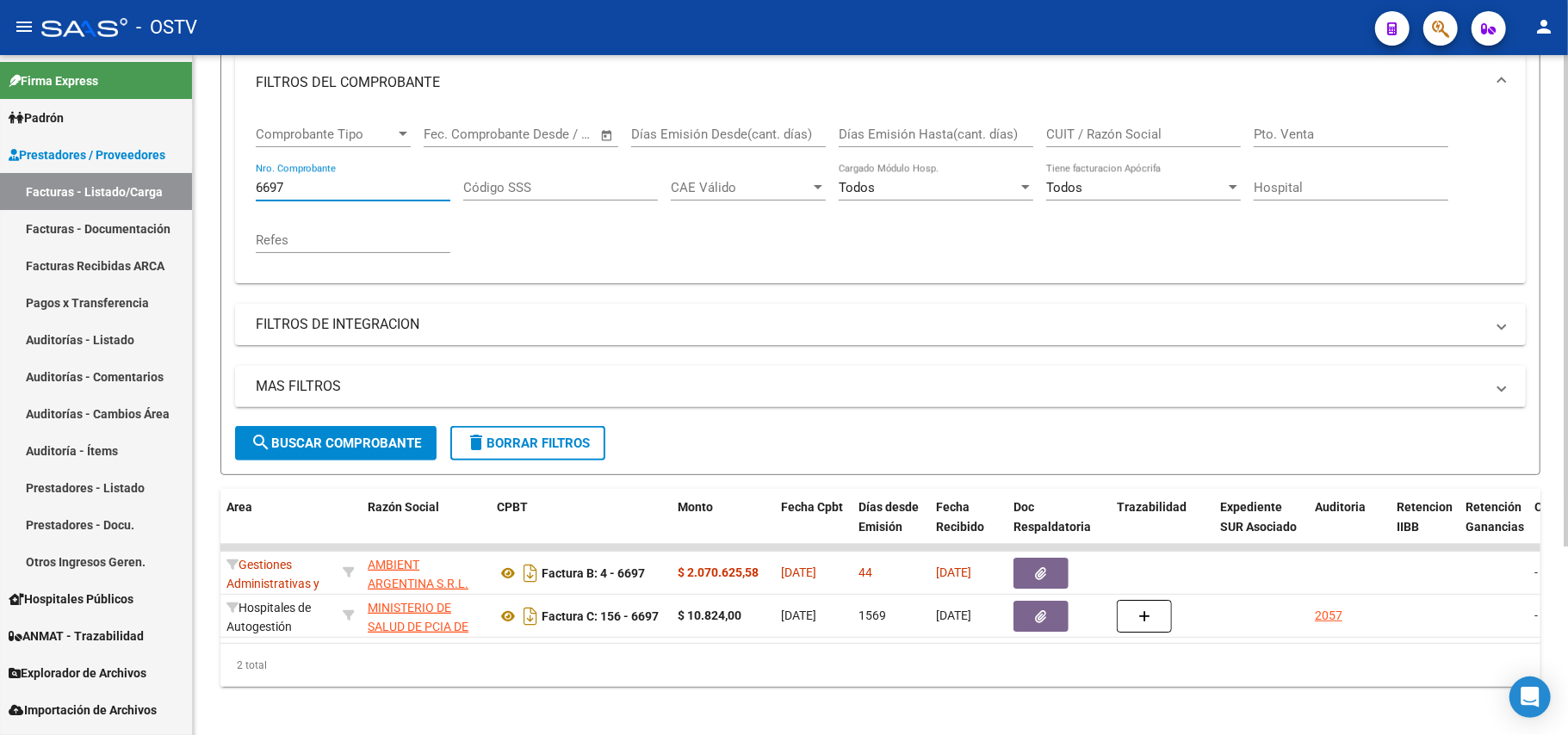
scroll to position [0, 0]
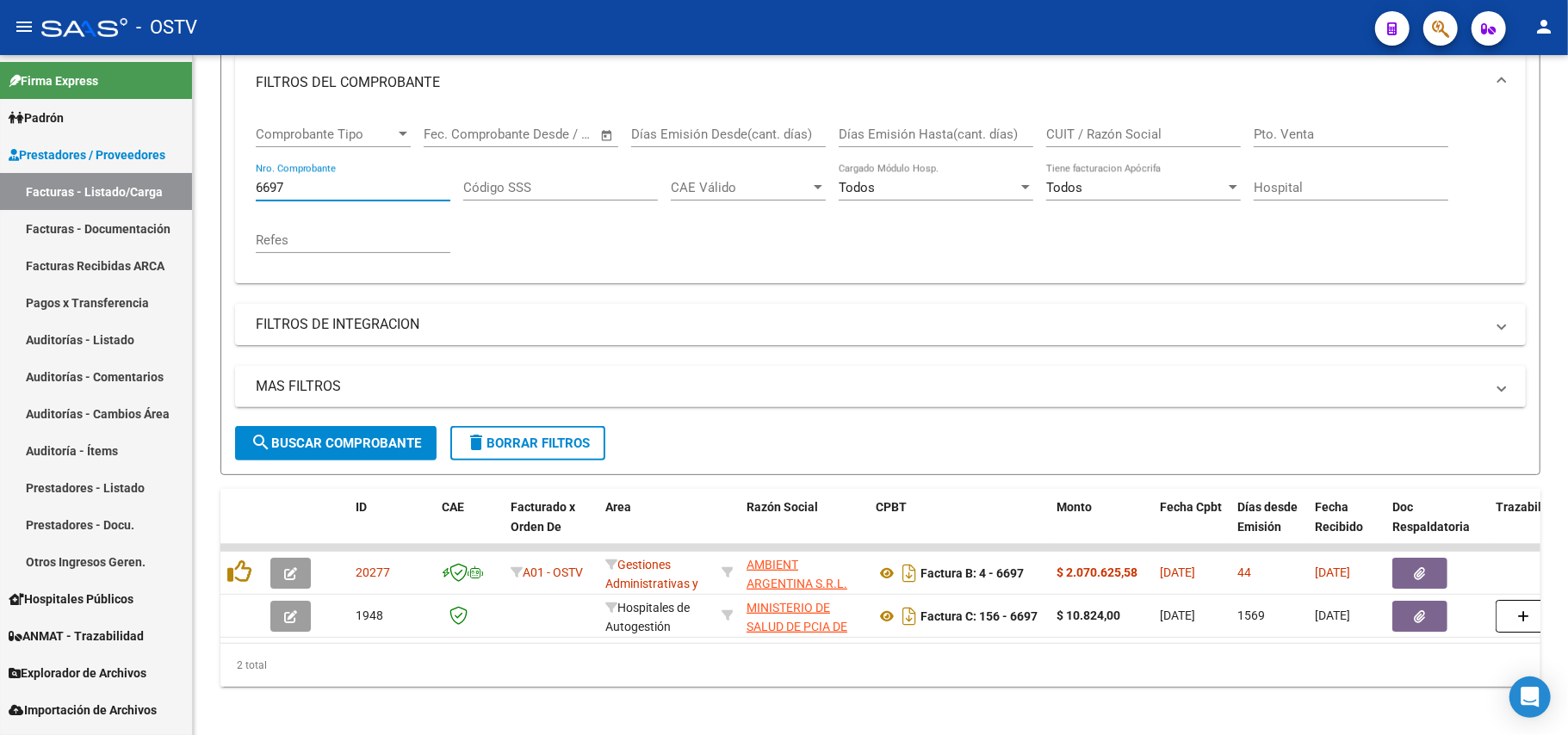
type input "6697"
drag, startPoint x: 321, startPoint y: 184, endPoint x: 18, endPoint y: 183, distance: 303.0
click at [18, 183] on mat-sidenav-container "Firma Express Padrón Afiliados Empadronados Movimientos de Afiliados Padrón Ági…" at bounding box center [784, 395] width 1568 height 680
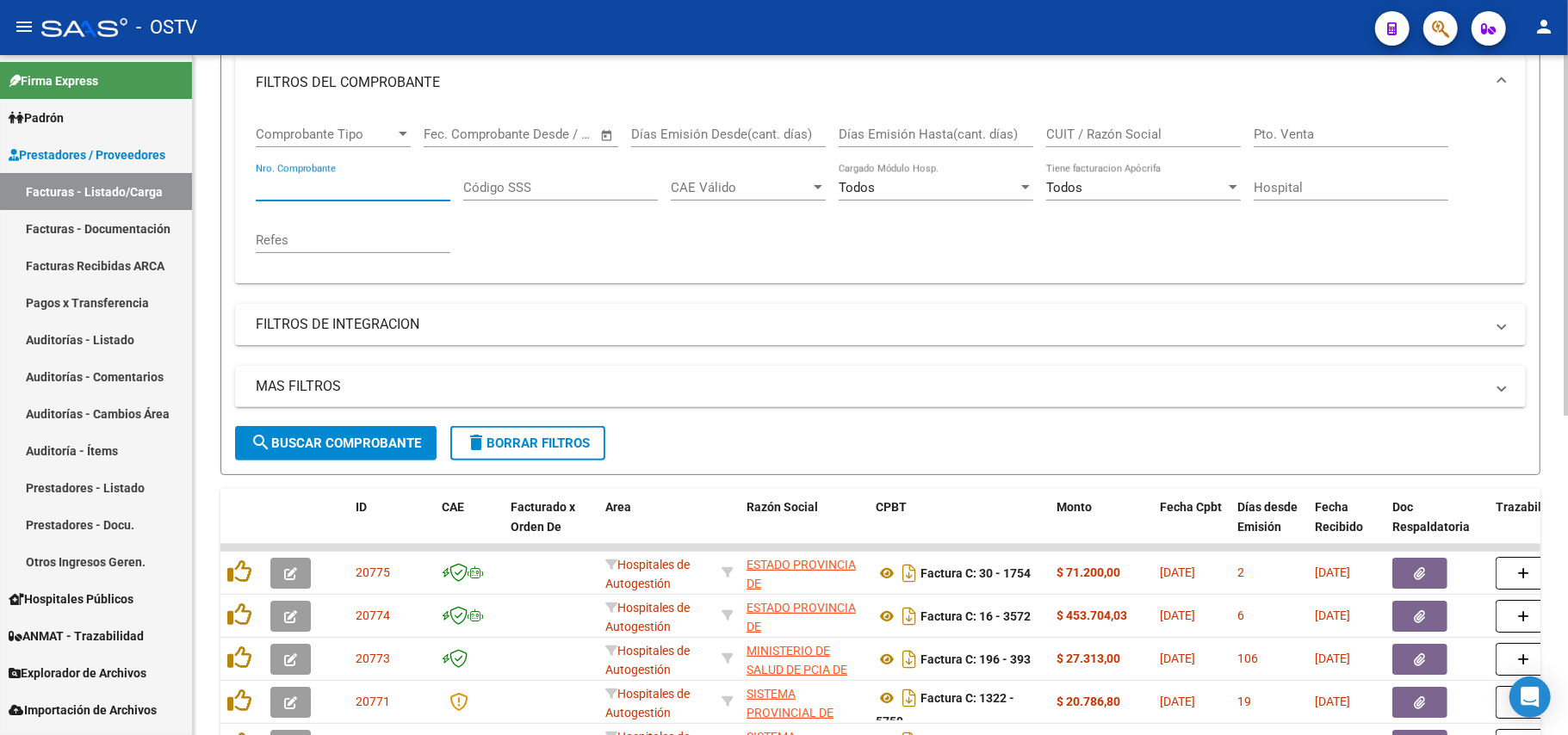
click at [325, 450] on span "search Buscar Comprobante" at bounding box center [336, 442] width 170 height 15
click at [388, 456] on button "search Buscar Comprobante" at bounding box center [335, 443] width 201 height 35
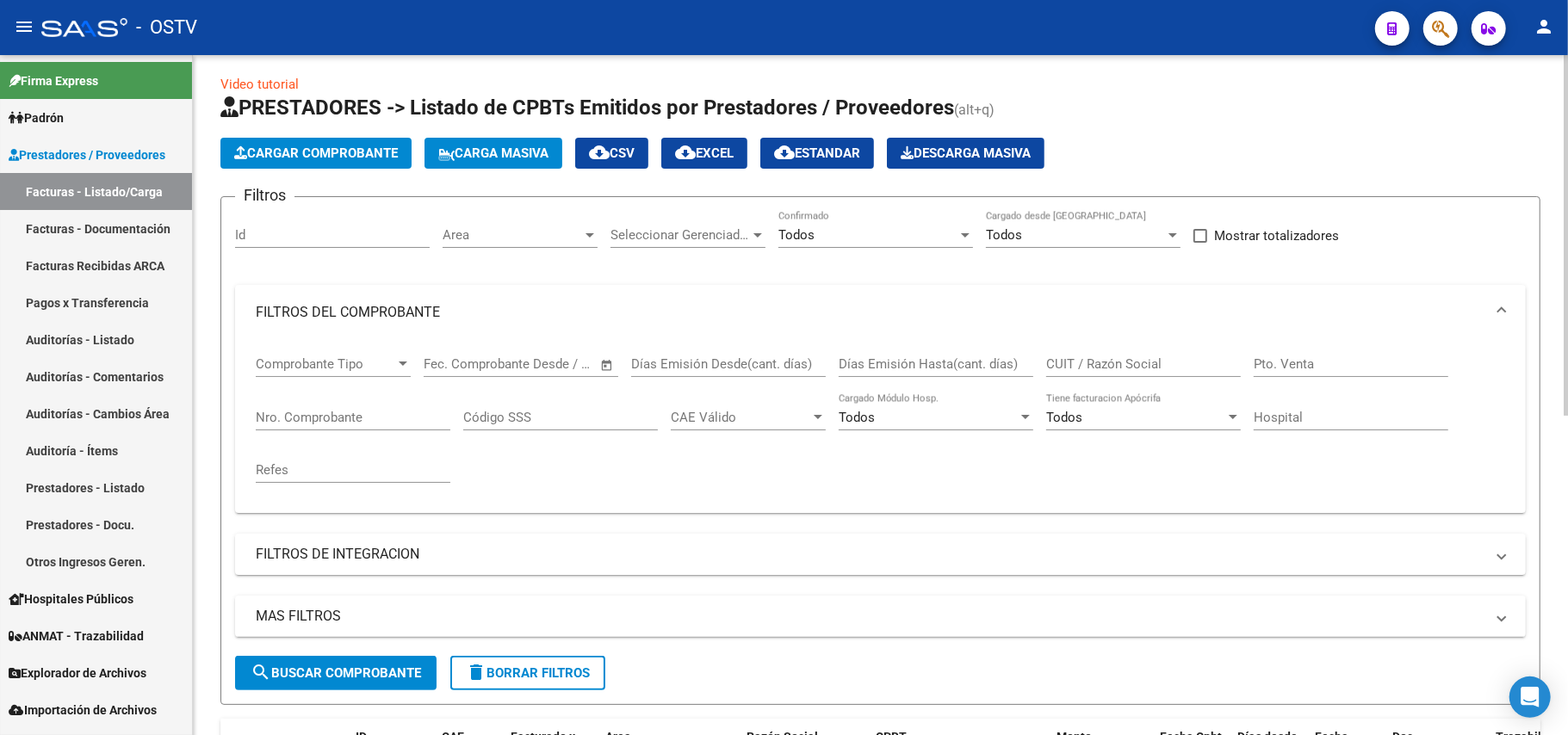
click at [372, 666] on span "search Buscar Comprobante" at bounding box center [336, 673] width 170 height 15
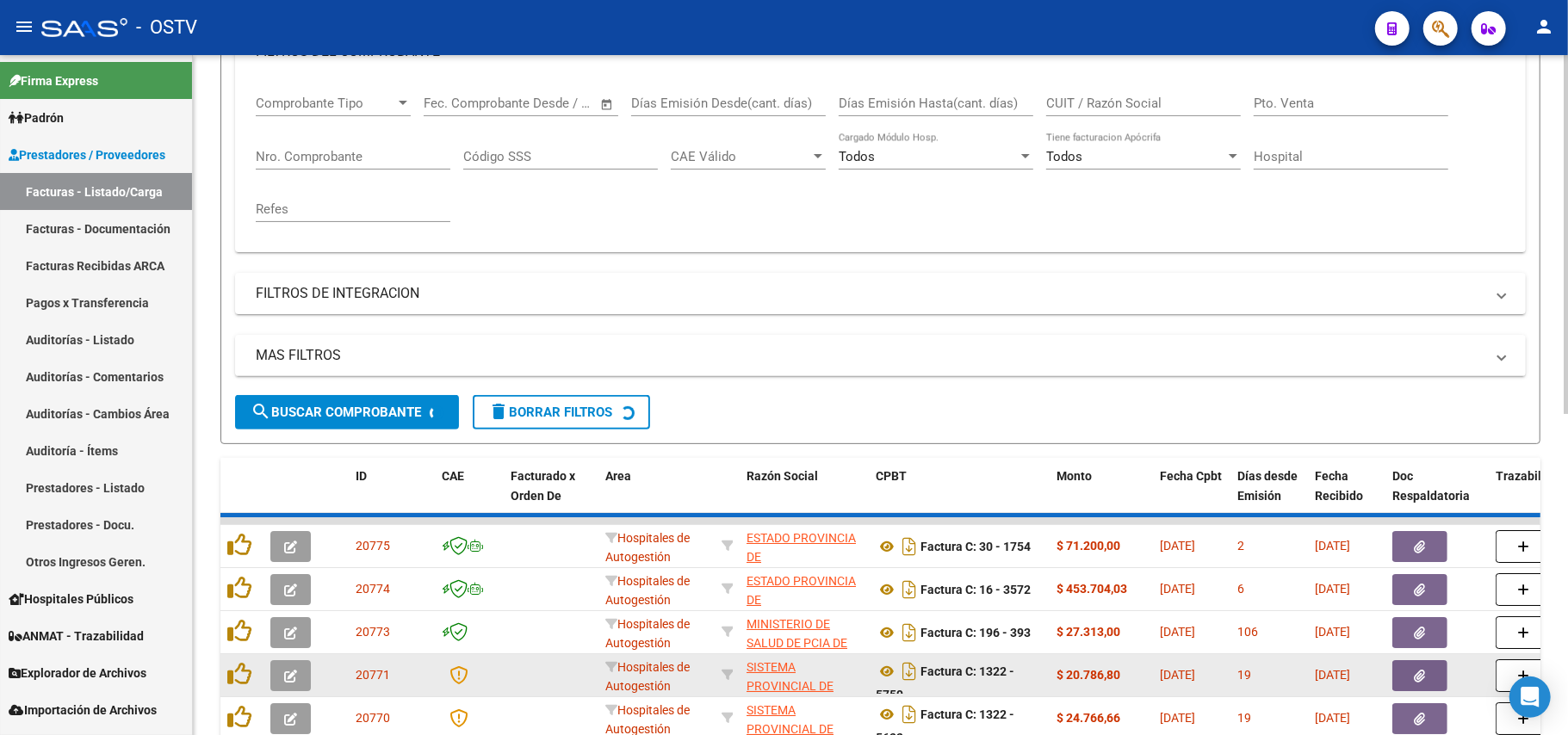
scroll to position [352, 0]
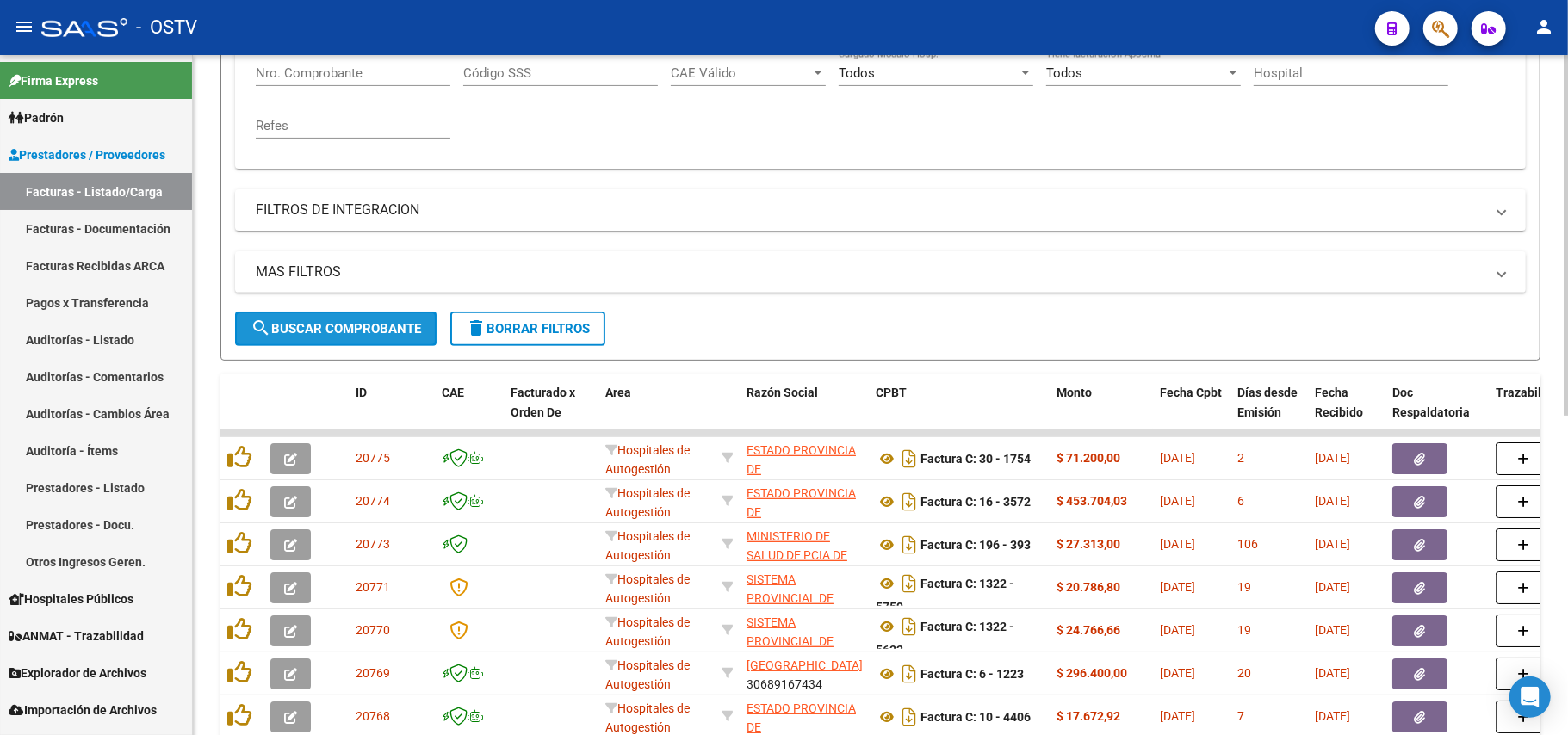
click at [338, 315] on button "search Buscar Comprobante" at bounding box center [335, 329] width 201 height 35
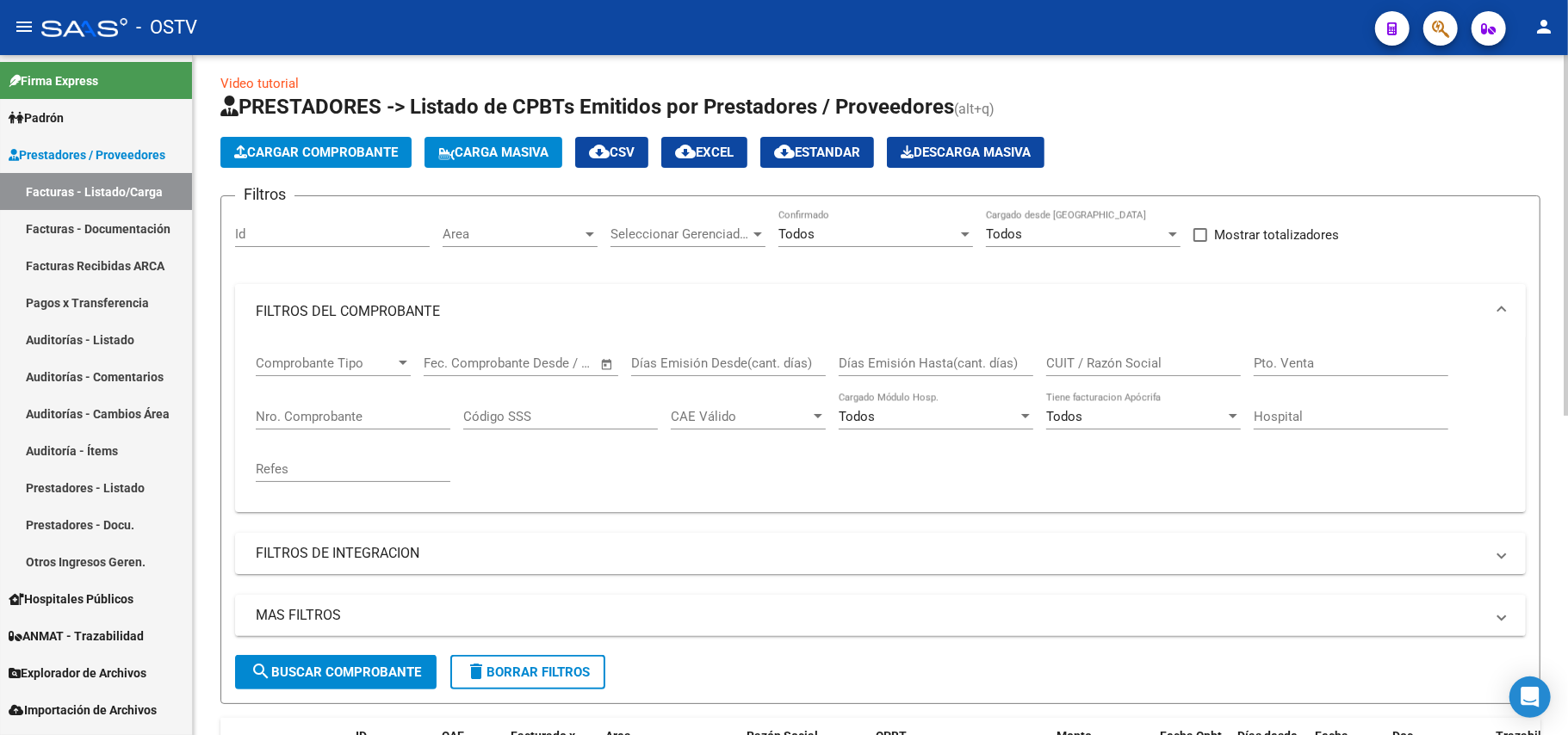
scroll to position [8, 0]
click at [356, 669] on span "search Buscar Comprobante" at bounding box center [336, 673] width 170 height 15
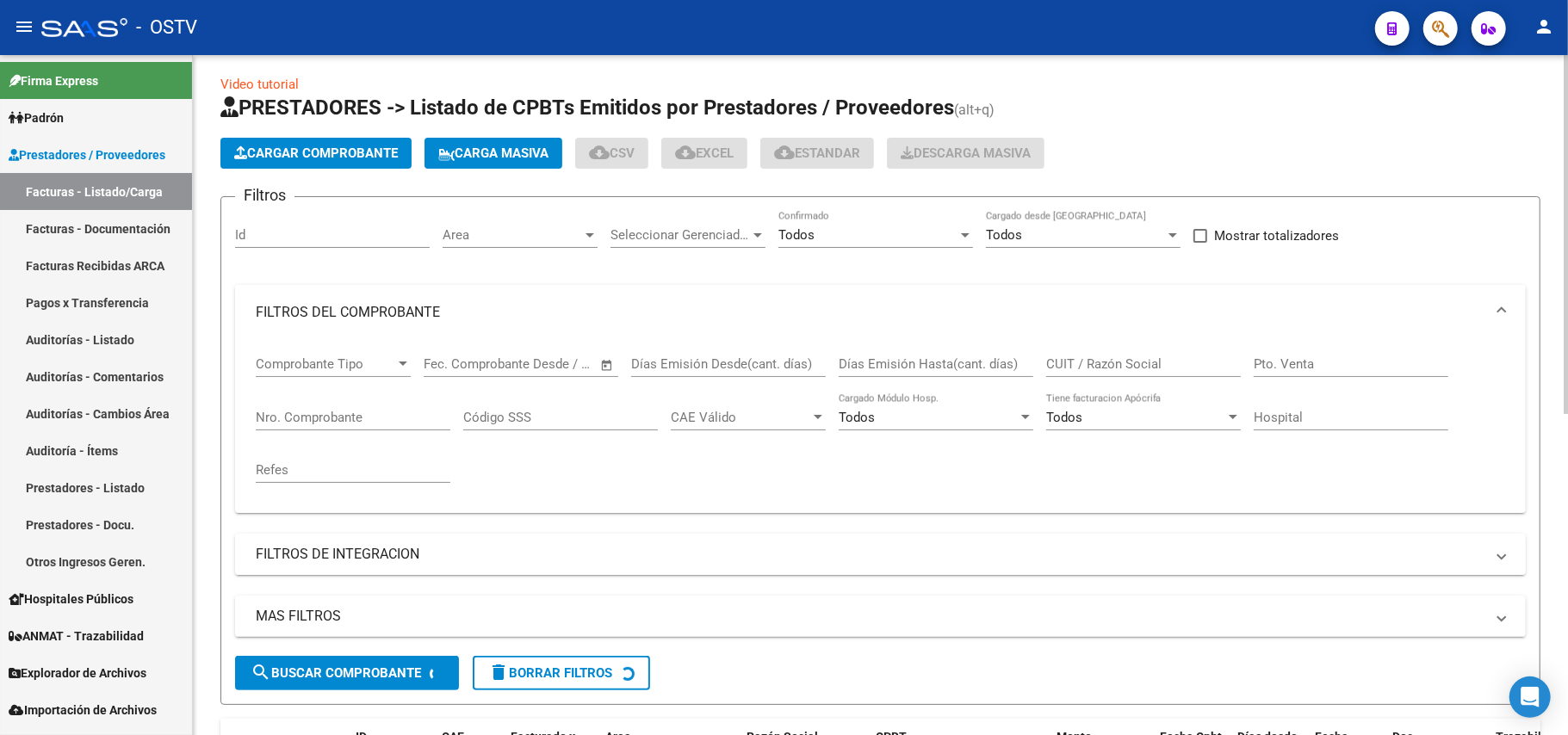
scroll to position [466, 0]
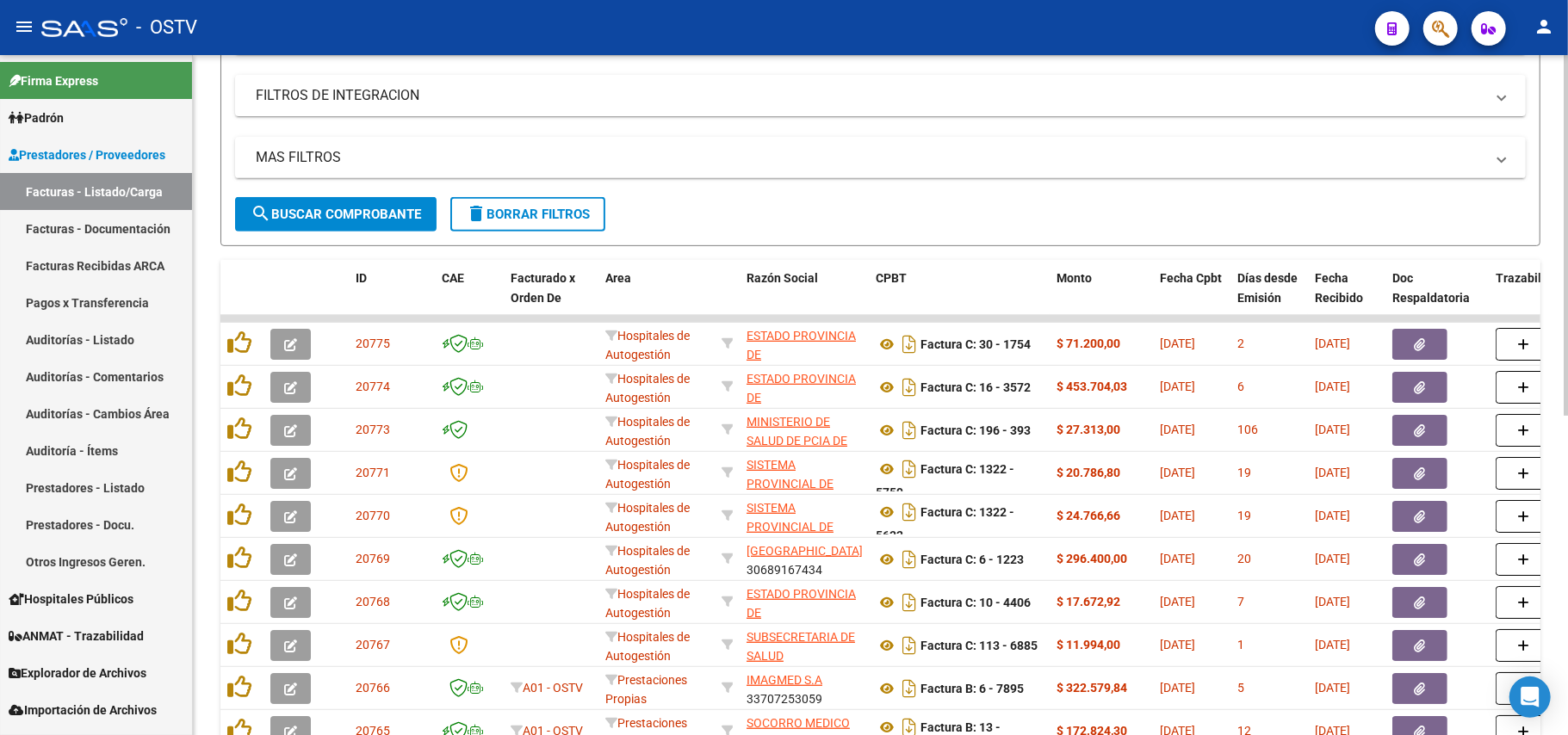
click at [332, 197] on button "search Buscar Comprobante" at bounding box center [335, 214] width 201 height 35
click at [315, 196] on div "MAS FILTROS Todos Con Doc. Respaldatoria Todos Con Trazabilidad Todos Asociado …" at bounding box center [881, 167] width 1291 height 60
click at [315, 199] on button "search Buscar Comprobante" at bounding box center [335, 214] width 201 height 35
click at [356, 200] on button "search Buscar Comprobante" at bounding box center [335, 214] width 201 height 35
click at [386, 217] on span "search Buscar Comprobante" at bounding box center [336, 214] width 170 height 15
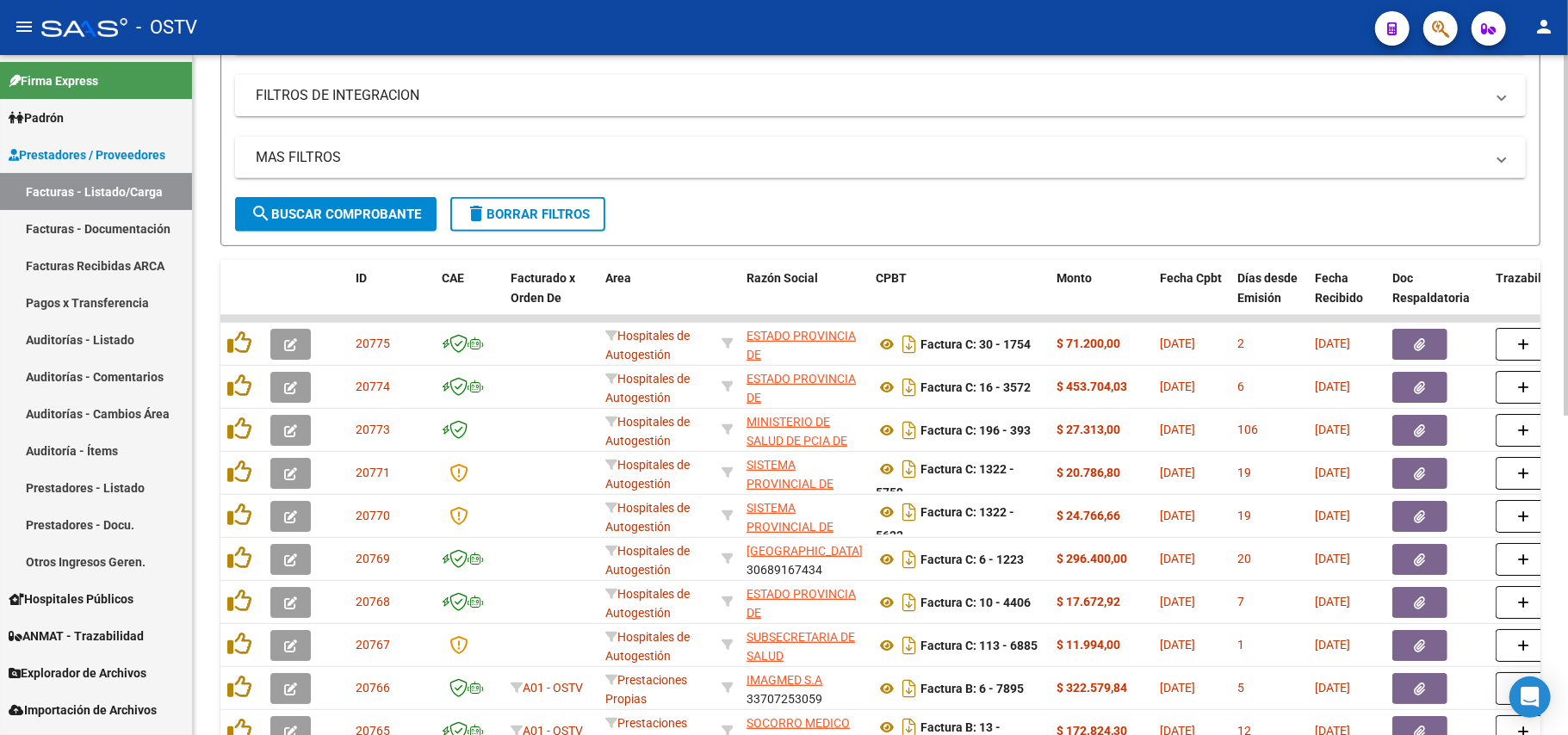
click at [403, 208] on span "search Buscar Comprobante" at bounding box center [336, 214] width 170 height 15
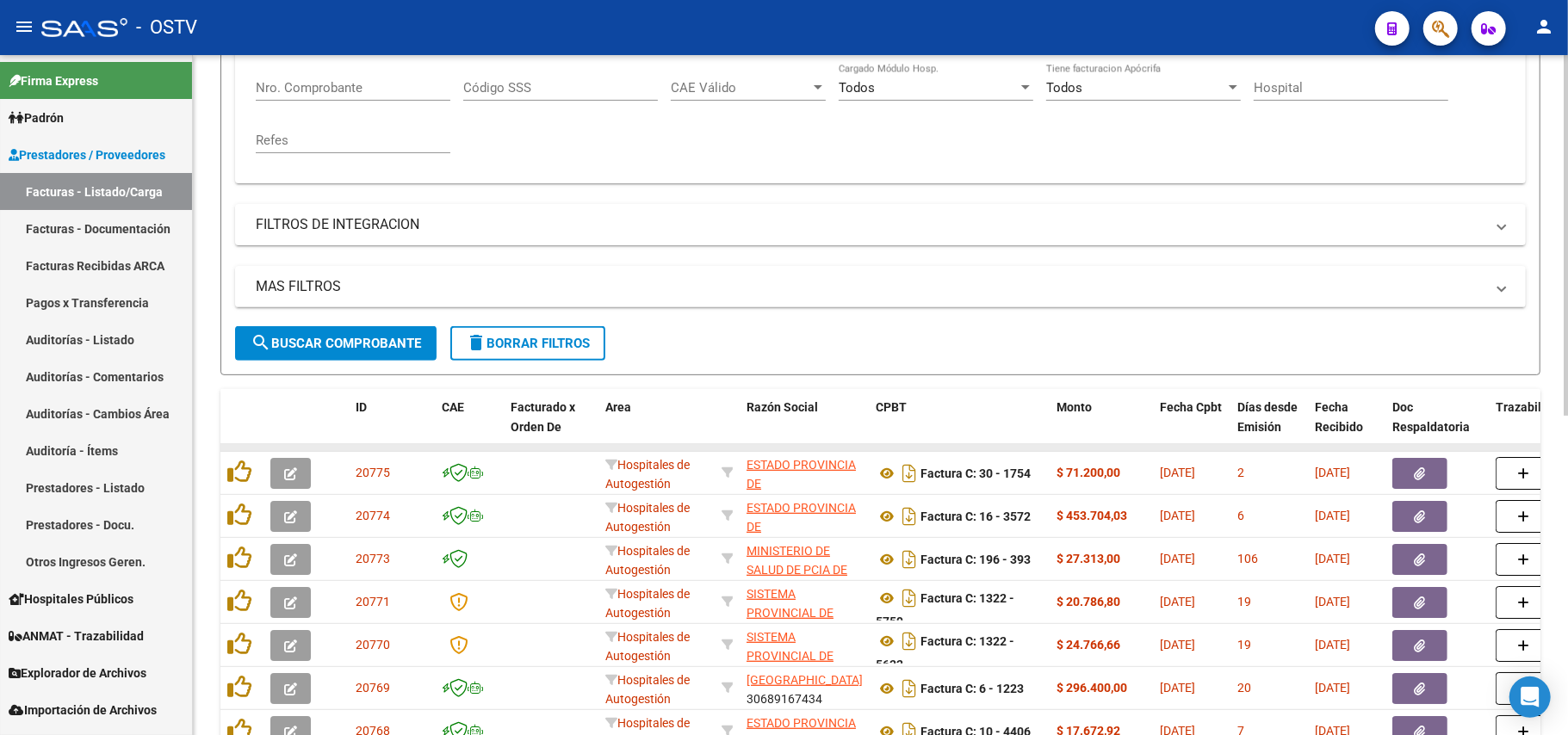
scroll to position [352, 0]
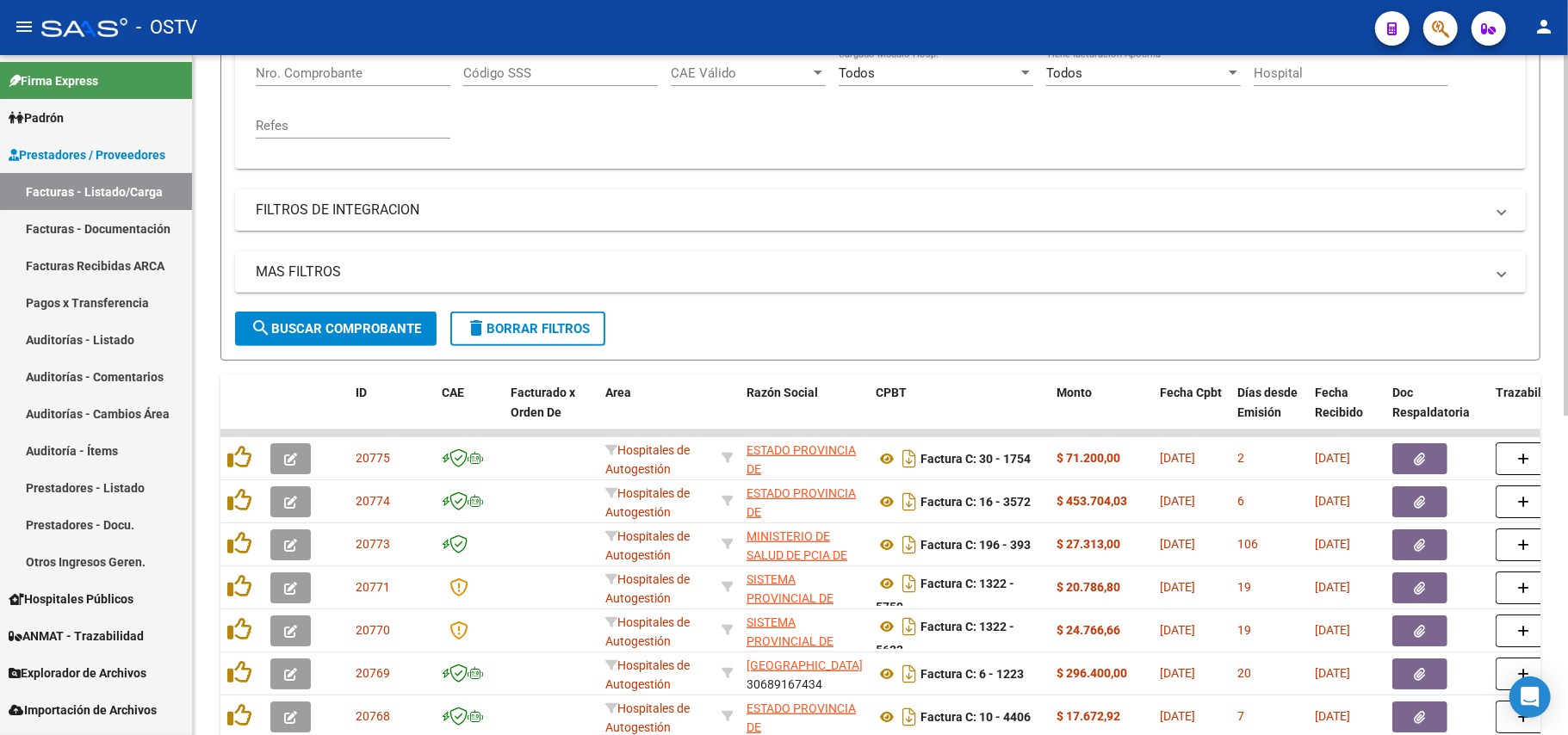
click at [393, 331] on span "search Buscar Comprobante" at bounding box center [336, 328] width 170 height 15
click at [408, 331] on span "search Buscar Comprobante" at bounding box center [336, 328] width 170 height 15
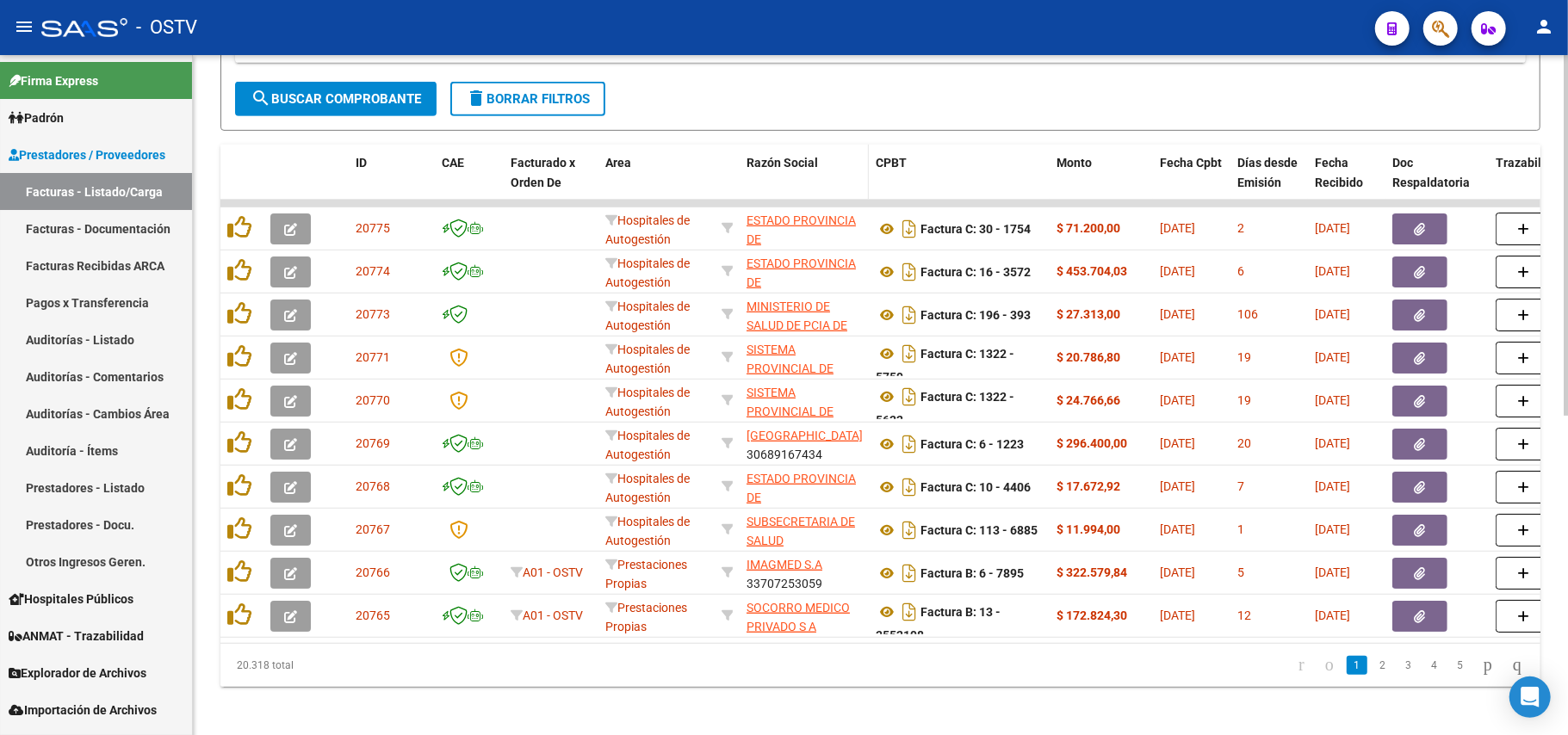
scroll to position [606, 0]
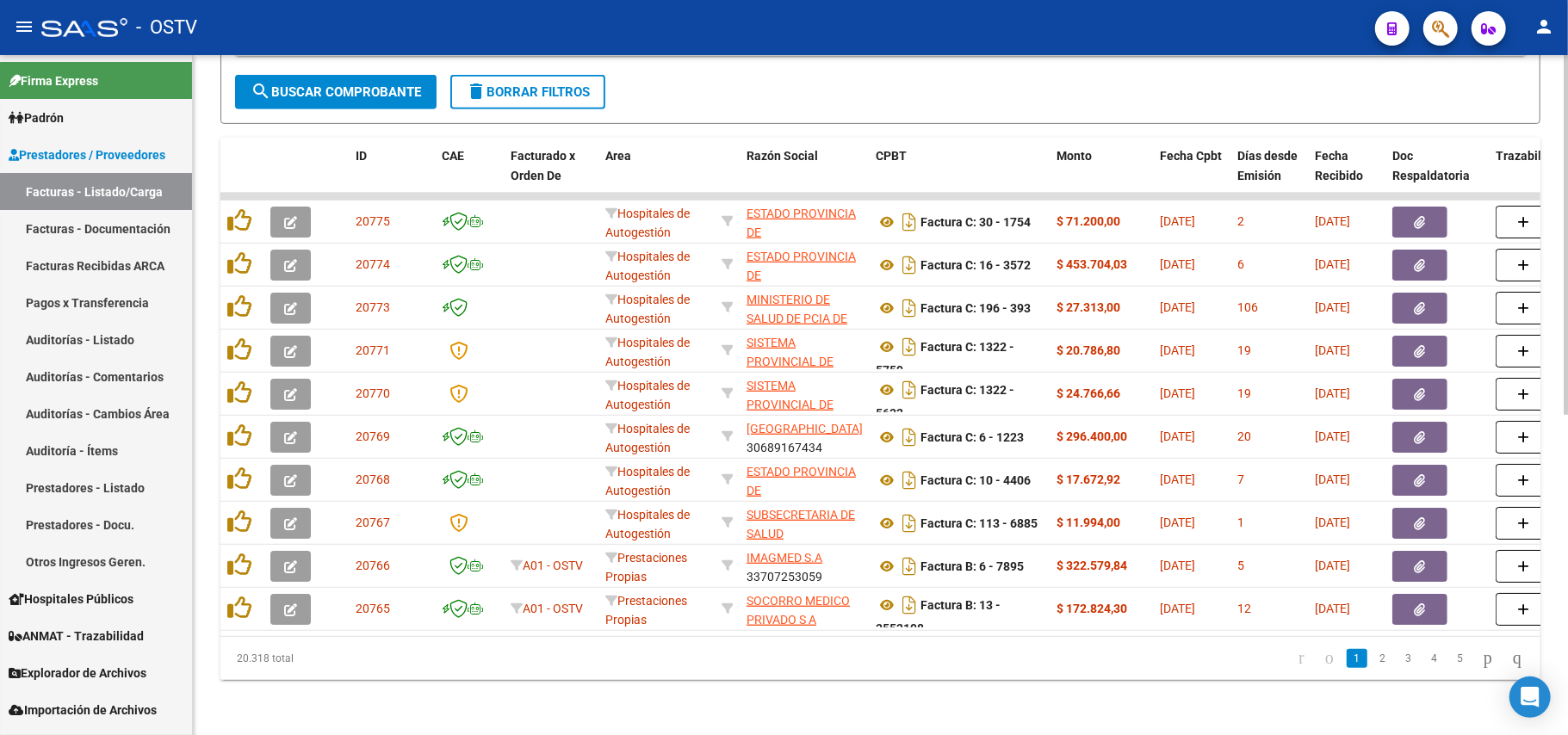
click at [313, 84] on span "search Buscar Comprobante" at bounding box center [336, 91] width 170 height 15
click at [318, 74] on button "search Buscar Comprobante" at bounding box center [335, 91] width 201 height 35
click at [376, 84] on span "search Buscar Comprobante" at bounding box center [336, 91] width 170 height 15
click at [335, 84] on span "search Buscar Comprobante" at bounding box center [336, 91] width 170 height 15
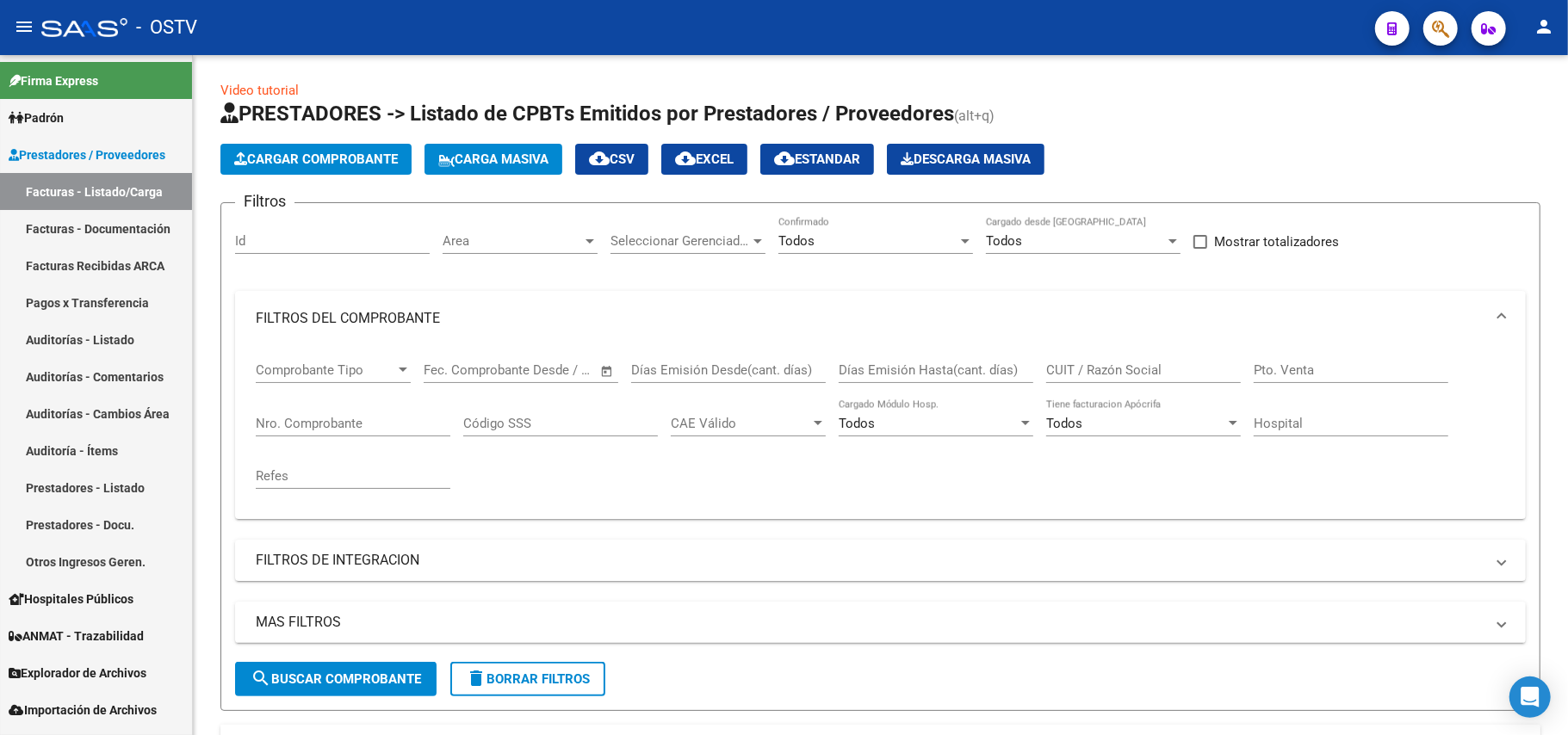
scroll to position [0, 0]
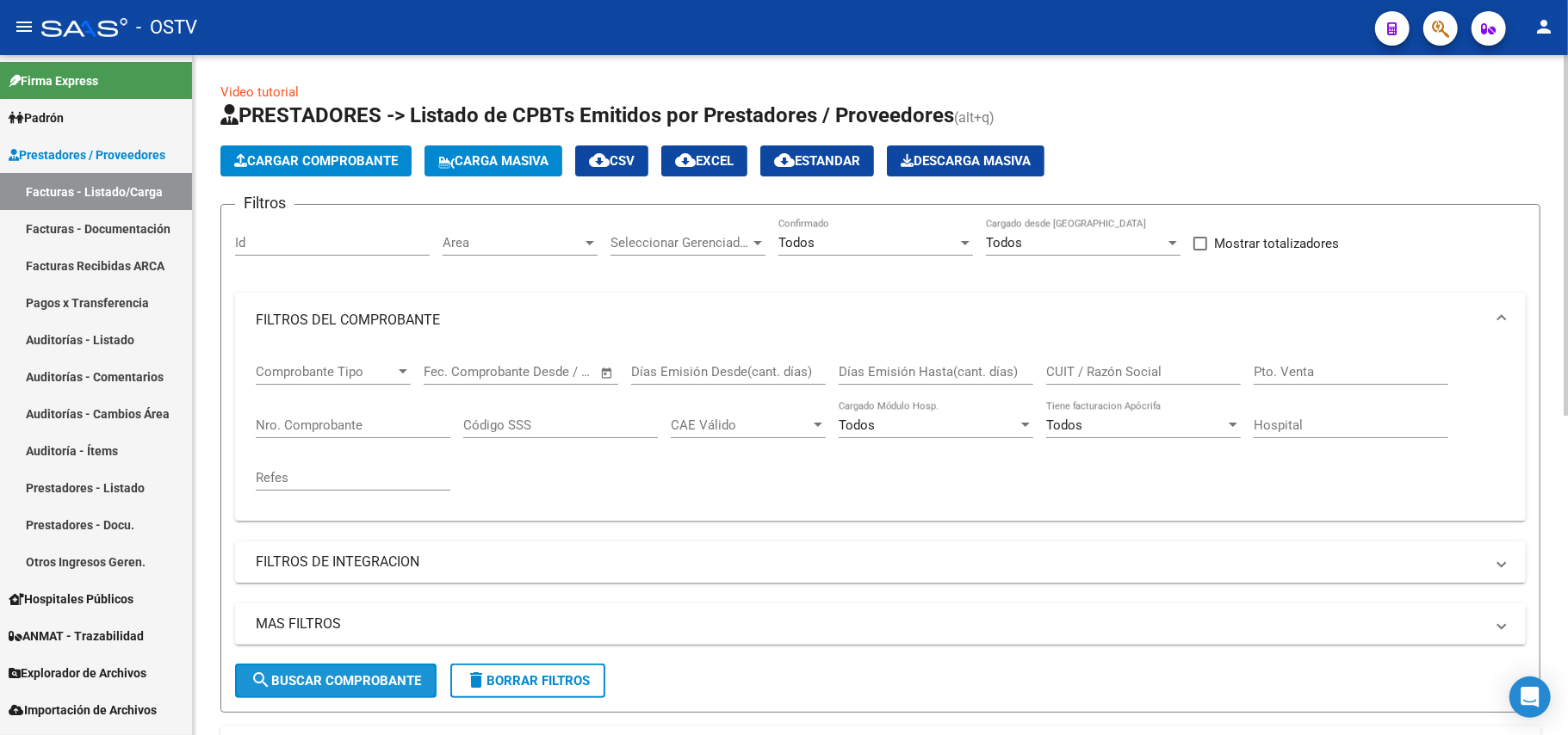
click at [372, 685] on span "search Buscar Comprobante" at bounding box center [336, 680] width 170 height 15
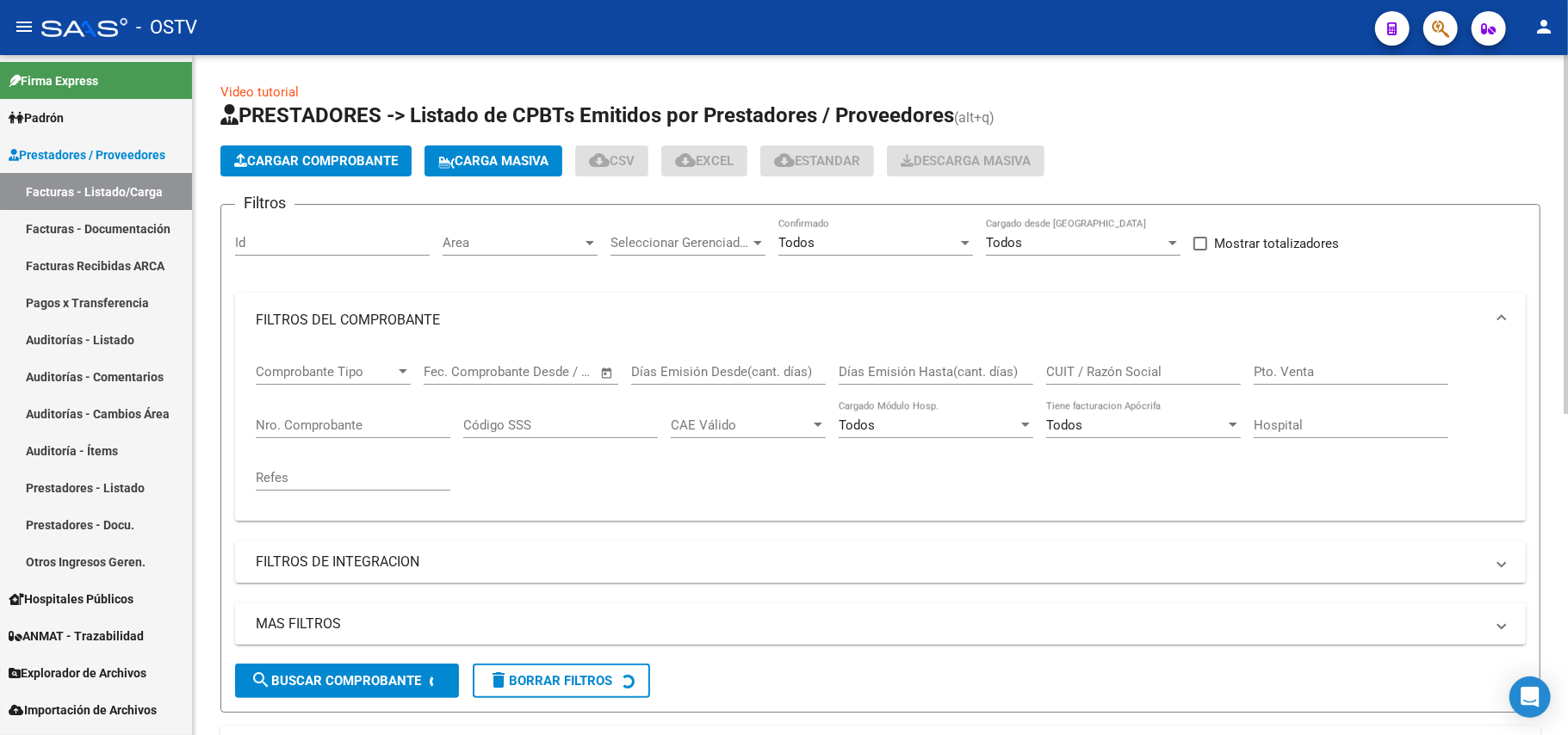
scroll to position [344, 0]
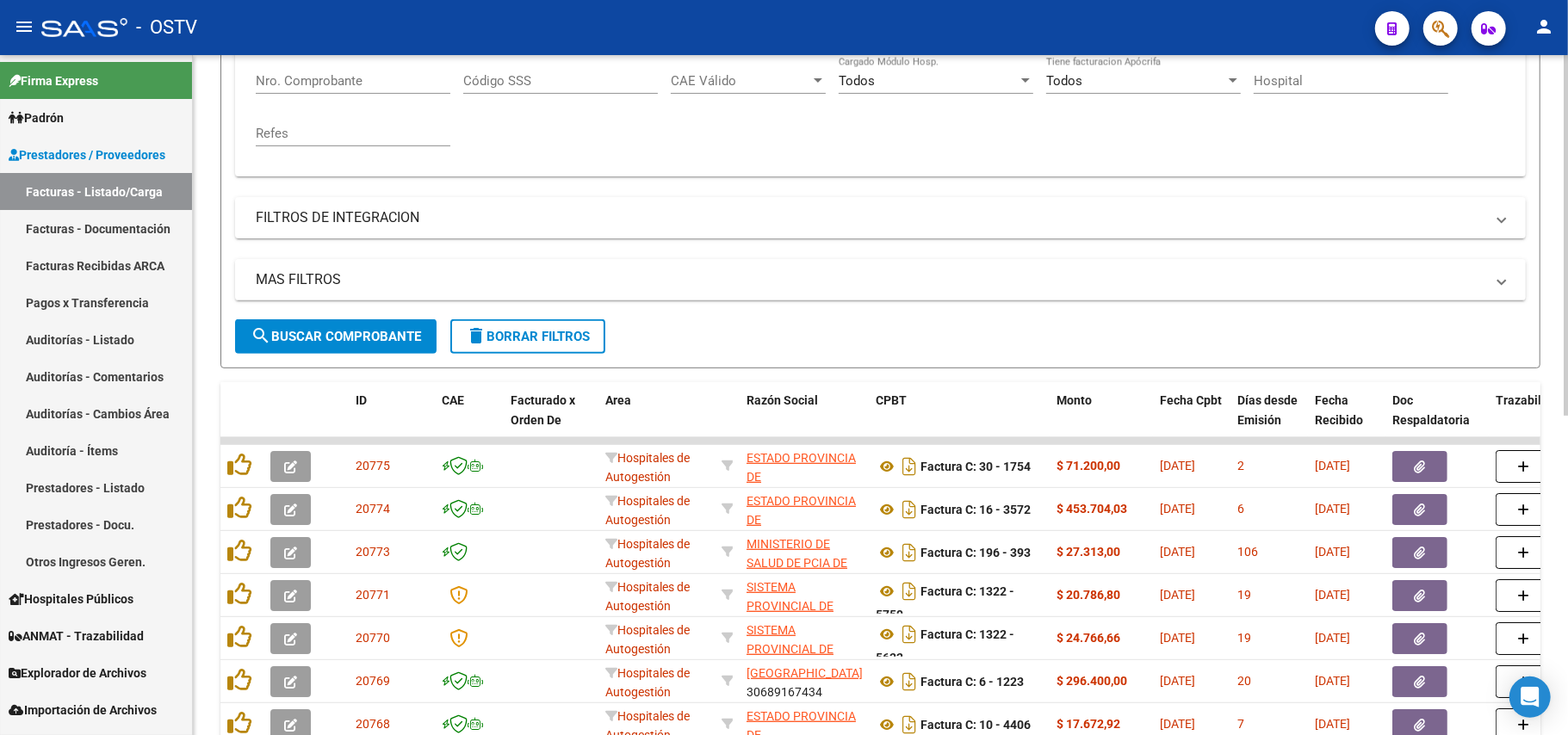
click at [357, 317] on div "MAS FILTROS Todos Con Doc. Respaldatoria Todos Con Trazabilidad Todos Asociado …" at bounding box center [881, 289] width 1291 height 60
click at [364, 324] on button "search Buscar Comprobante" at bounding box center [335, 336] width 201 height 35
click at [371, 327] on button "search Buscar Comprobante" at bounding box center [335, 336] width 201 height 35
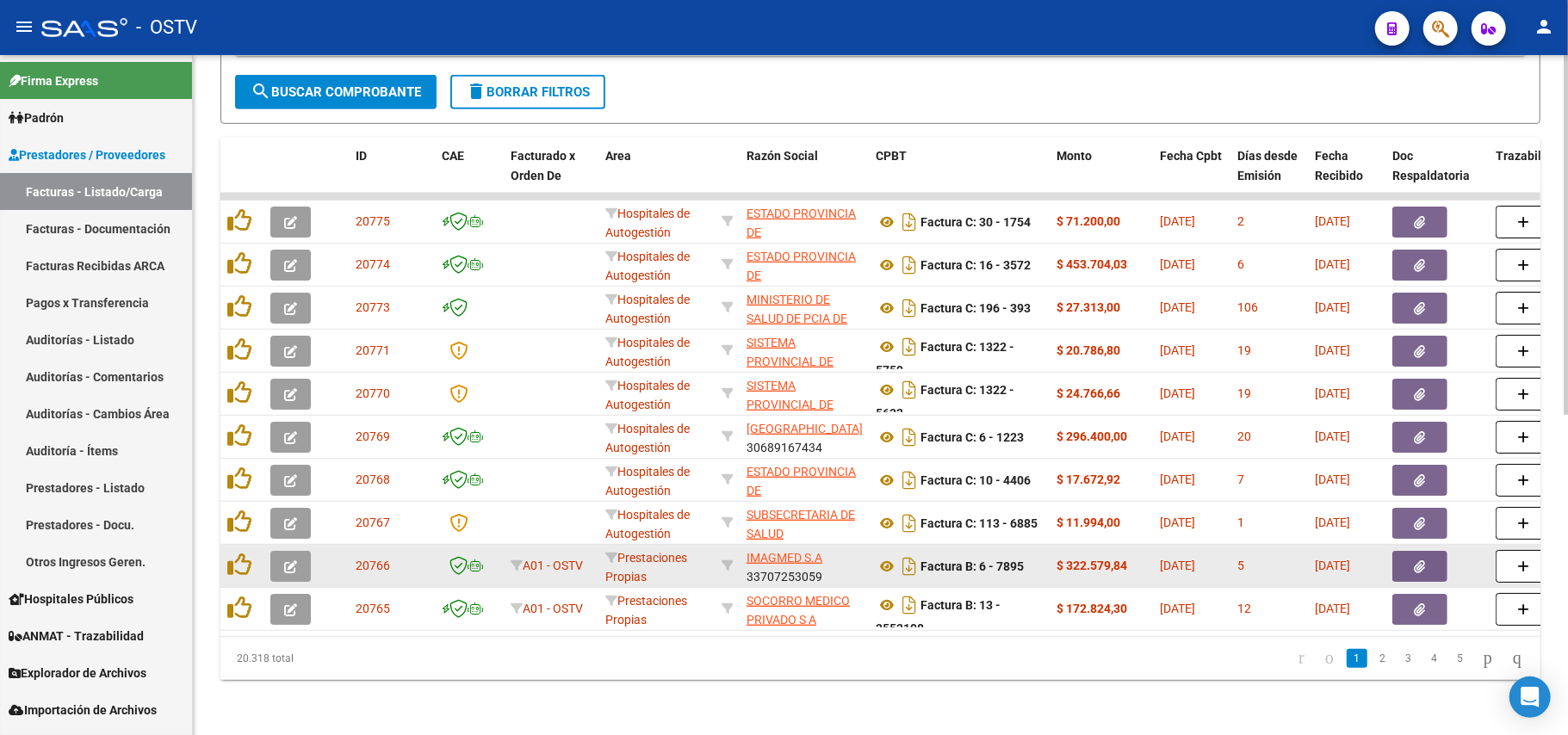
scroll to position [606, 0]
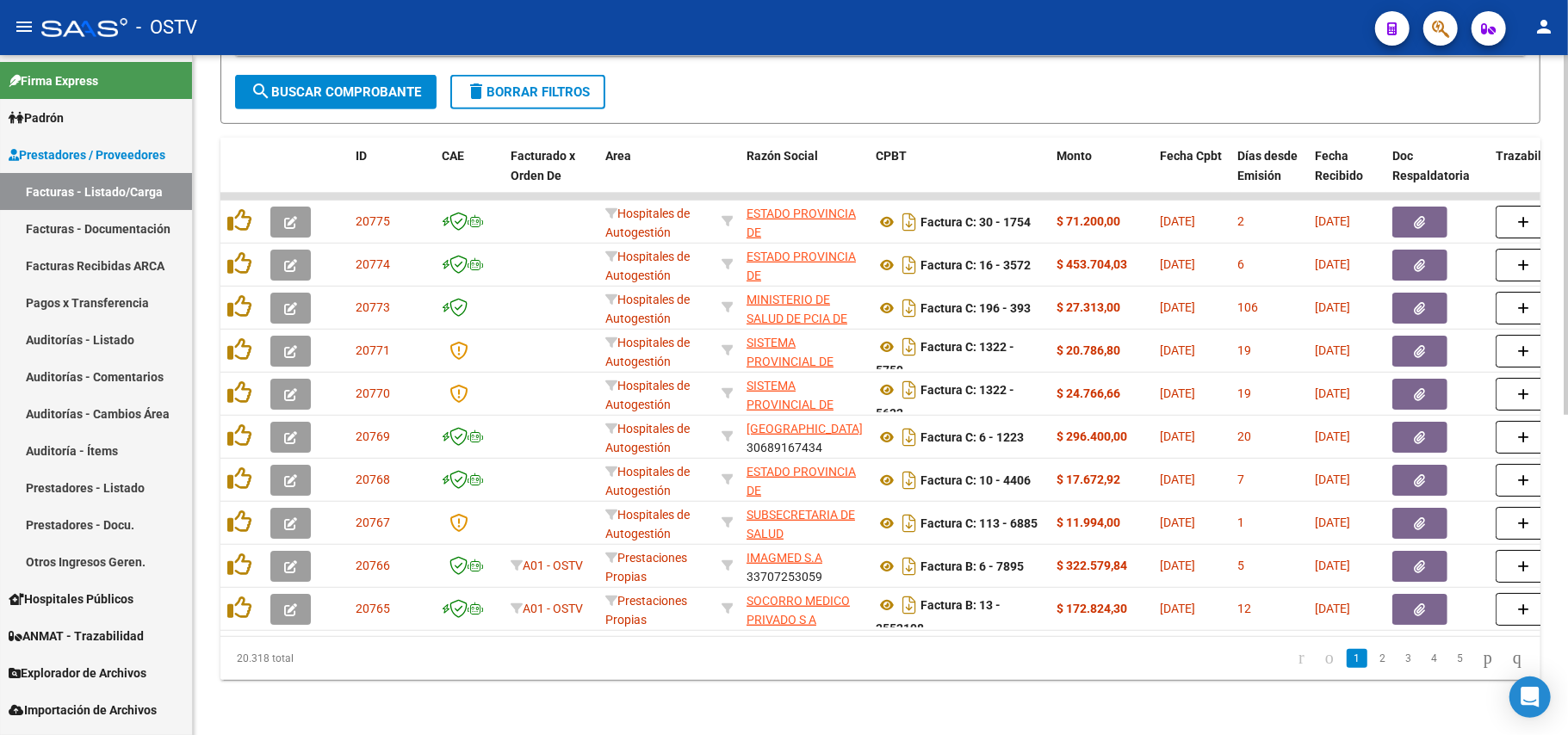
click at [414, 84] on span "search Buscar Comprobante" at bounding box center [336, 91] width 170 height 15
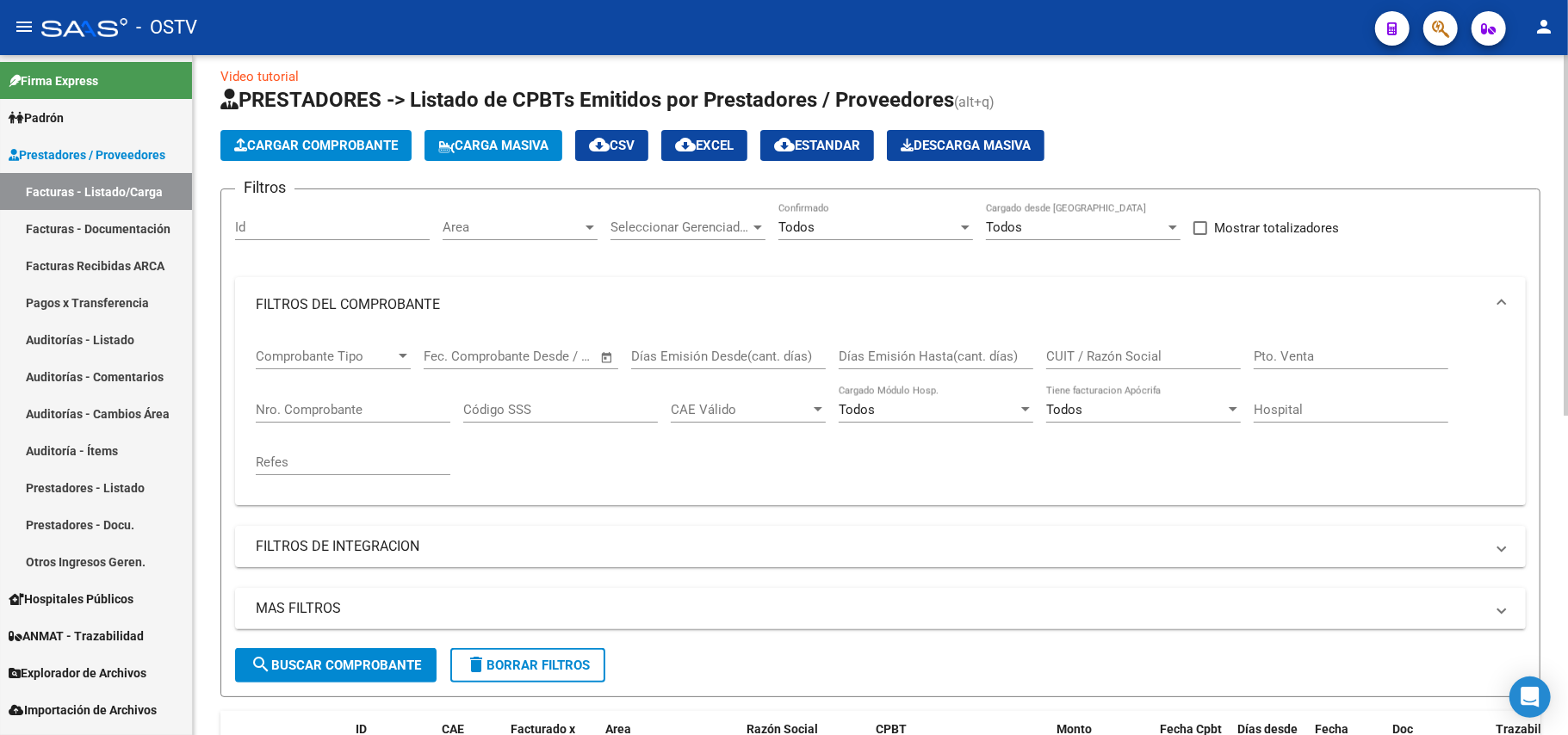
scroll to position [0, 0]
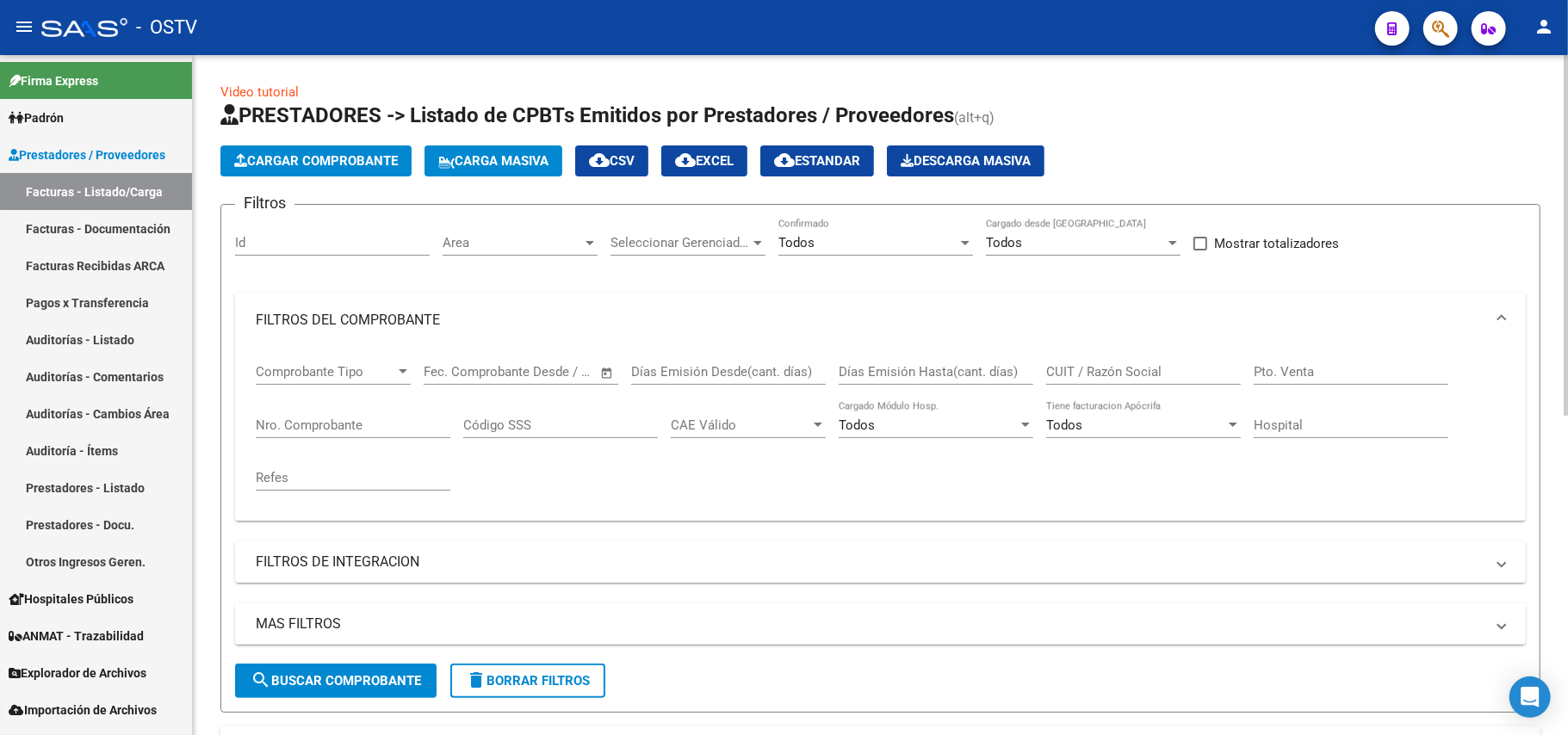
click at [357, 680] on span "search Buscar Comprobante" at bounding box center [336, 680] width 170 height 15
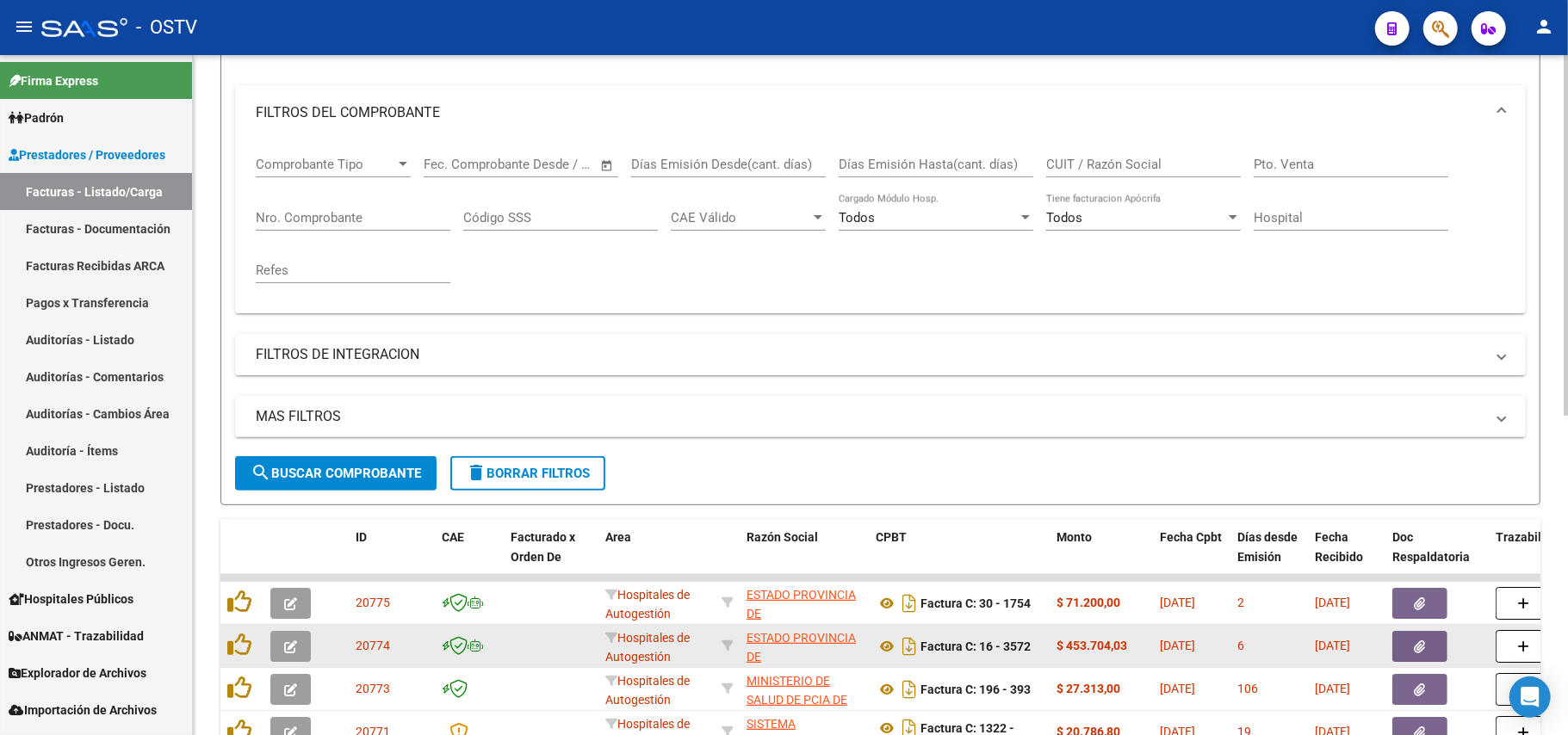
scroll to position [114, 0]
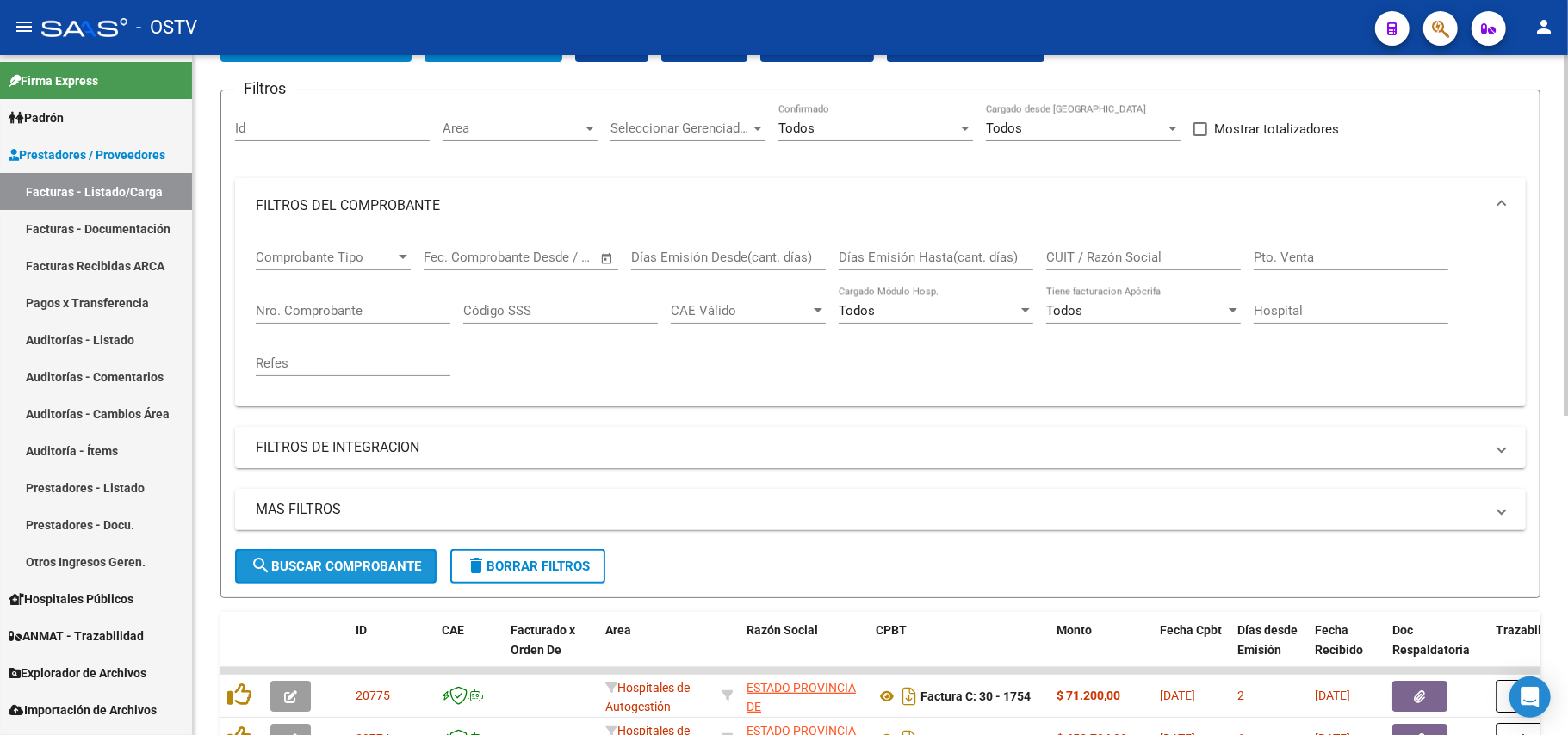
click at [346, 551] on button "search Buscar Comprobante" at bounding box center [335, 567] width 201 height 35
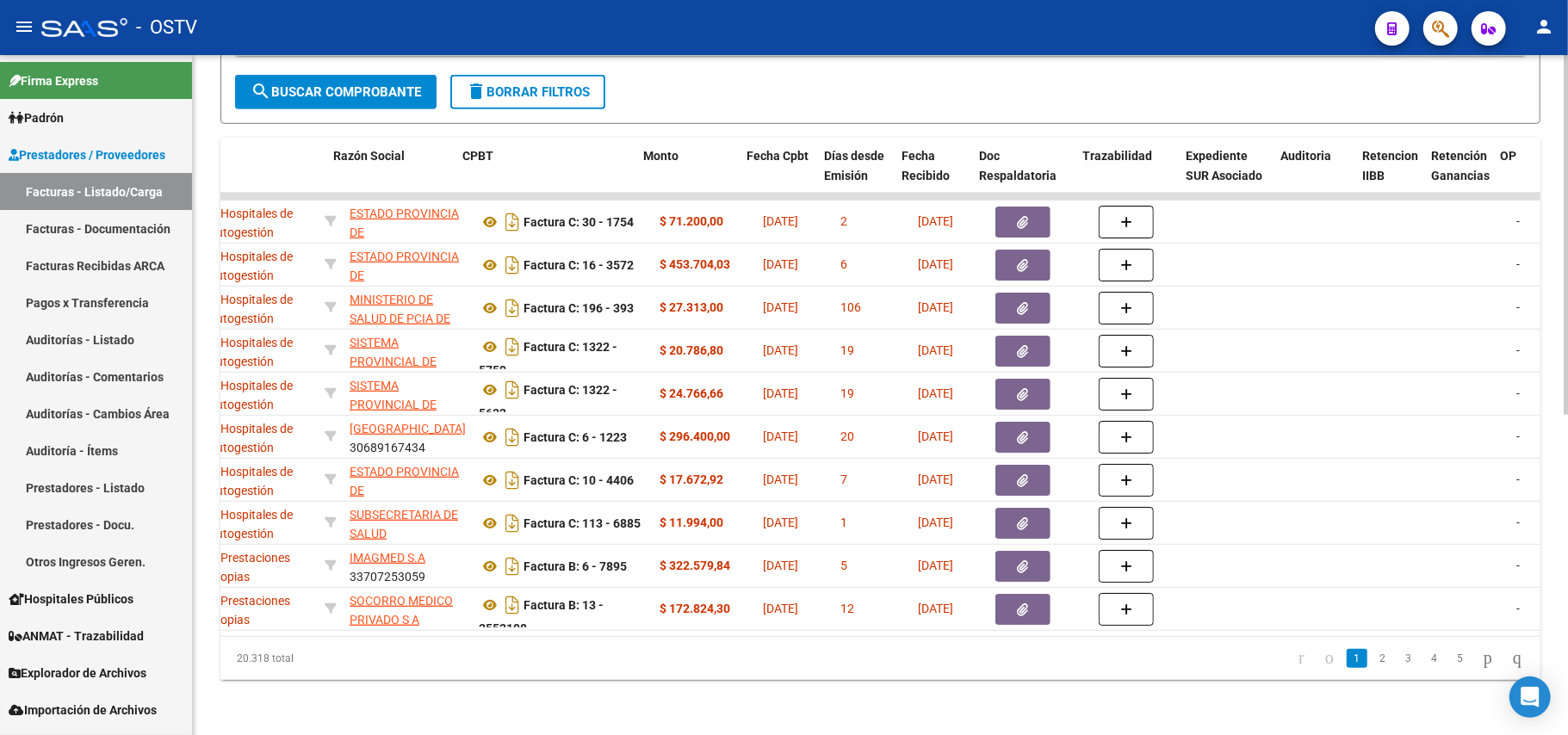
scroll to position [0, 413]
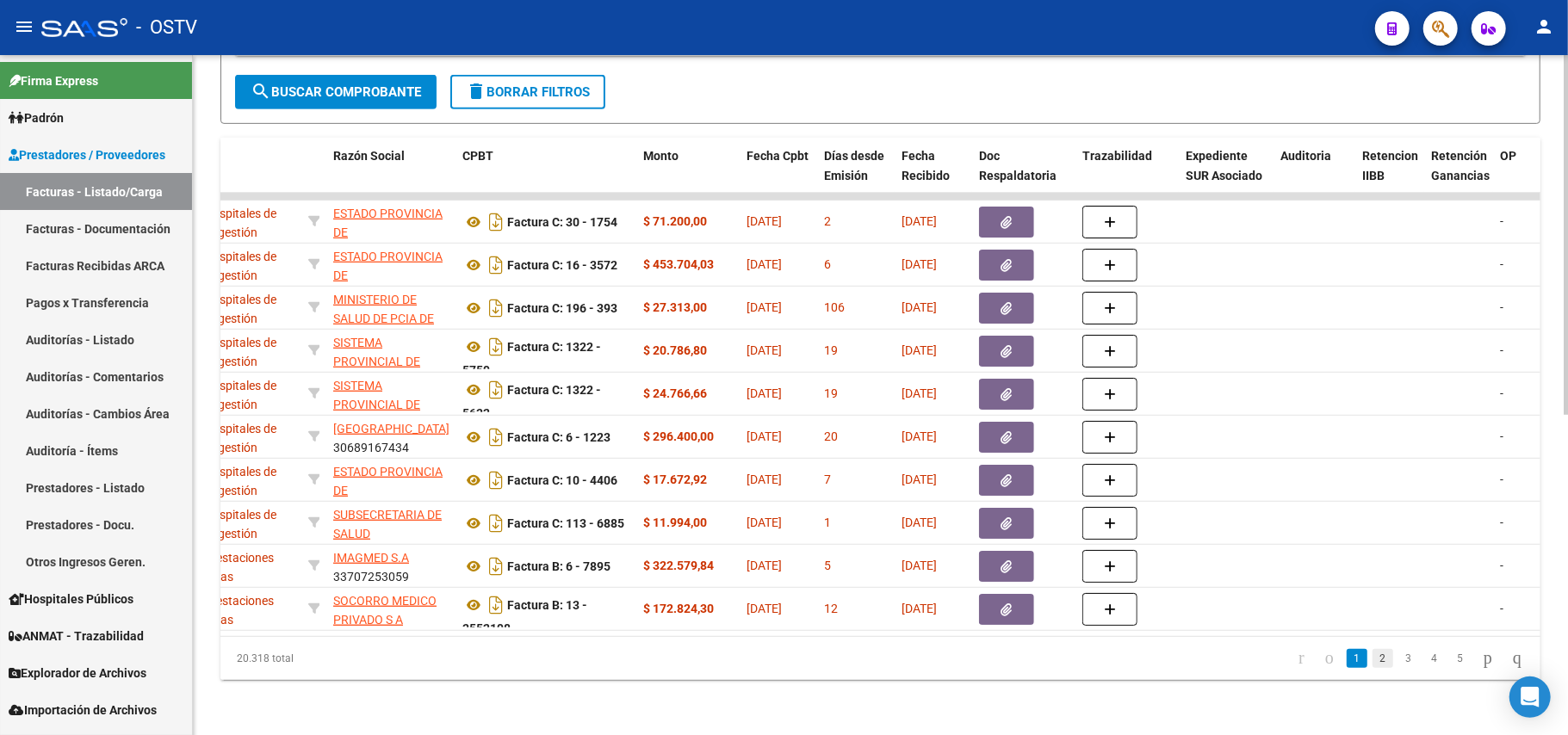
click at [1373, 655] on link "2" at bounding box center [1383, 658] width 20 height 19
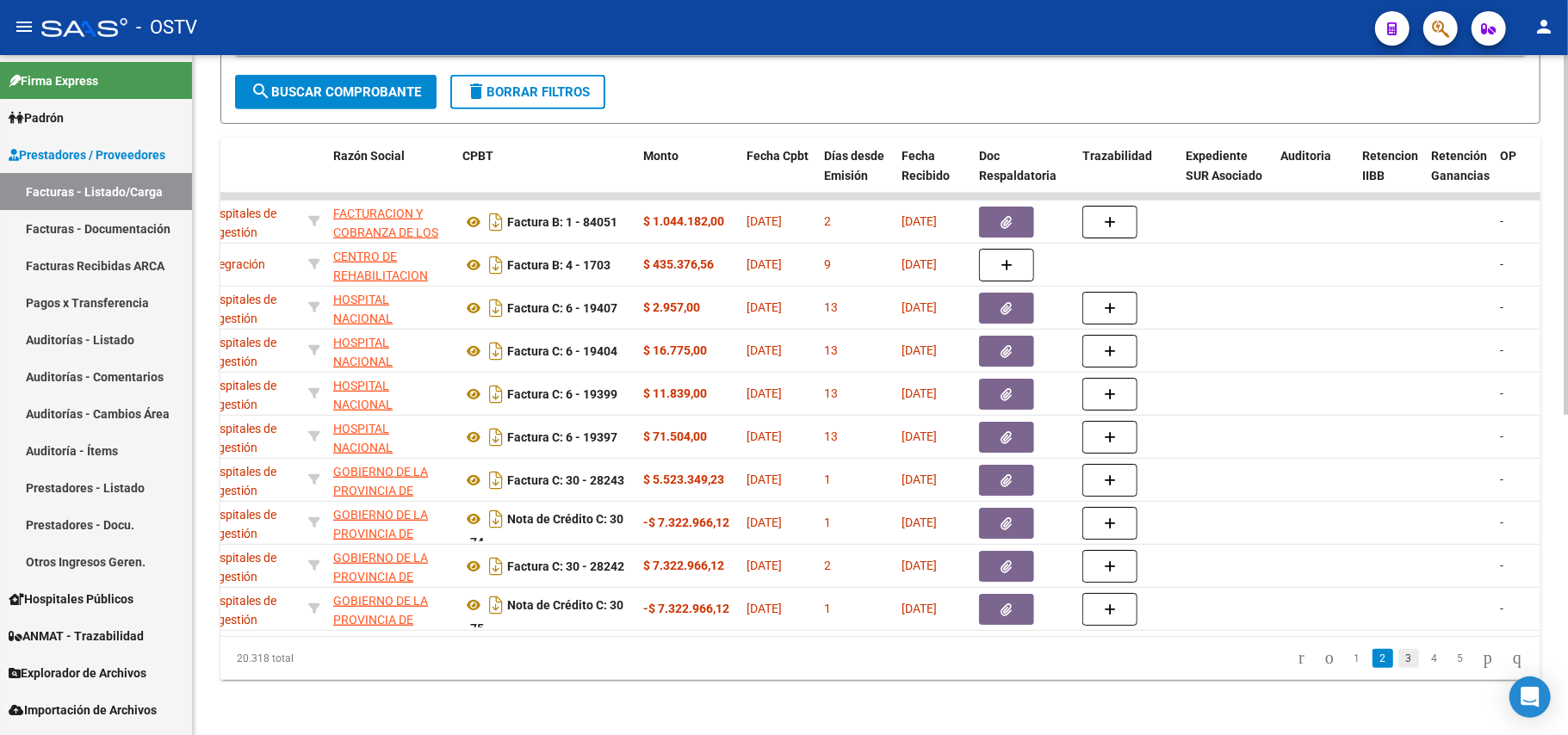
click at [1399, 663] on link "3" at bounding box center [1408, 658] width 20 height 19
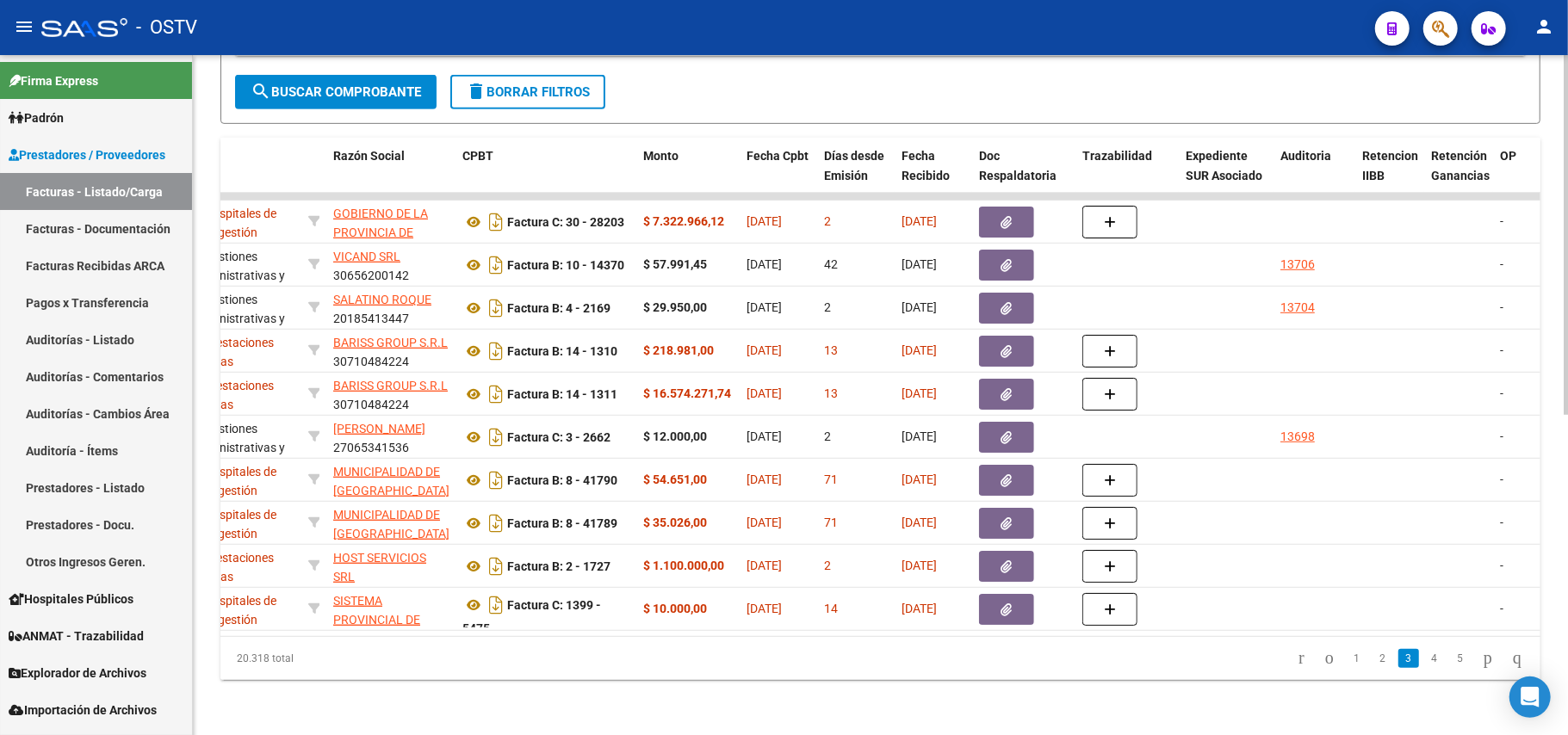
click at [1399, 667] on link "3" at bounding box center [1408, 658] width 20 height 19
click at [1373, 653] on link "2" at bounding box center [1383, 658] width 20 height 19
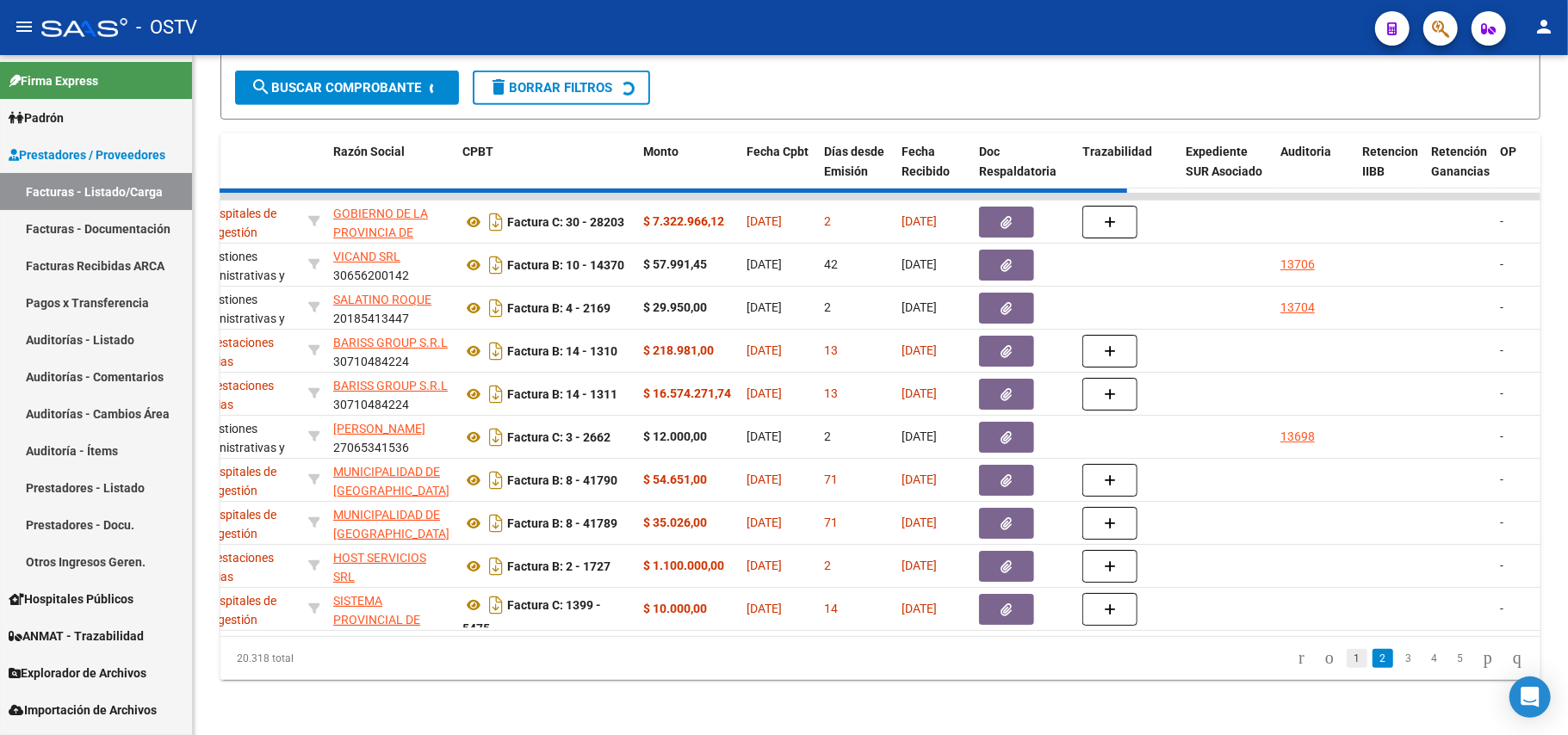
click at [1344, 665] on div "20.318 total 1 2 3 4 5" at bounding box center [881, 659] width 1321 height 43
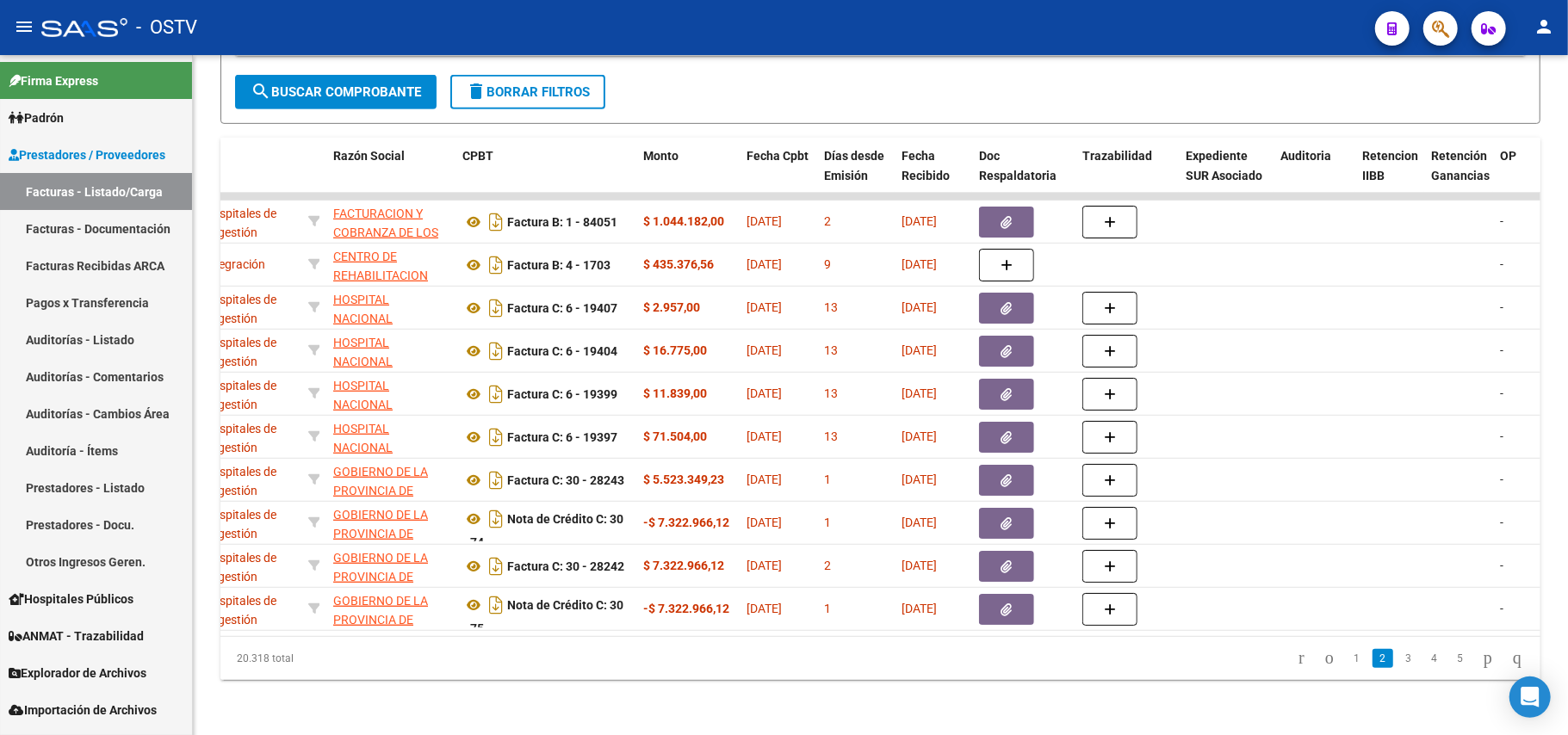
click at [1347, 645] on li "1" at bounding box center [1357, 658] width 26 height 29
click at [1347, 649] on link "1" at bounding box center [1357, 658] width 20 height 19
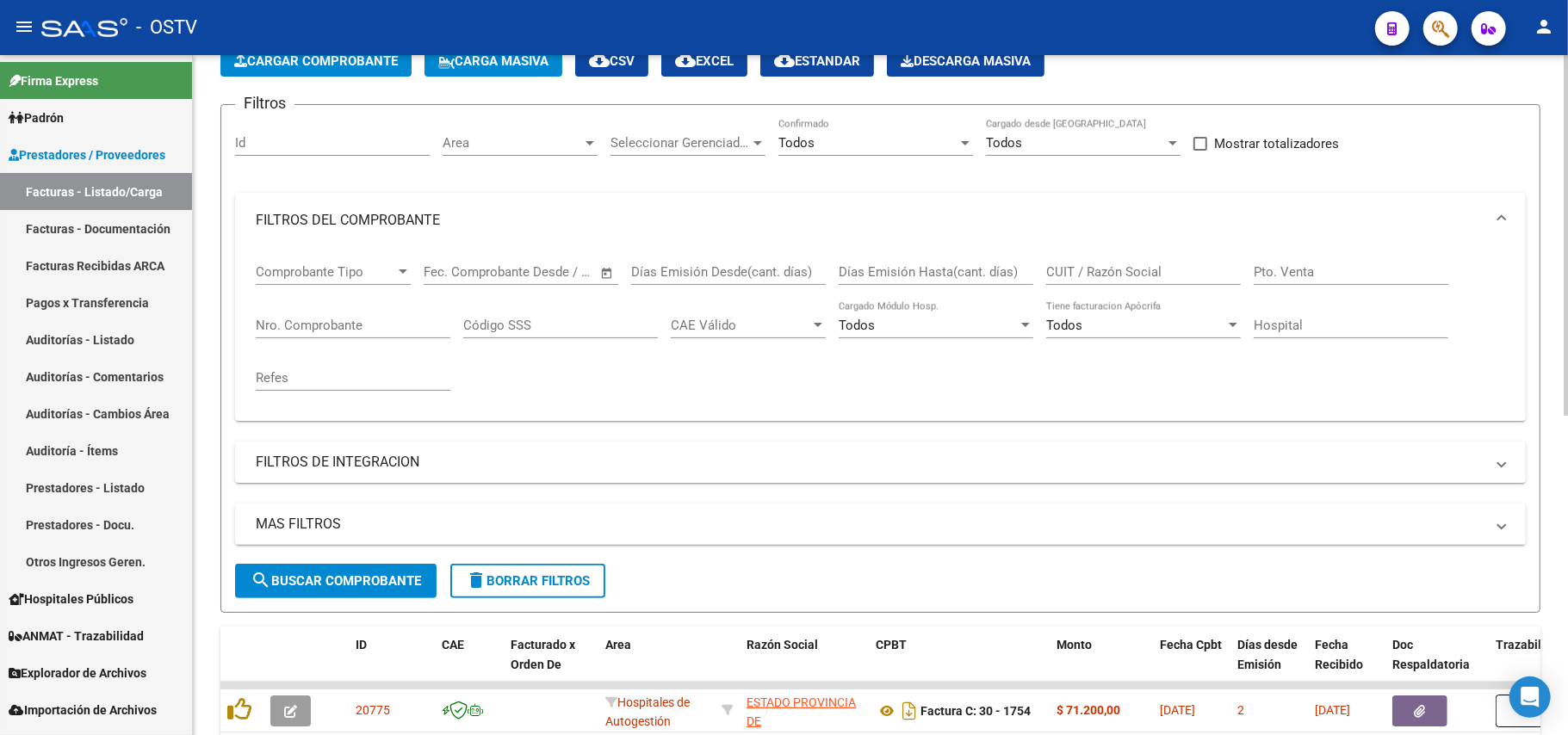
scroll to position [0, 0]
